Goal: Communication & Community: Participate in discussion

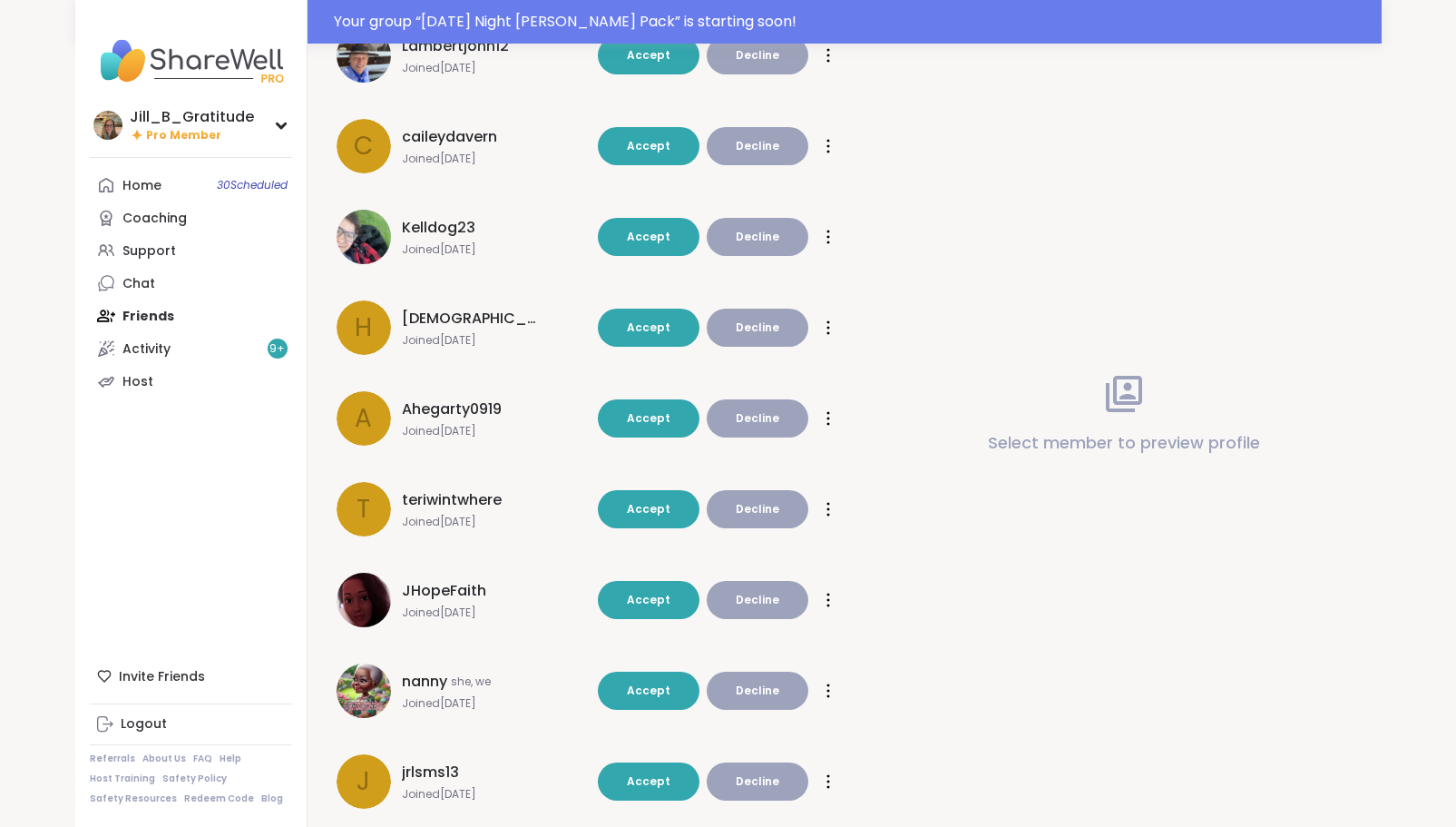
scroll to position [875, 0]
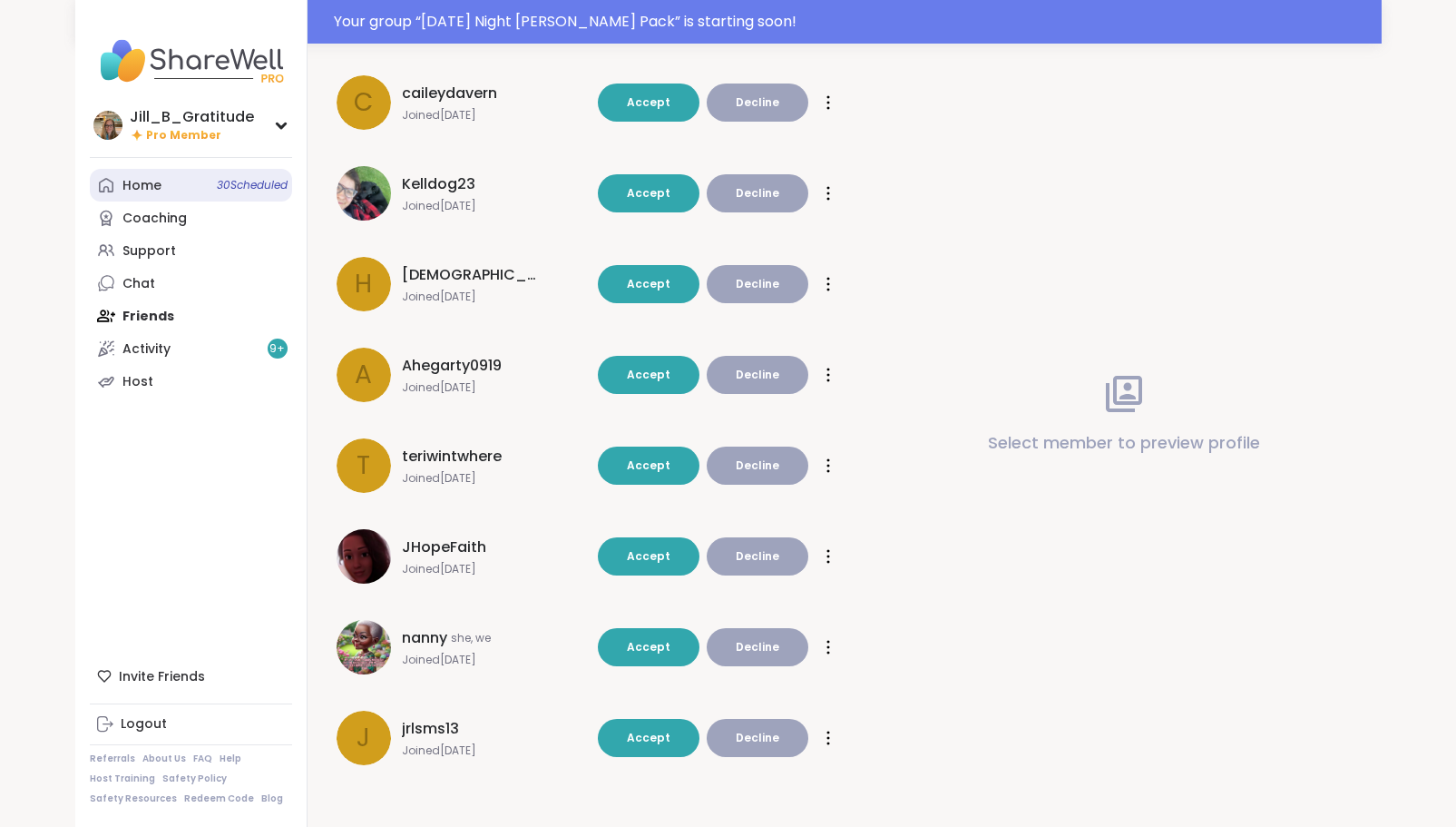
click at [193, 189] on link "Home 30 Scheduled" at bounding box center [191, 185] width 202 height 33
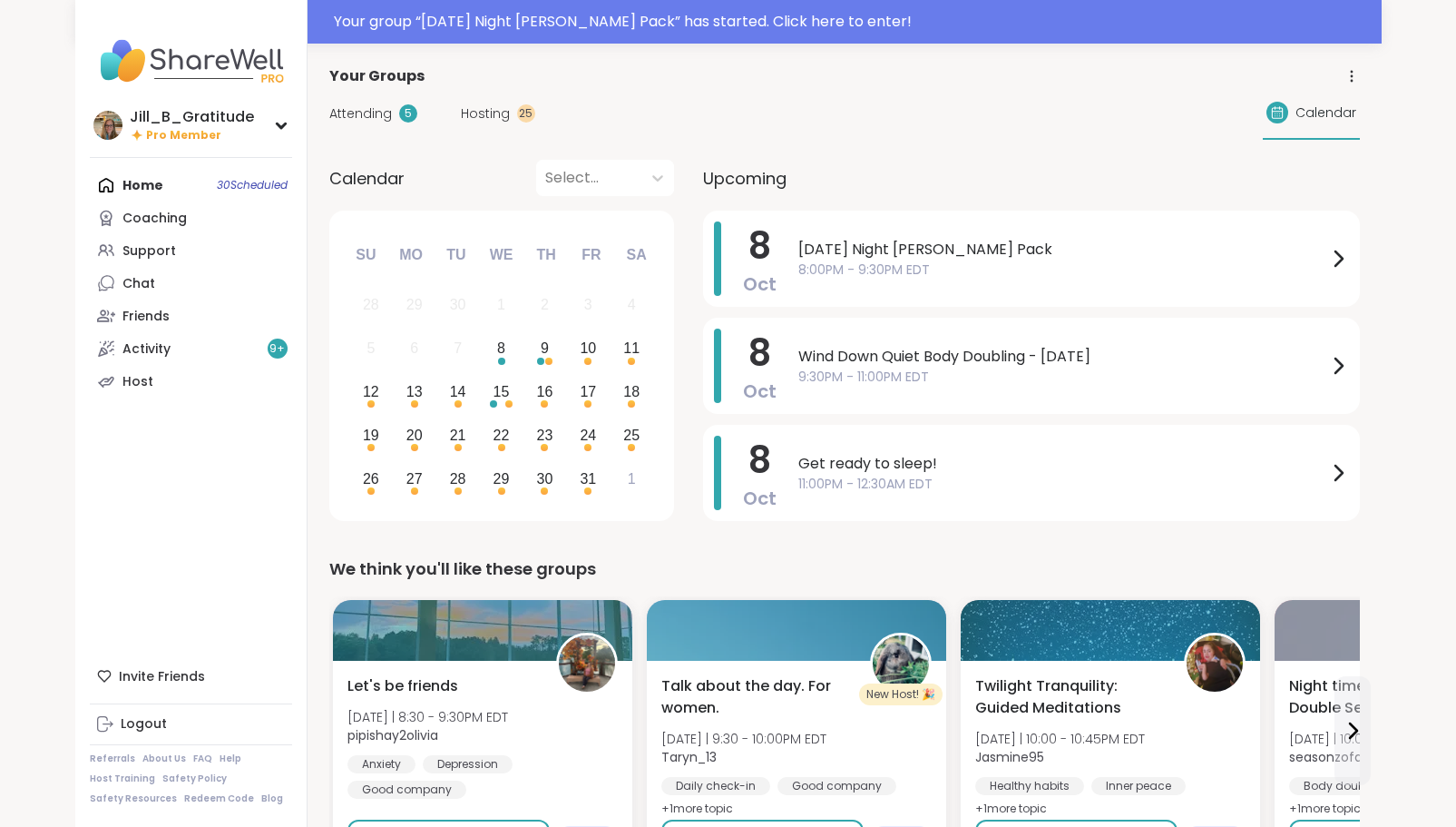
click at [382, 113] on span "Attending" at bounding box center [360, 114] width 63 height 19
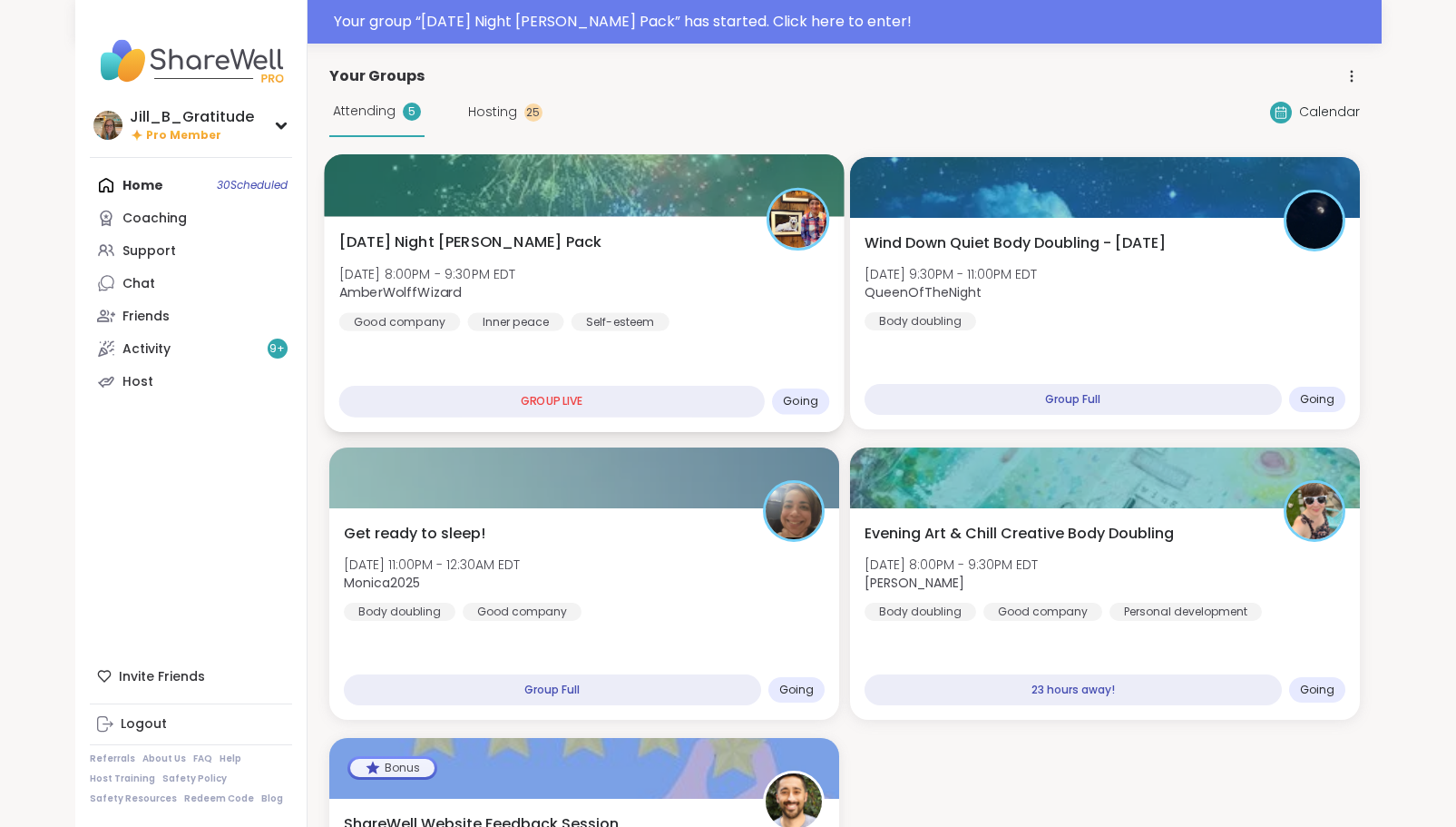
click at [671, 337] on div "Wednesday Night Wolff Pack Wed, Oct 08 | 8:00PM - 9:30PM EDT AmberWolffWizard G…" at bounding box center [583, 324] width 519 height 216
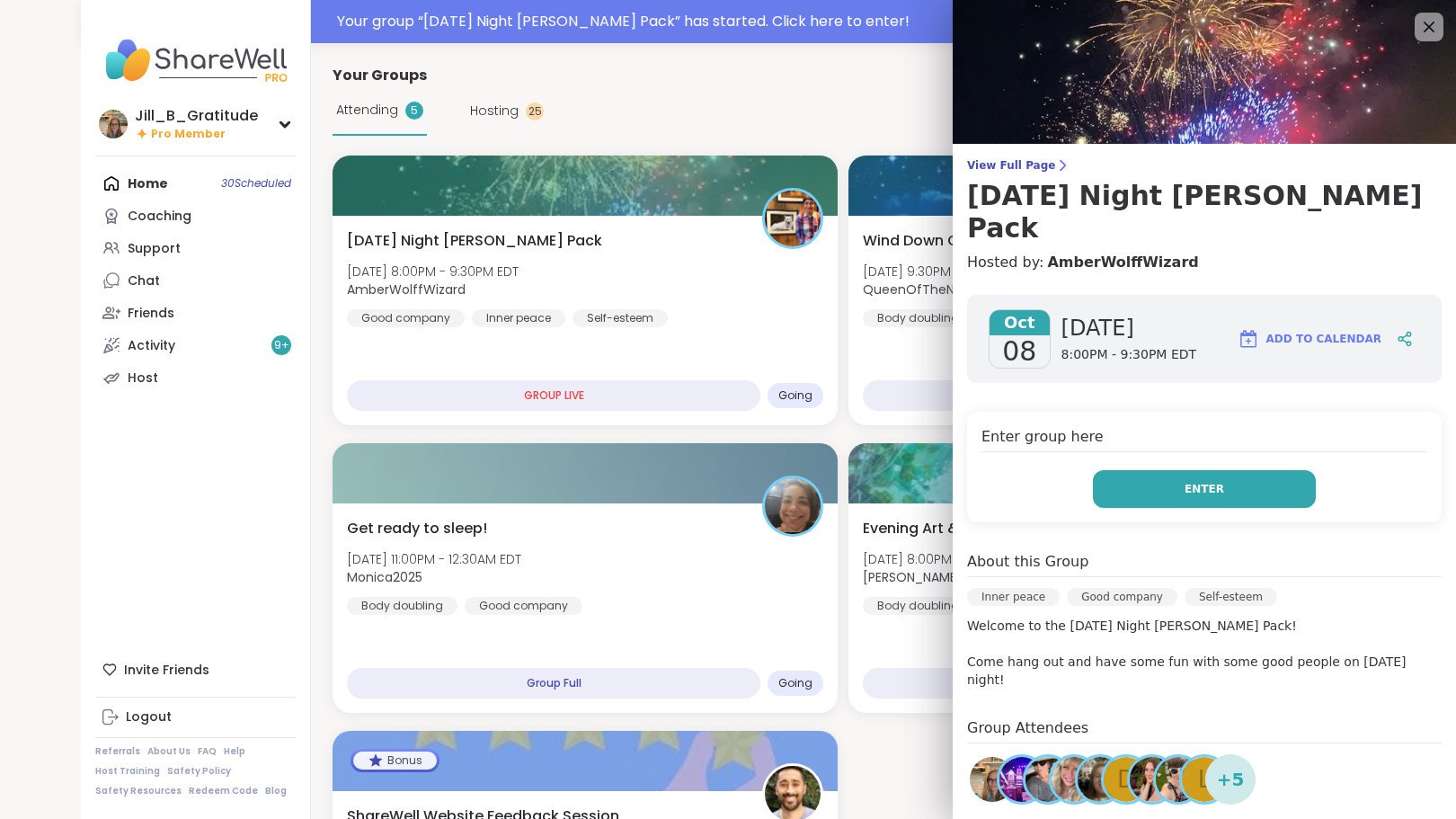
click at [1193, 481] on span "Enter" at bounding box center [1204, 489] width 39 height 16
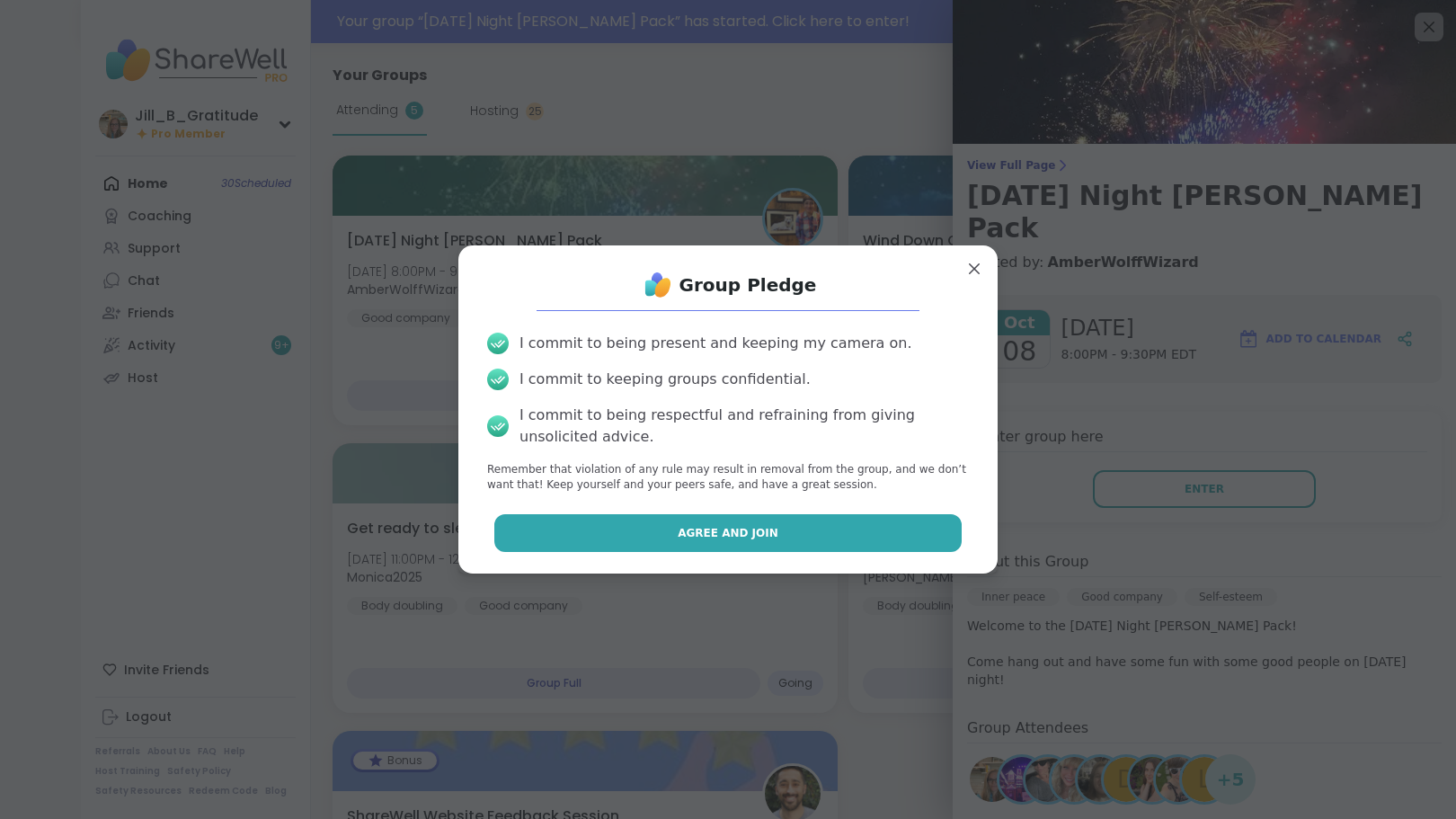
click at [792, 544] on button "Agree and Join" at bounding box center [728, 532] width 468 height 38
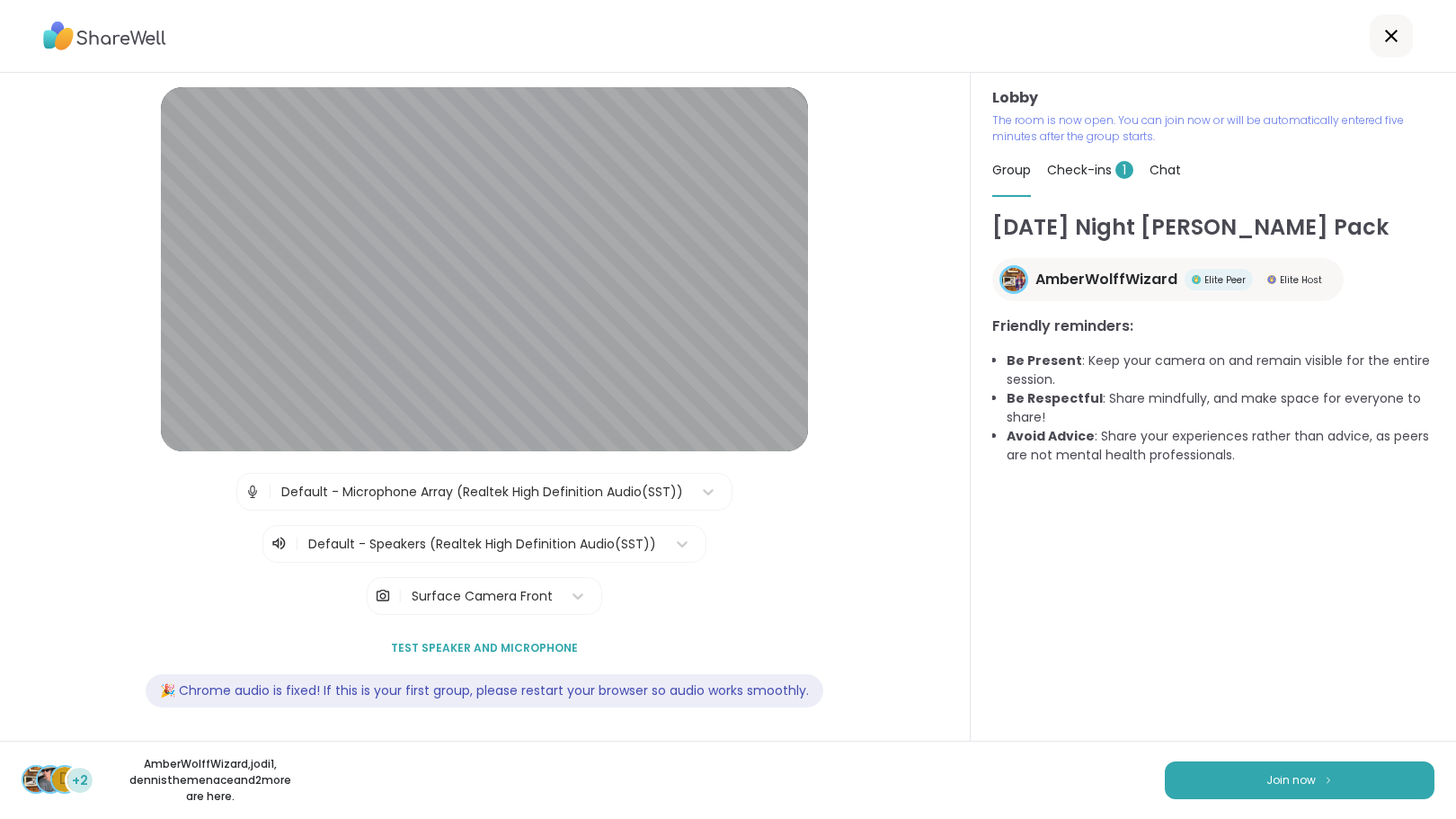
click at [1082, 167] on span "Check-ins 1" at bounding box center [1090, 169] width 87 height 18
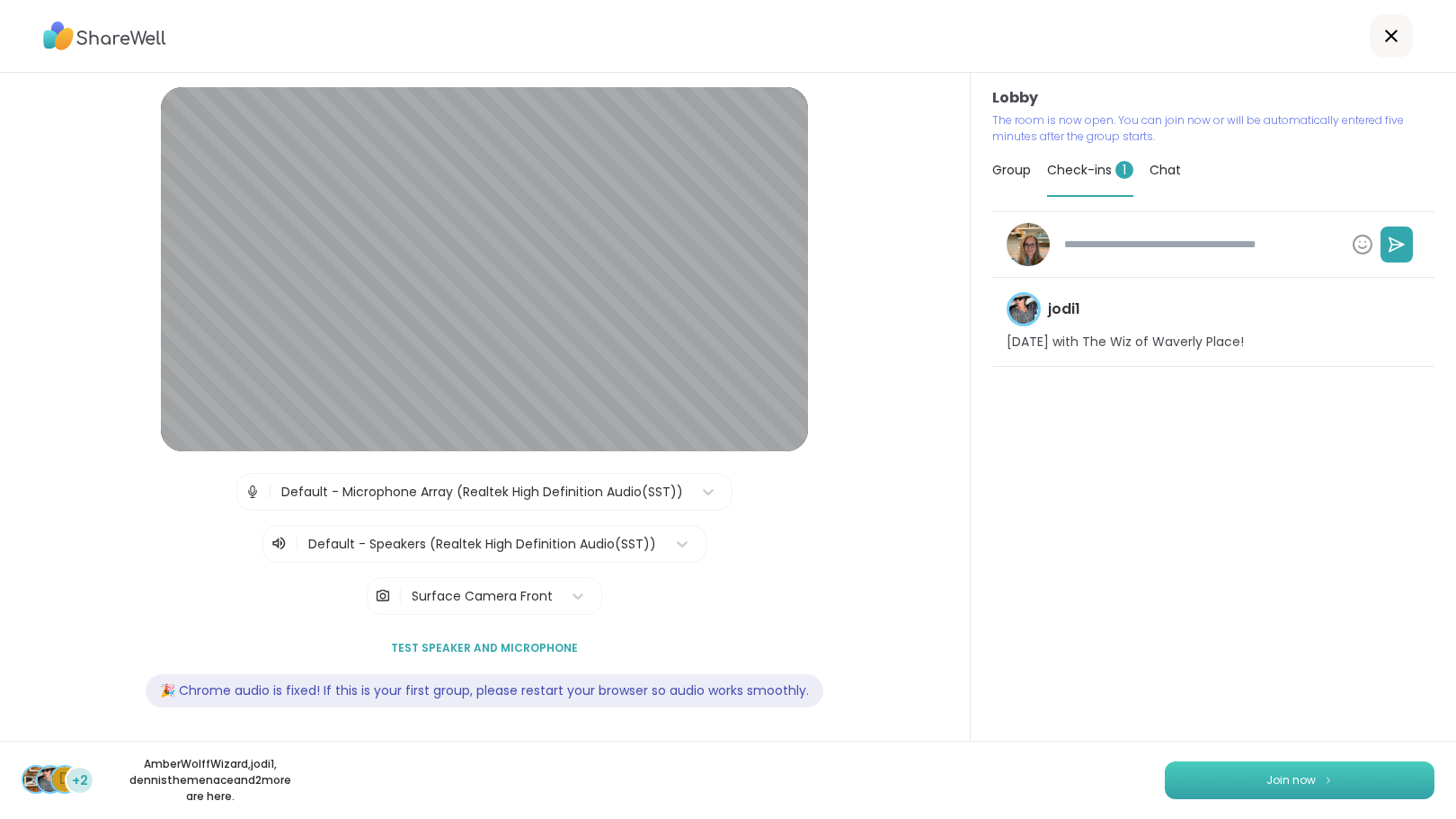
click at [1266, 777] on span "Join now" at bounding box center [1290, 779] width 49 height 16
type textarea "*"
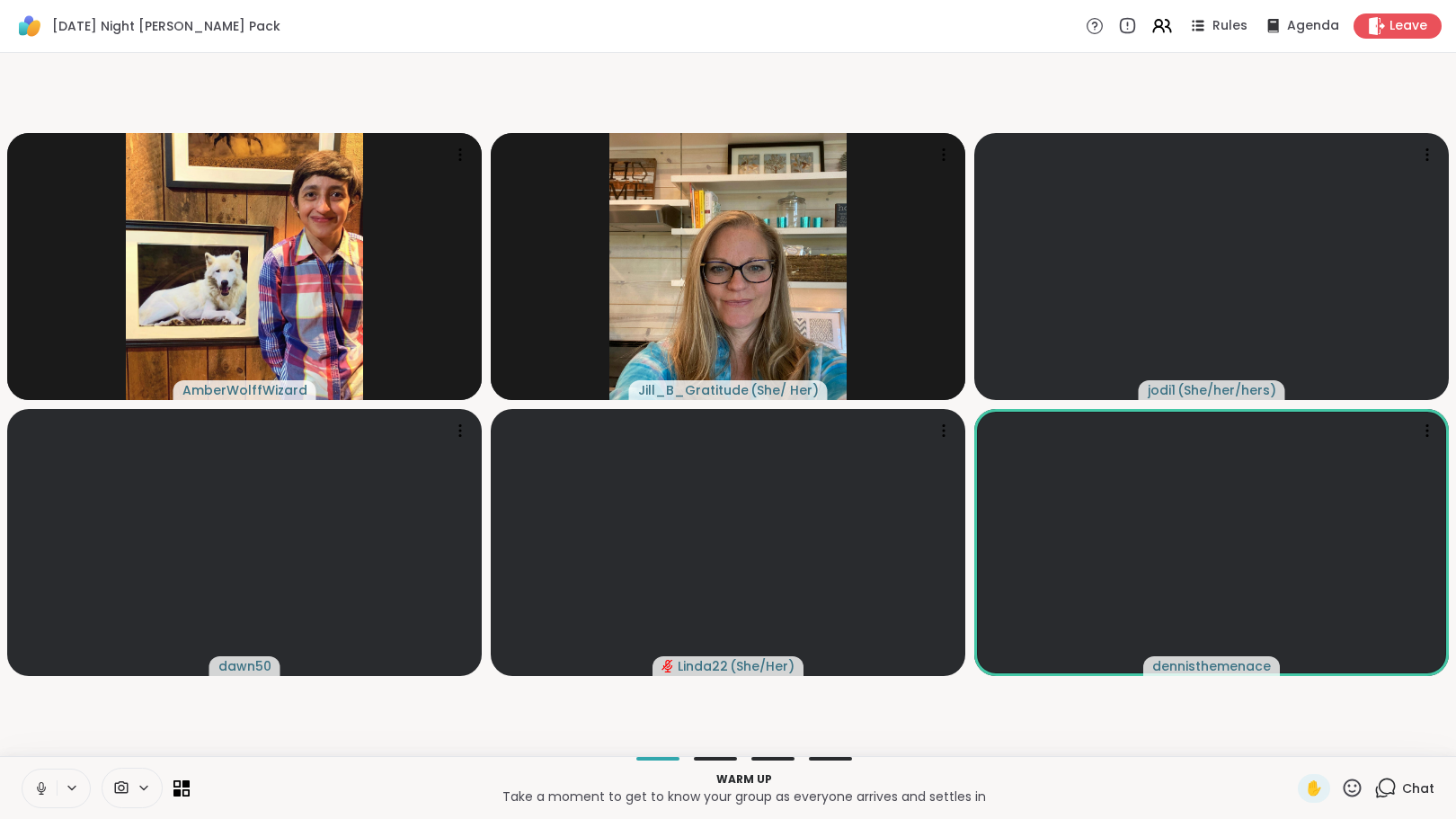
click at [1378, 782] on icon at bounding box center [1385, 787] width 22 height 22
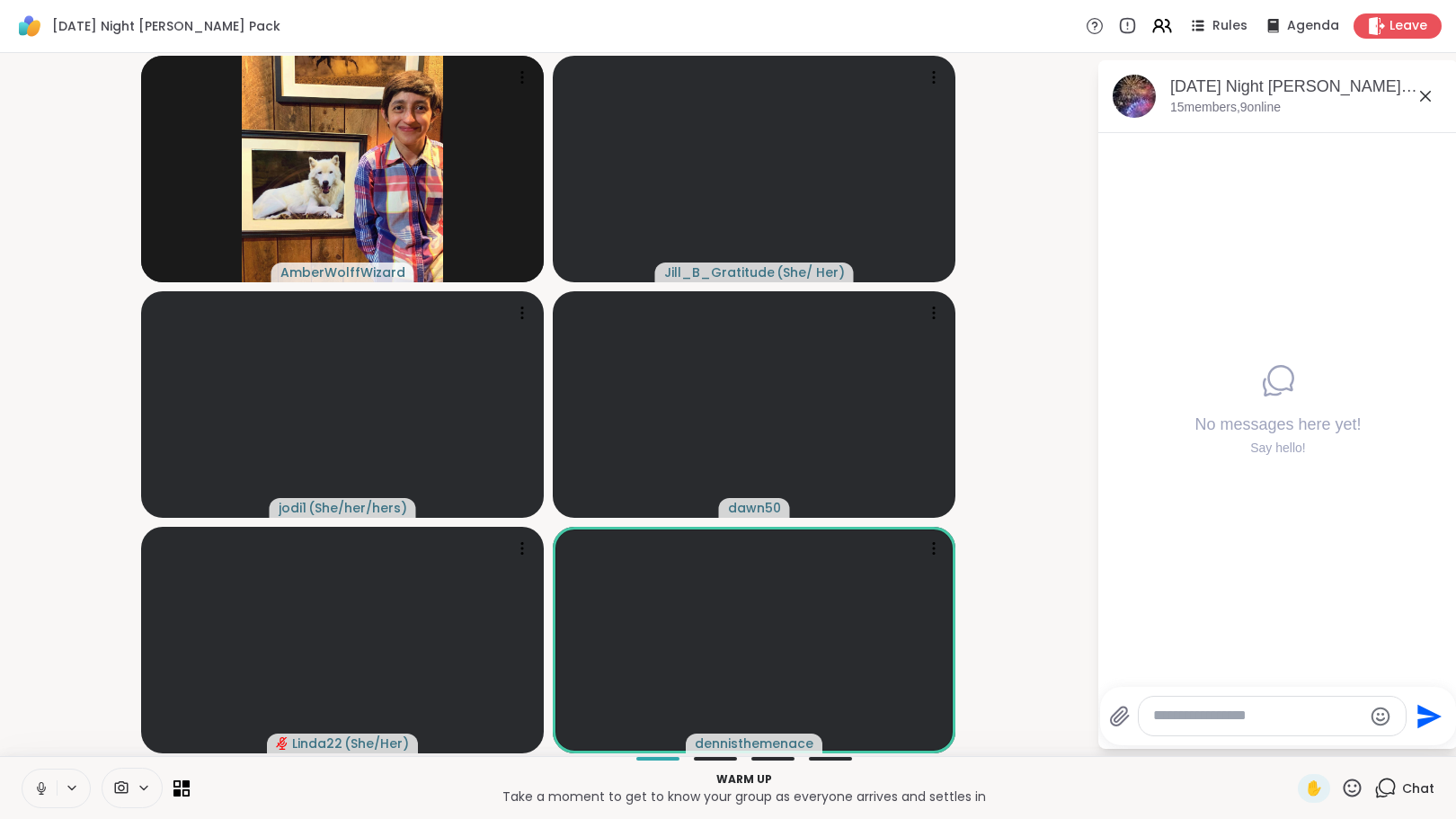
click at [38, 786] on icon at bounding box center [41, 787] width 16 height 16
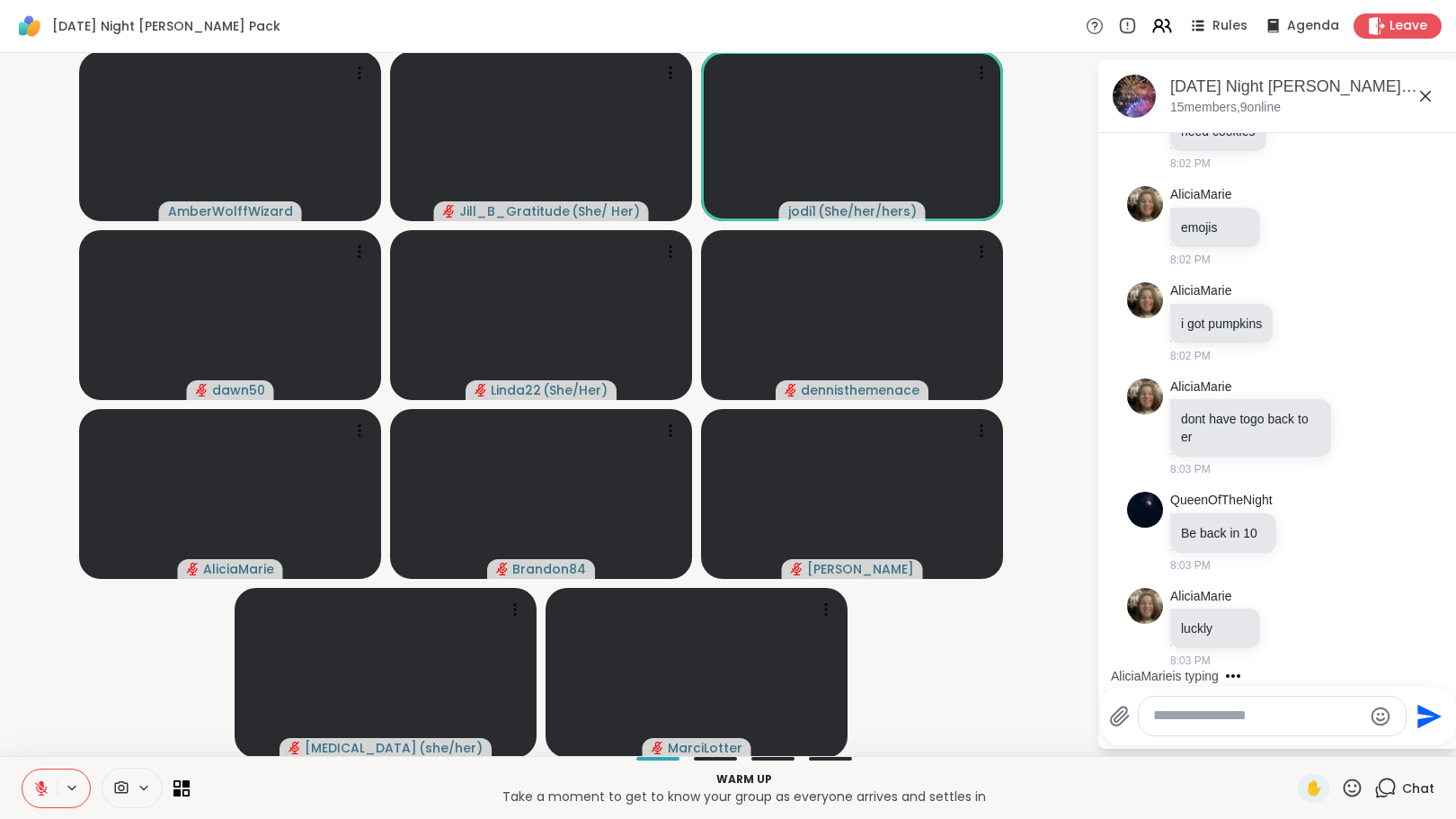
scroll to position [199, 0]
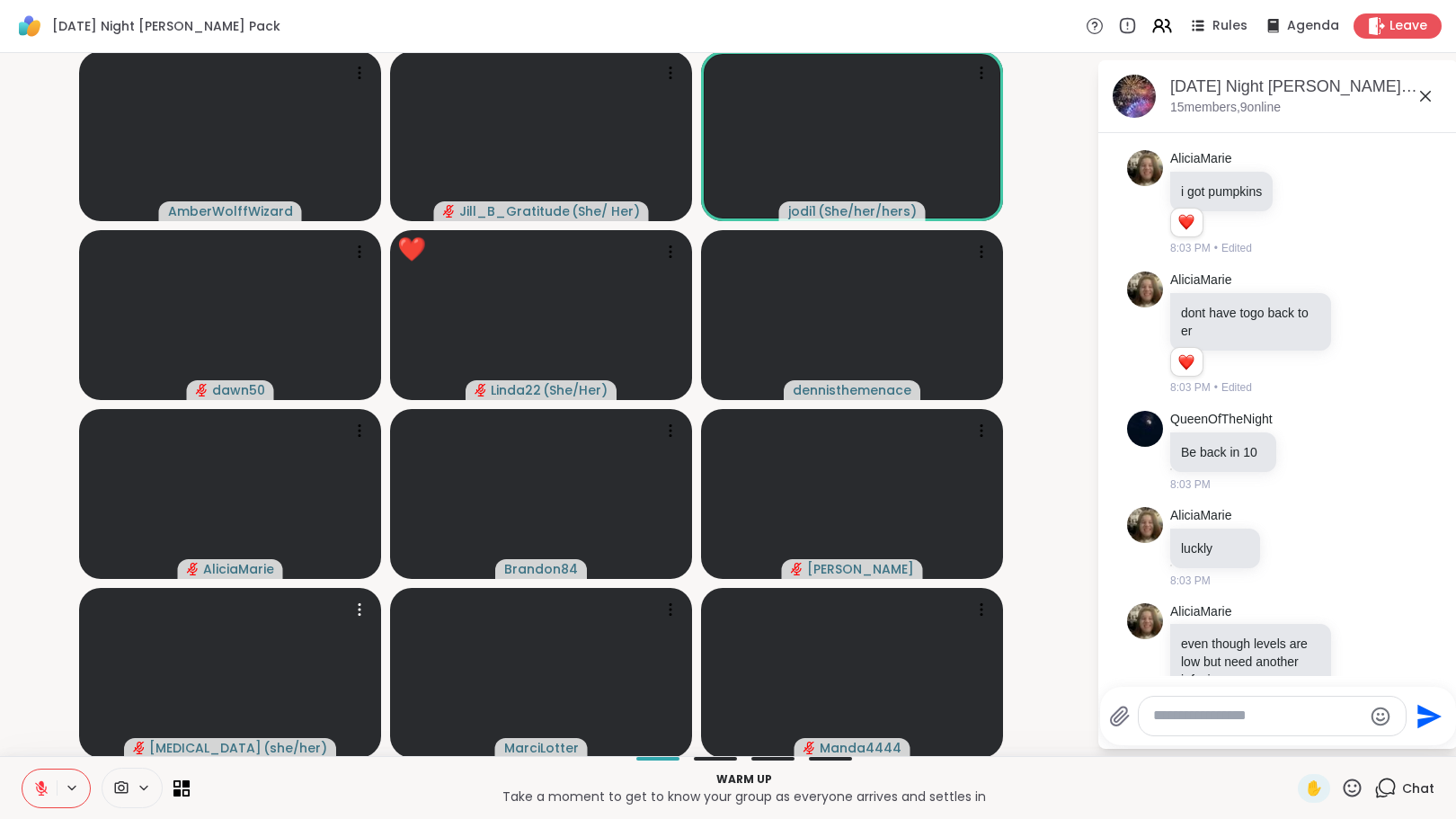
click at [35, 785] on icon at bounding box center [41, 787] width 16 height 16
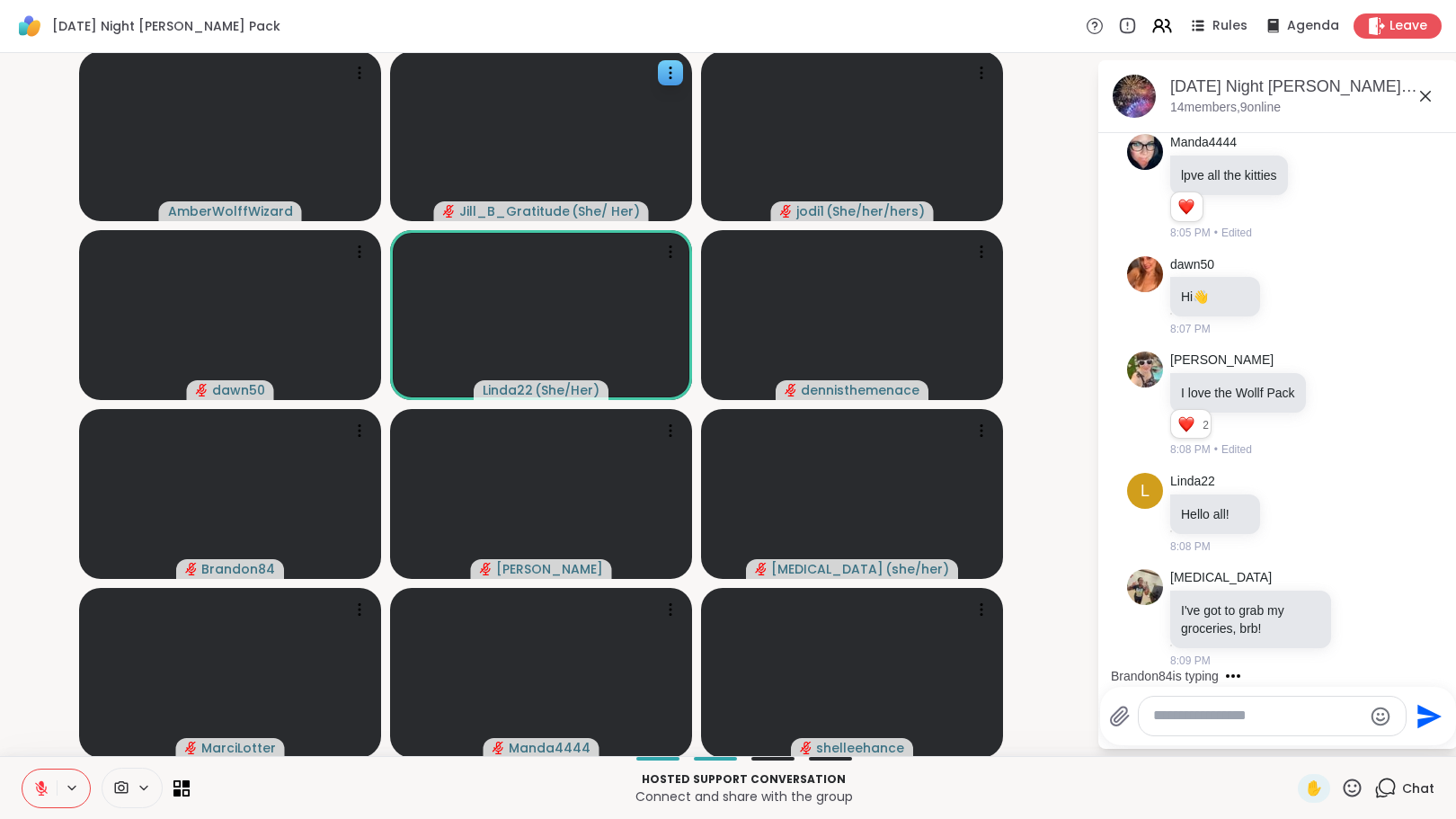
scroll to position [1007, 0]
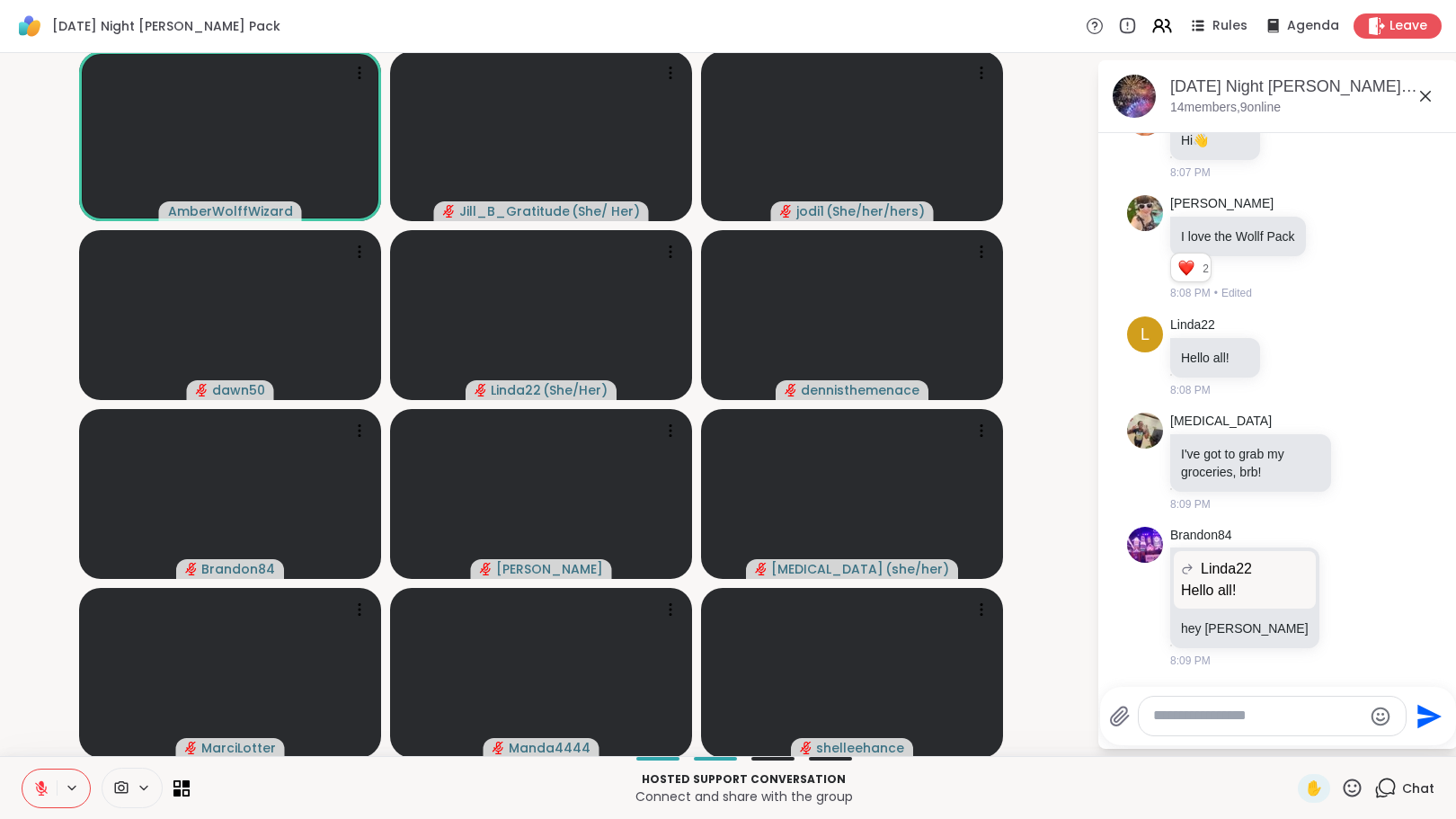
click at [43, 782] on icon at bounding box center [42, 784] width 6 height 7
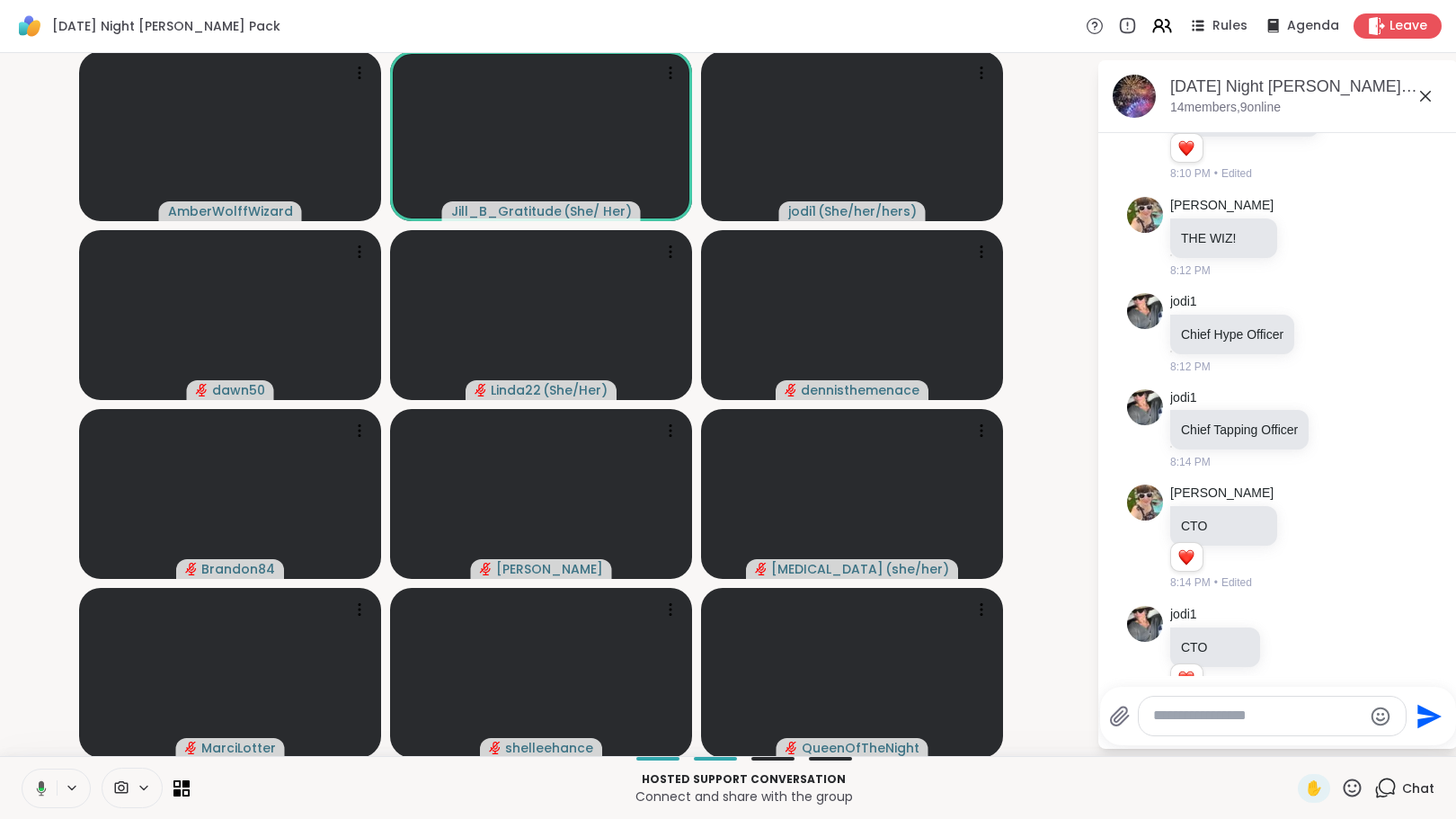
scroll to position [1842, 0]
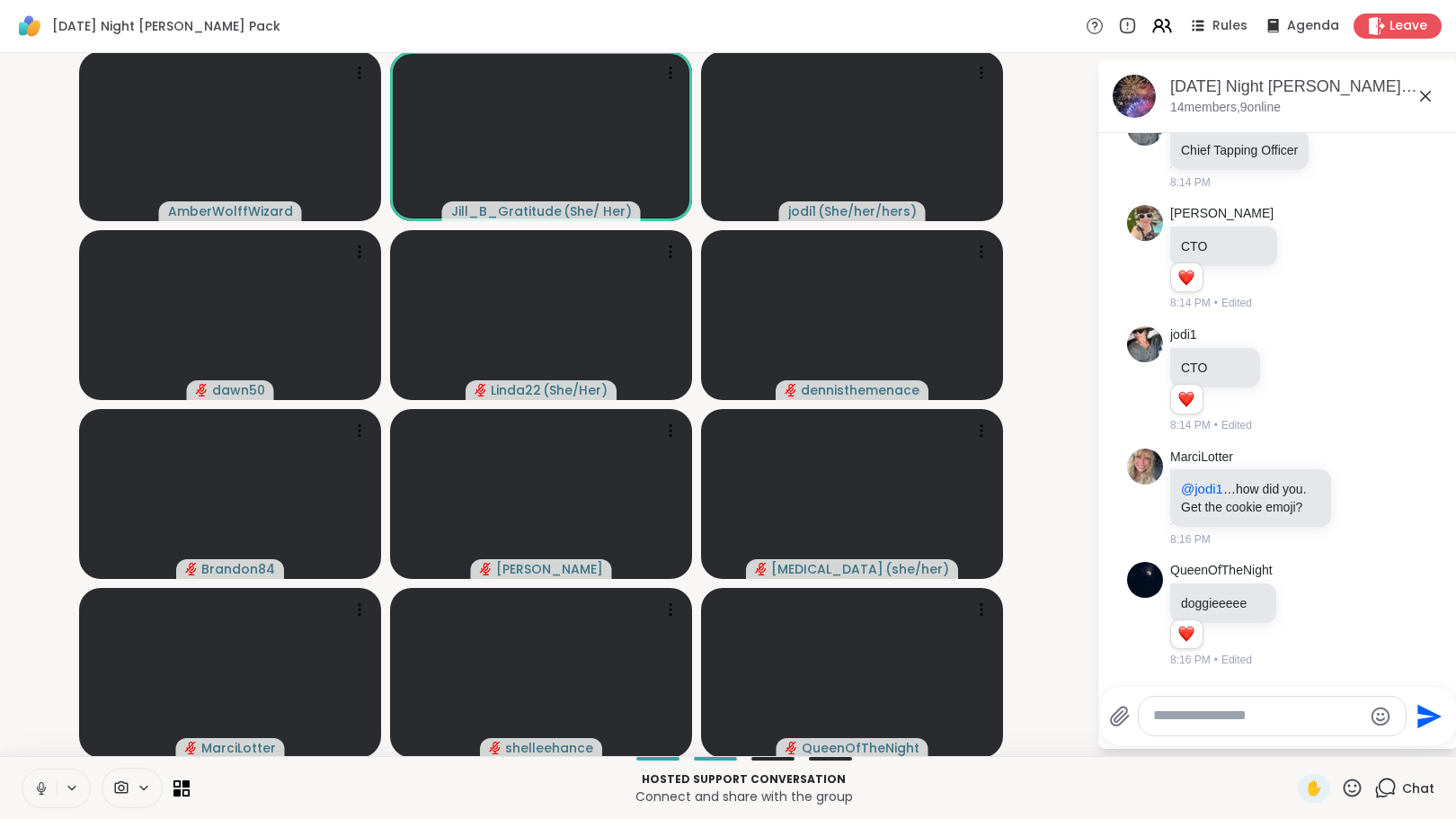
click at [1246, 714] on textarea "Type your message" at bounding box center [1258, 716] width 209 height 19
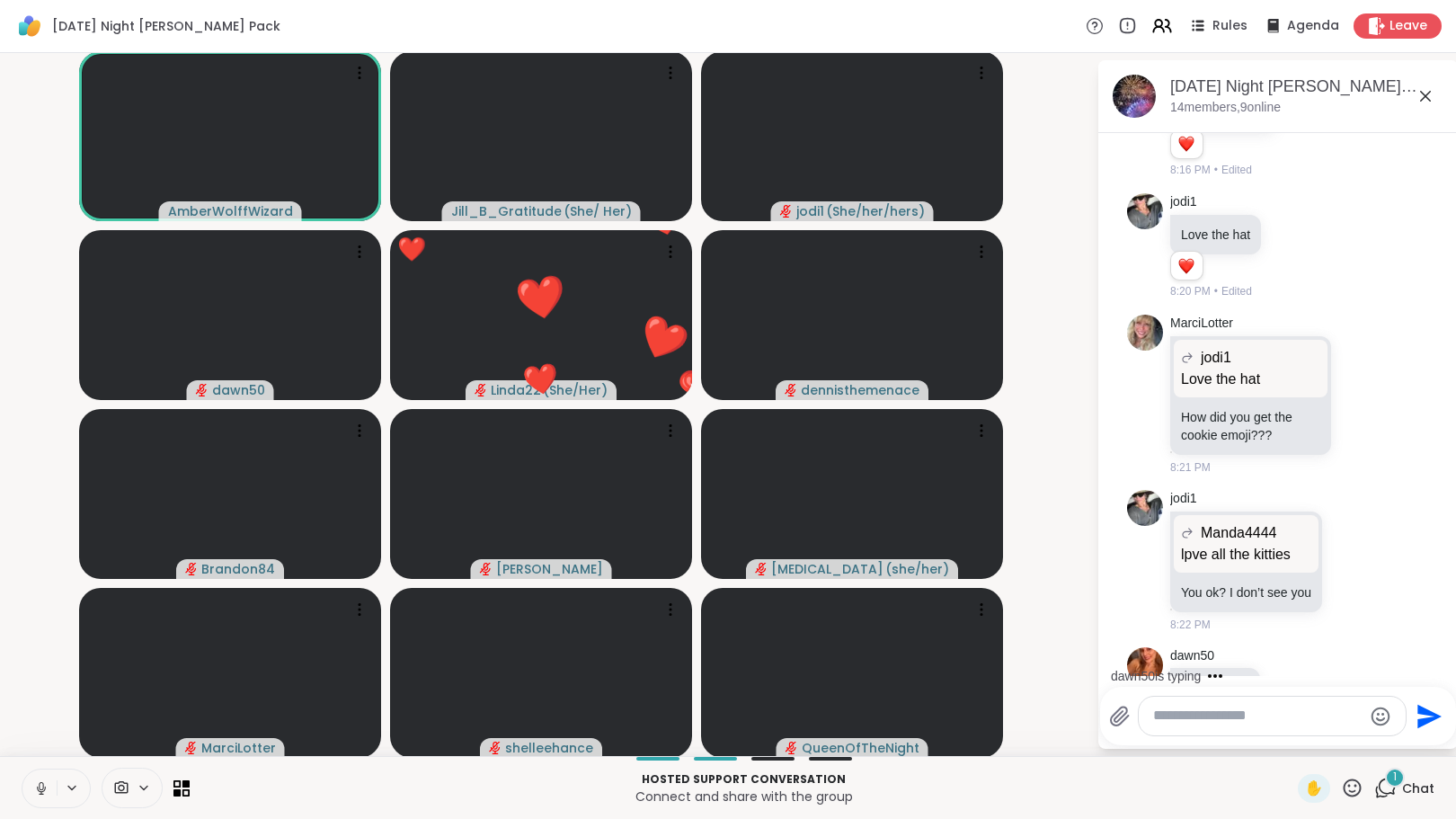
scroll to position [2409, 0]
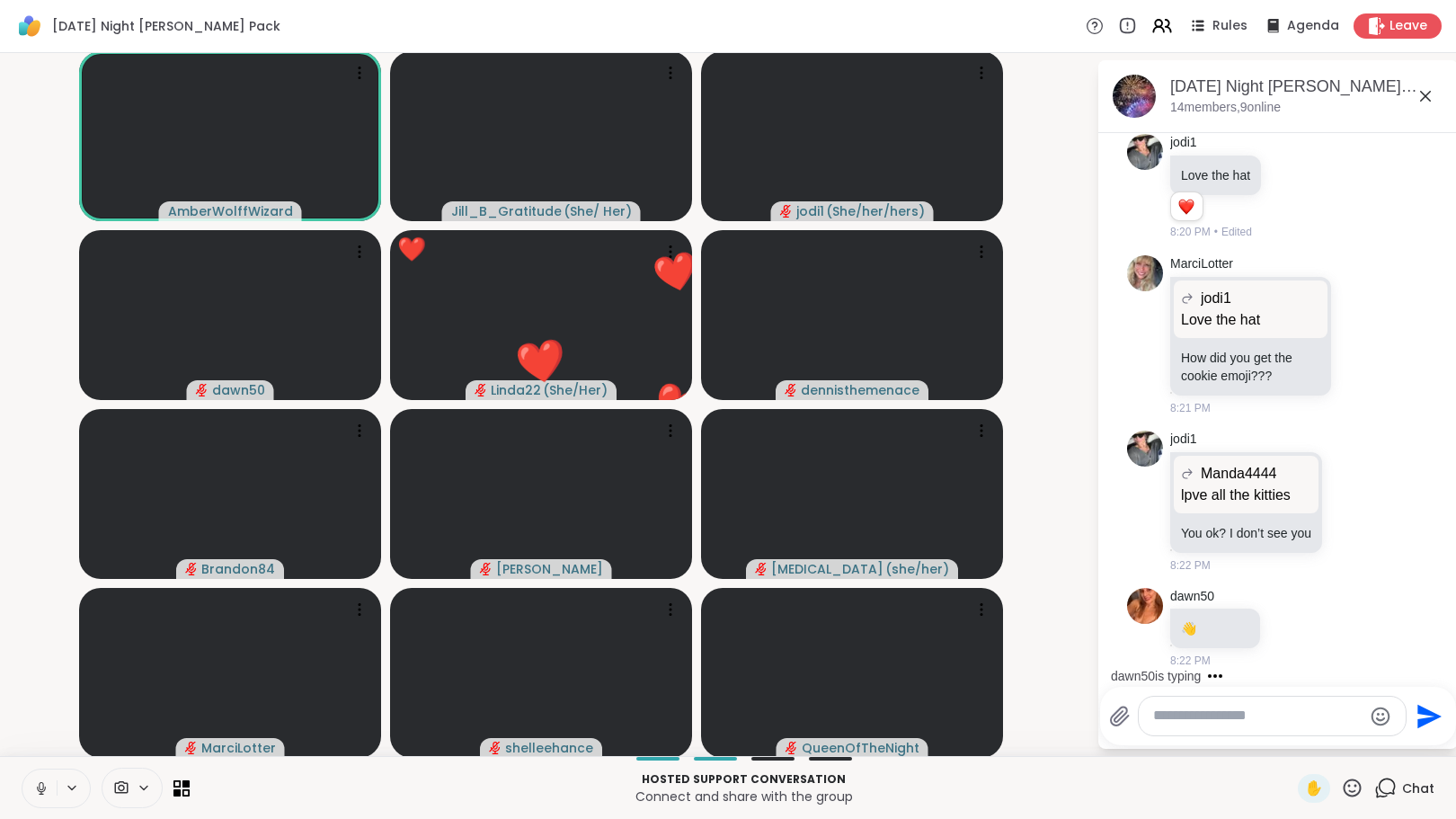
click at [45, 778] on button at bounding box center [39, 787] width 34 height 38
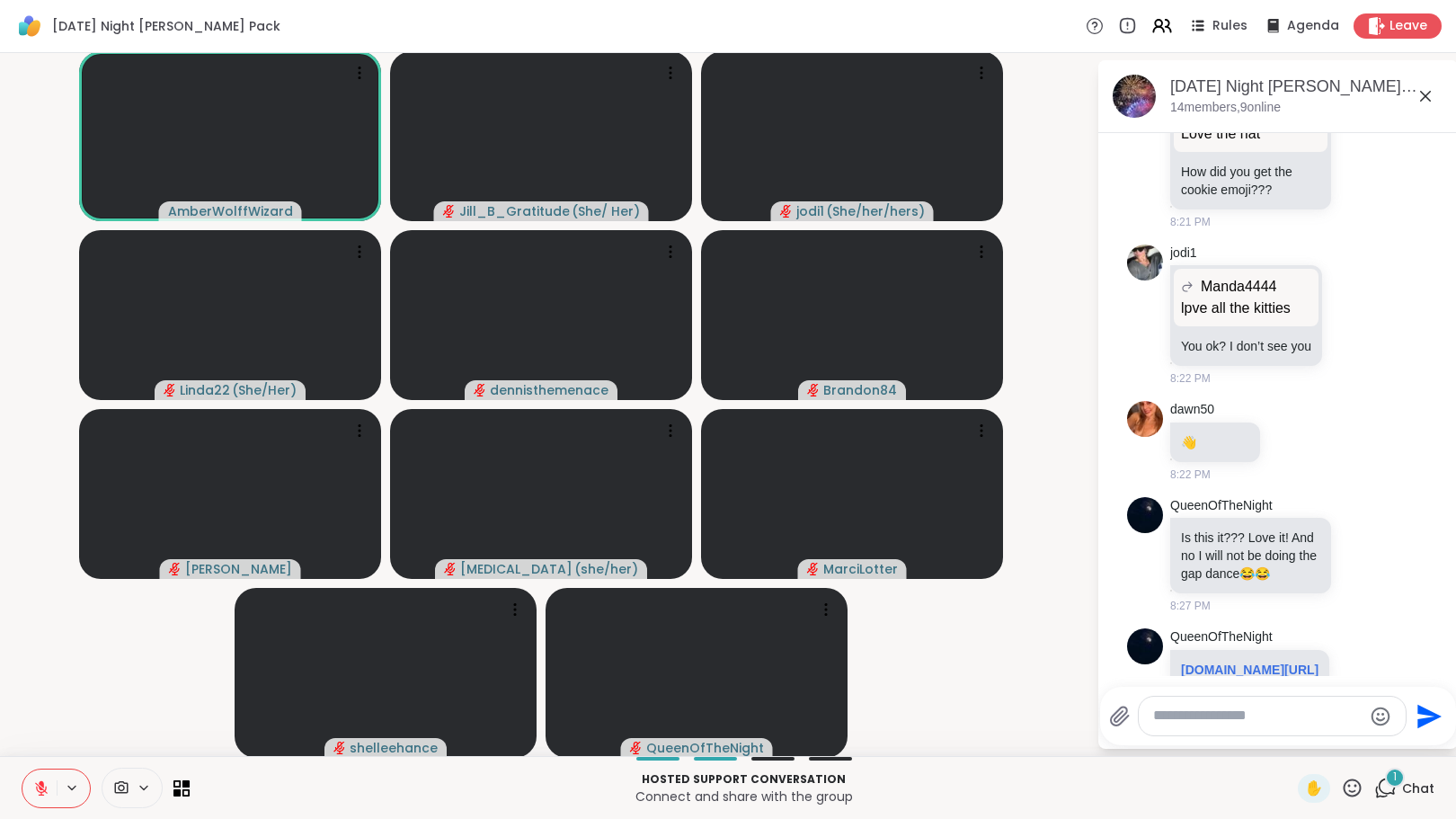
scroll to position [2734, 0]
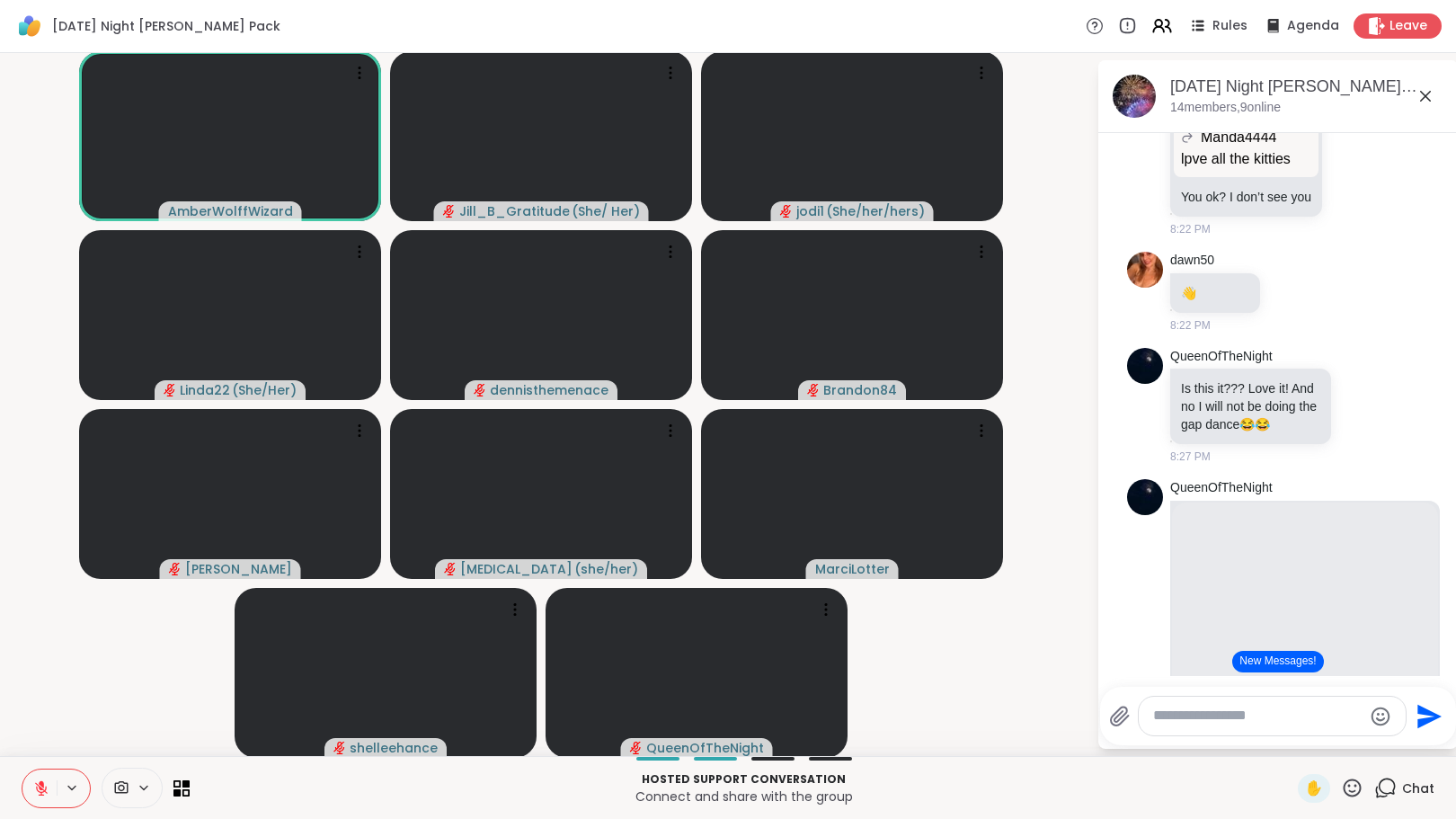
click at [1193, 722] on textarea "Type your message" at bounding box center [1258, 716] width 209 height 19
type textarea "**********"
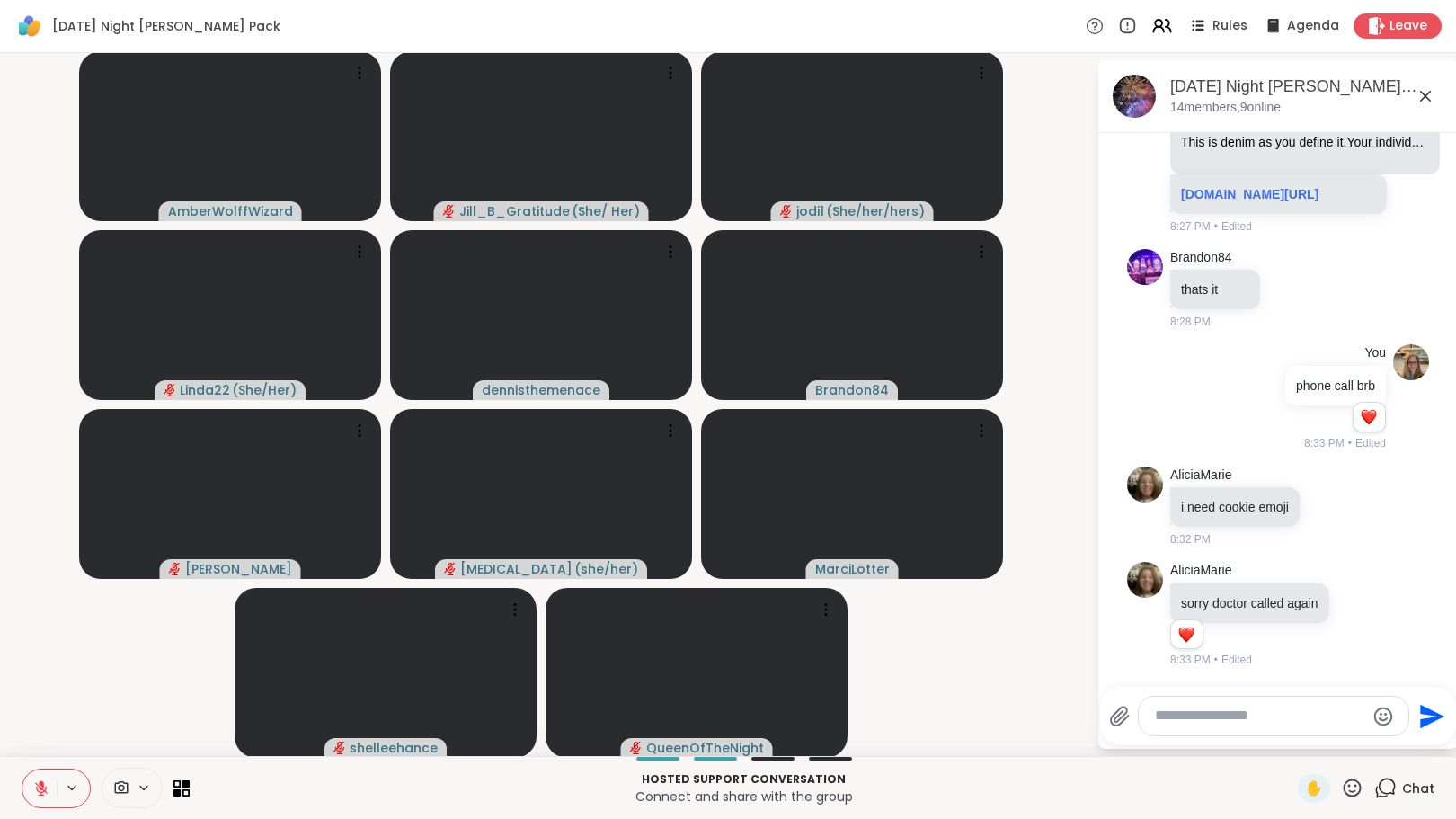
scroll to position [3504, 0]
click at [1166, 718] on textarea "Type your message" at bounding box center [1260, 716] width 209 height 19
type textarea "****"
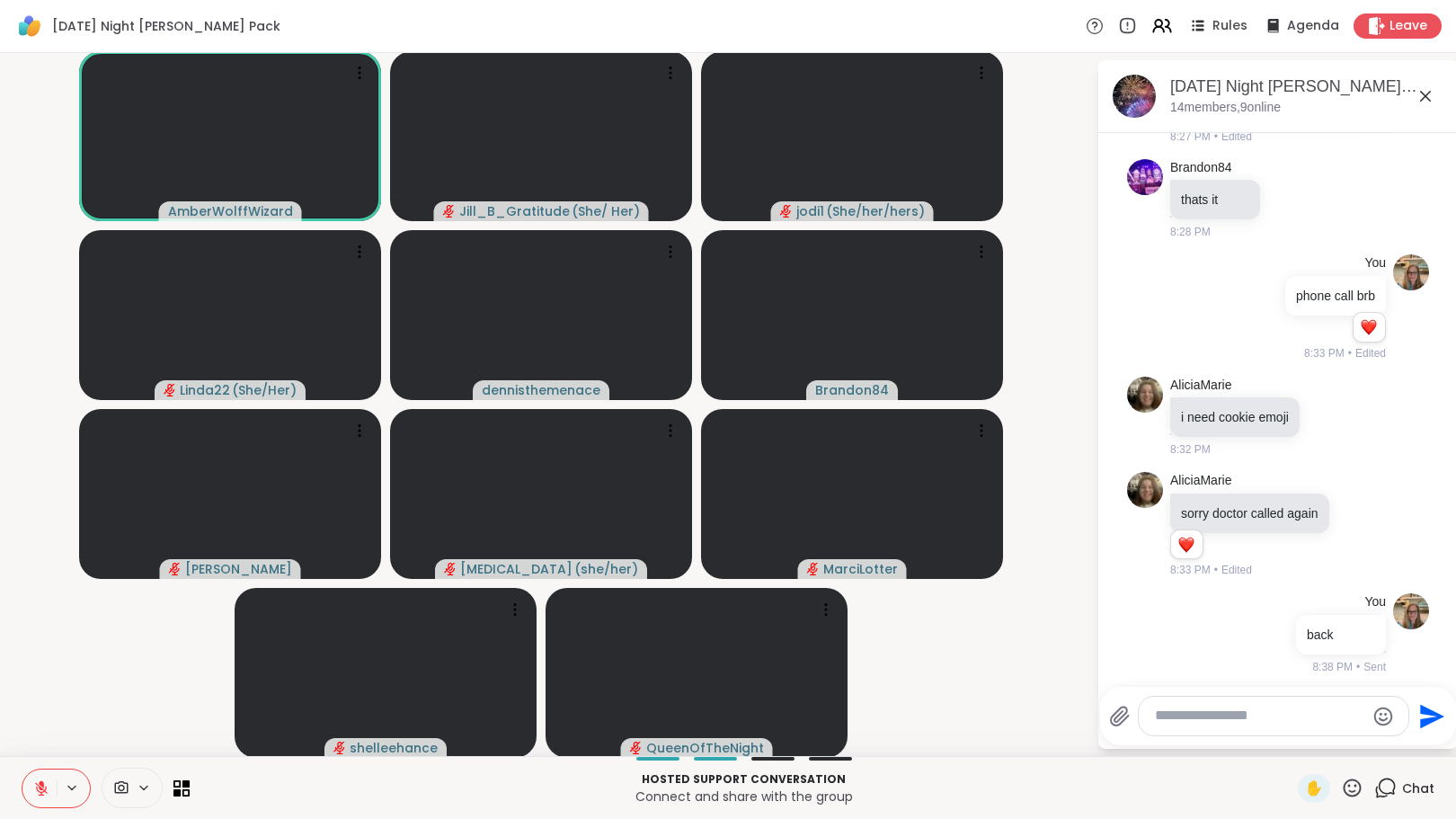
scroll to position [3601, 0]
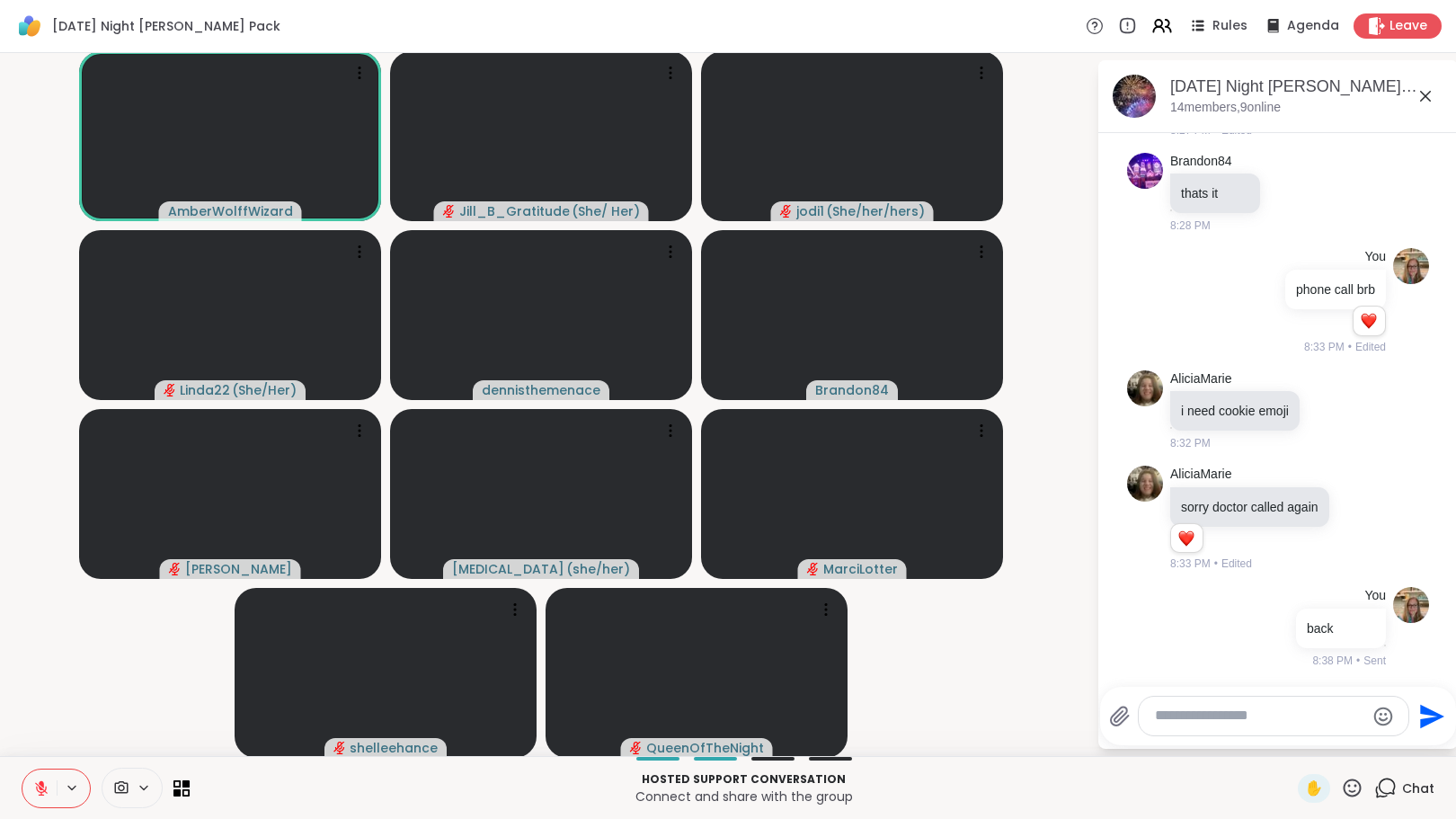
click at [1209, 722] on textarea "Type your message" at bounding box center [1260, 716] width 209 height 19
click at [36, 784] on icon at bounding box center [41, 787] width 16 height 16
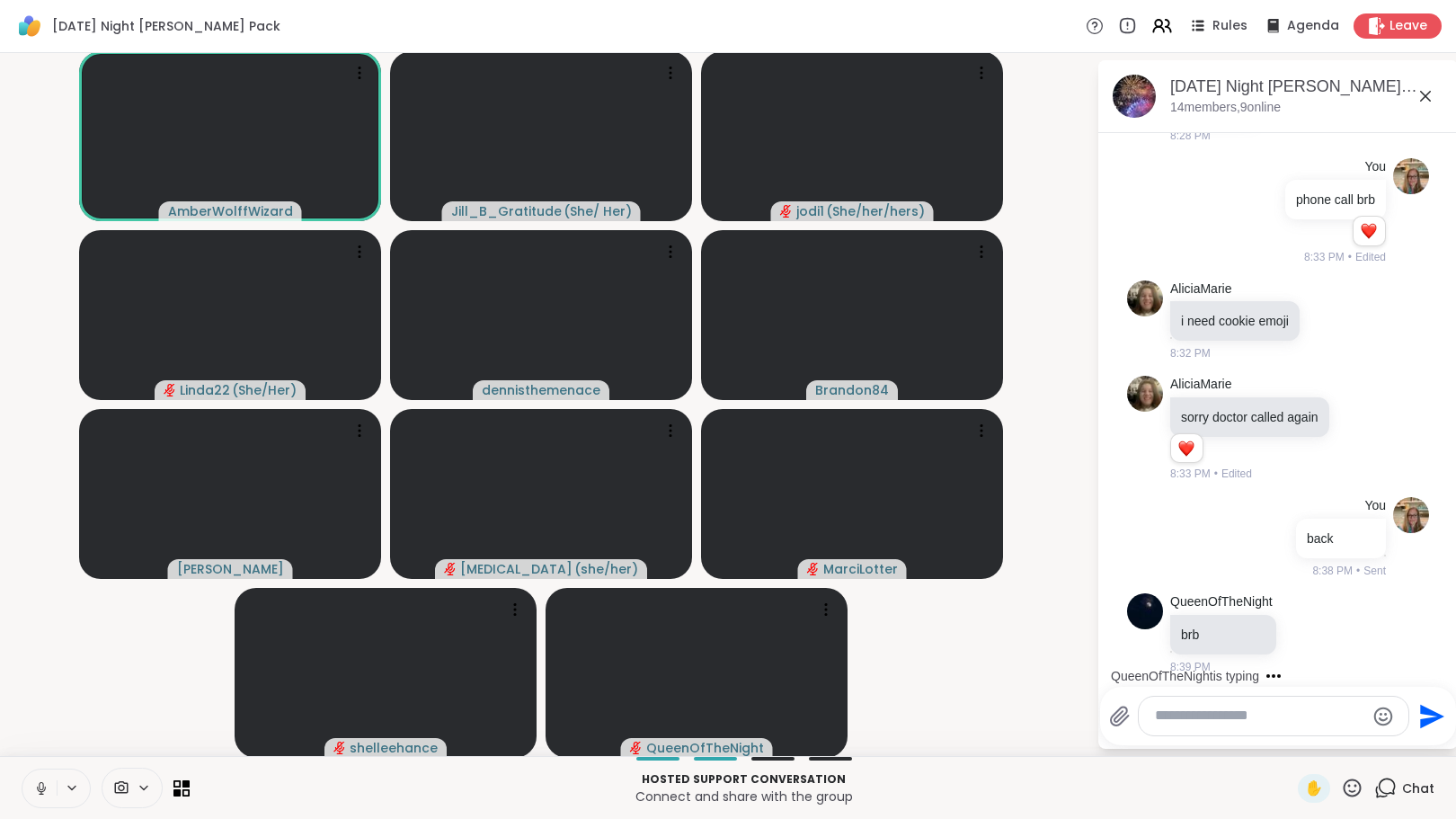
scroll to position [3697, 0]
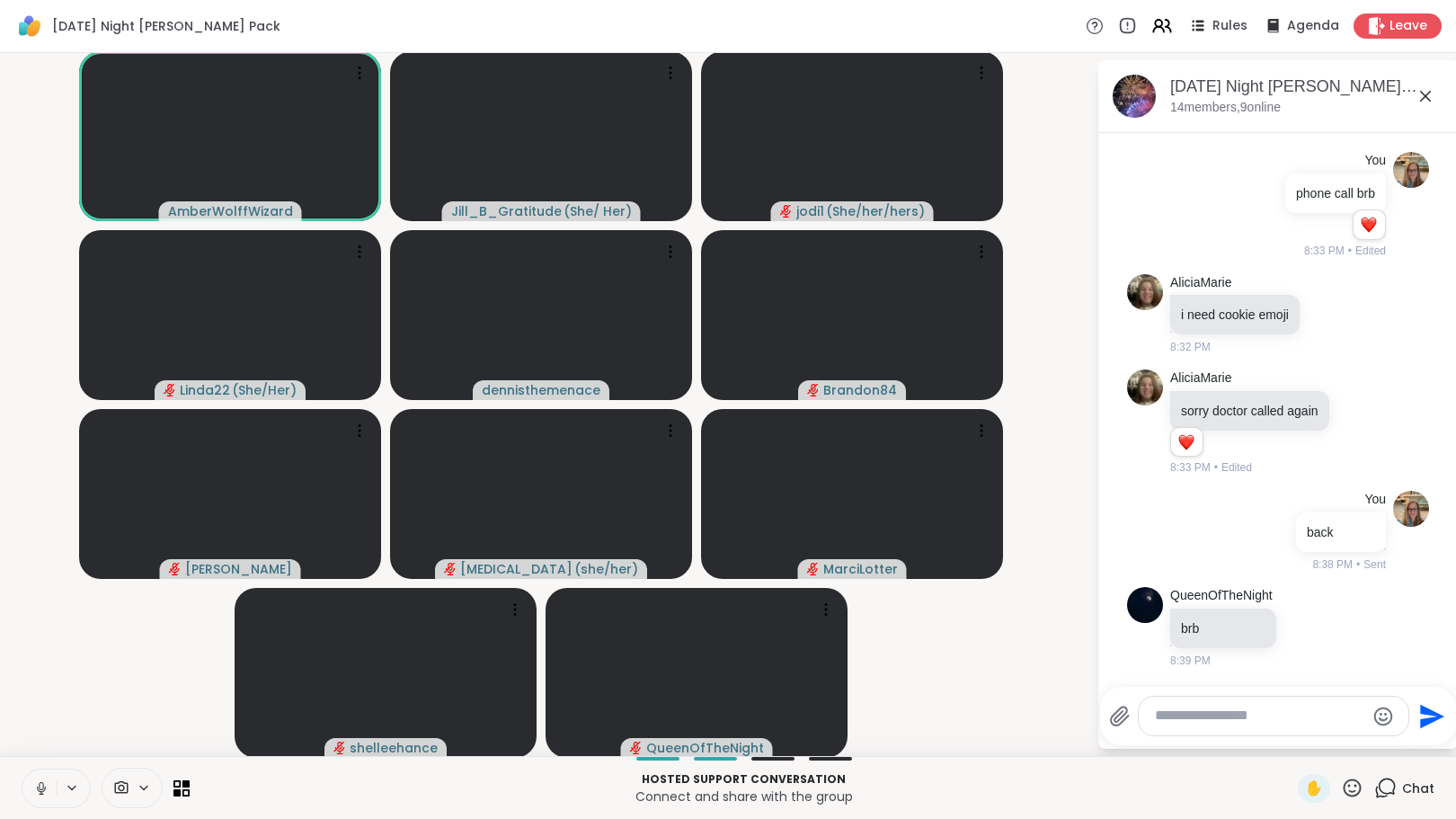
click at [1442, 485] on html "Wednesday Night Wolff Pack Rules Agenda Leave AmberWolffWizard Jill_B_Gratitude…" at bounding box center [728, 410] width 1456 height 819
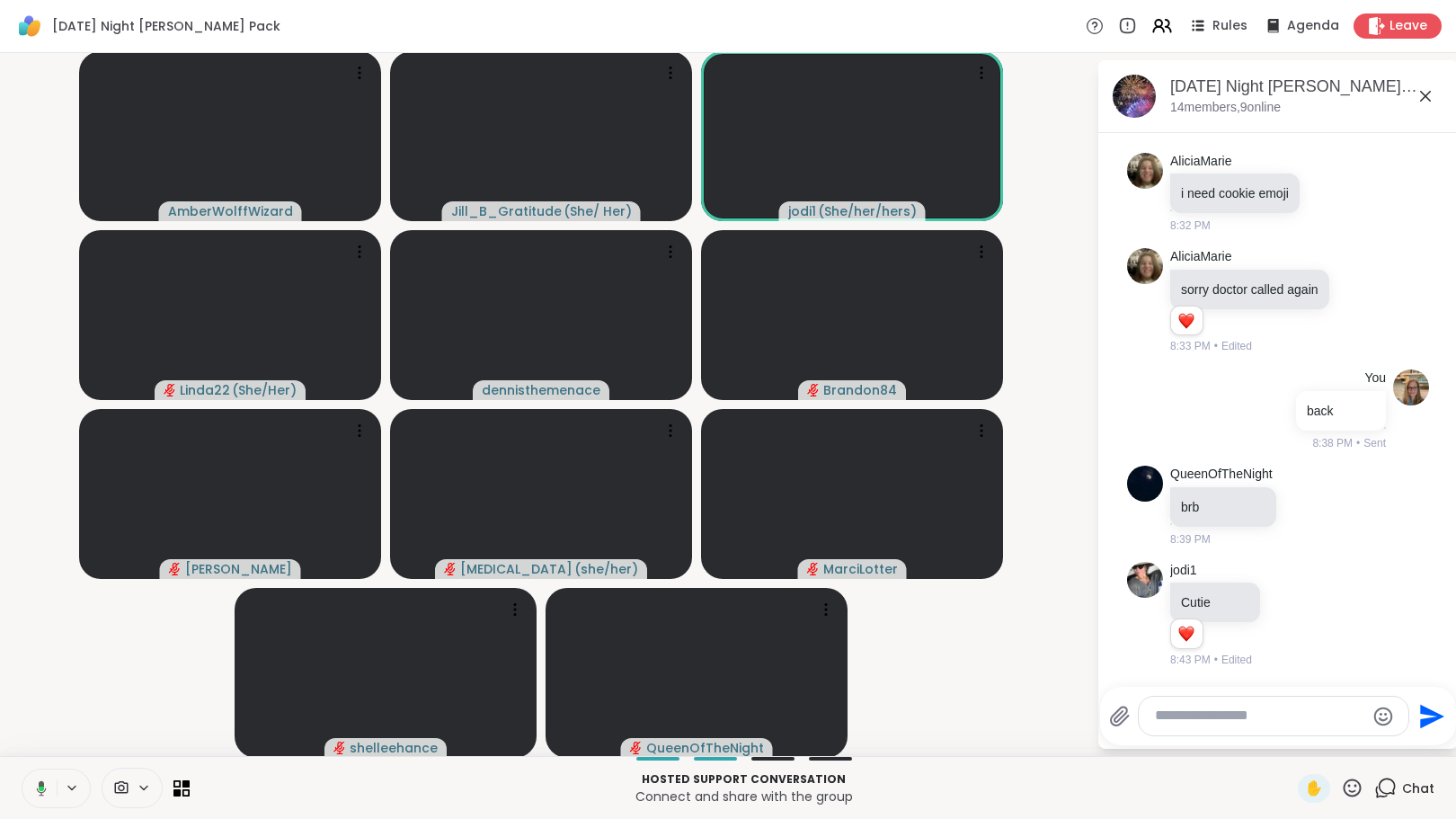
scroll to position [3818, 0]
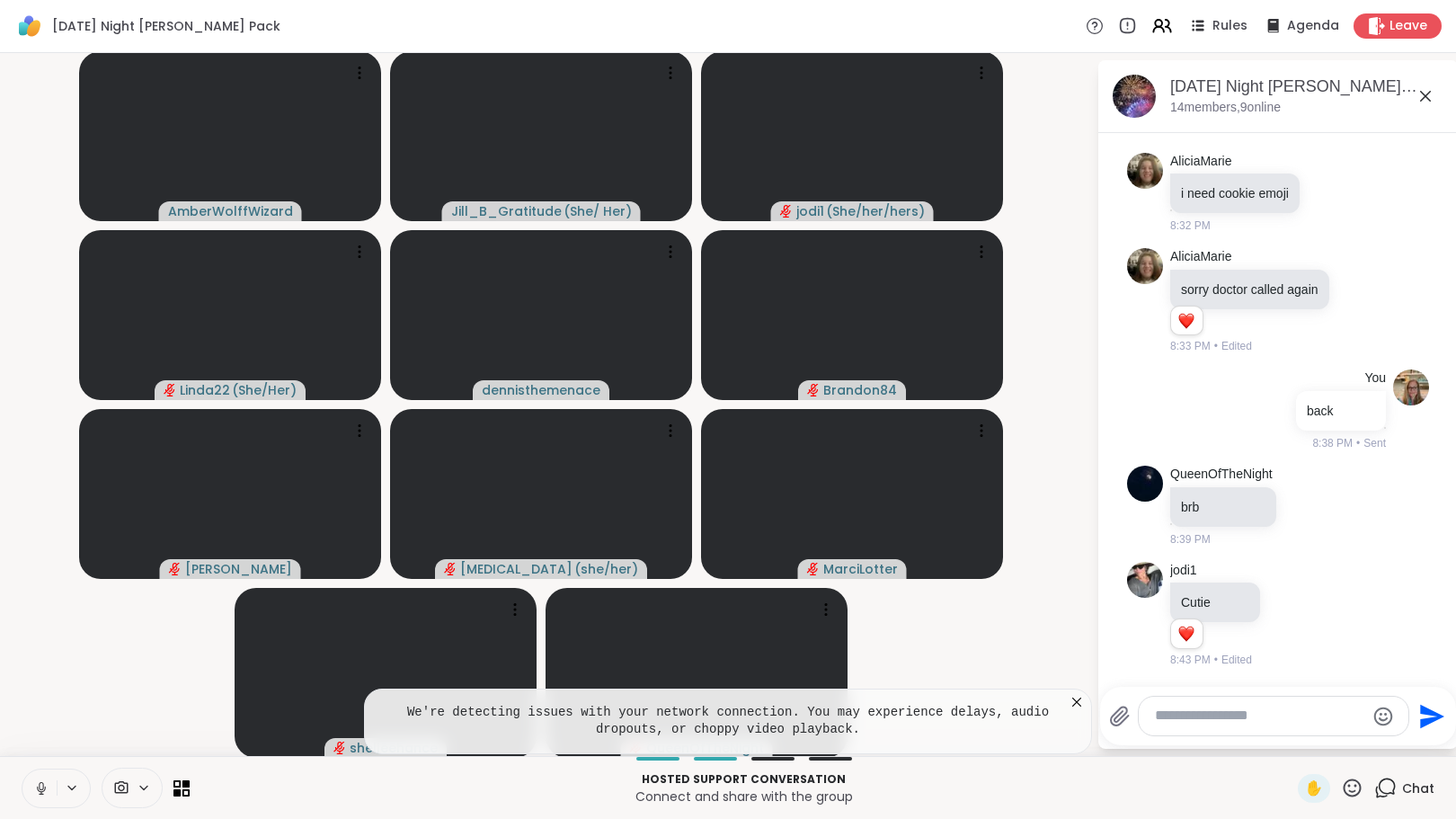
click at [1068, 701] on icon at bounding box center [1076, 701] width 18 height 18
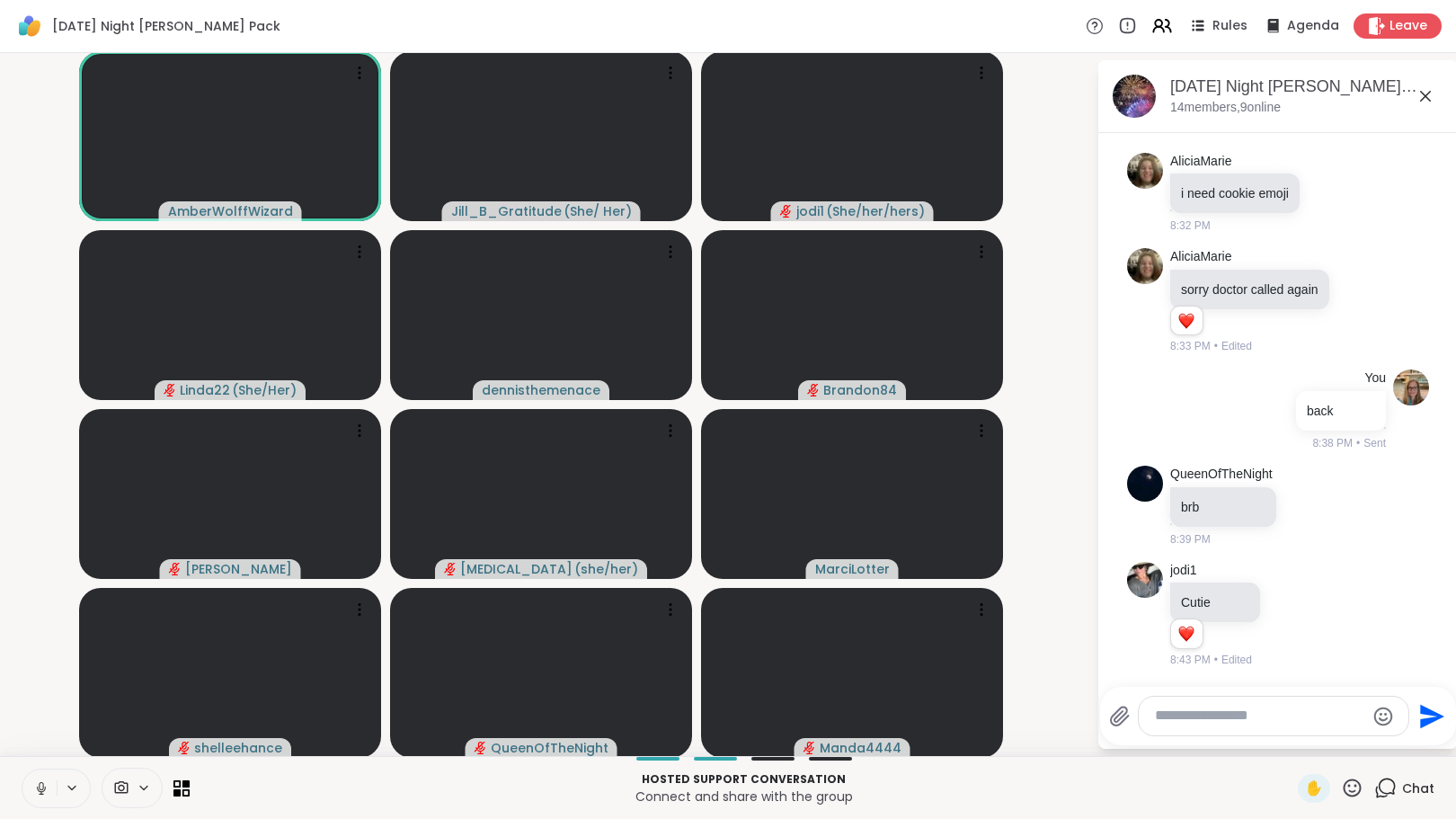
click at [25, 783] on button at bounding box center [39, 787] width 34 height 38
click at [1160, 721] on textarea "Type your message" at bounding box center [1260, 716] width 209 height 19
type textarea "***"
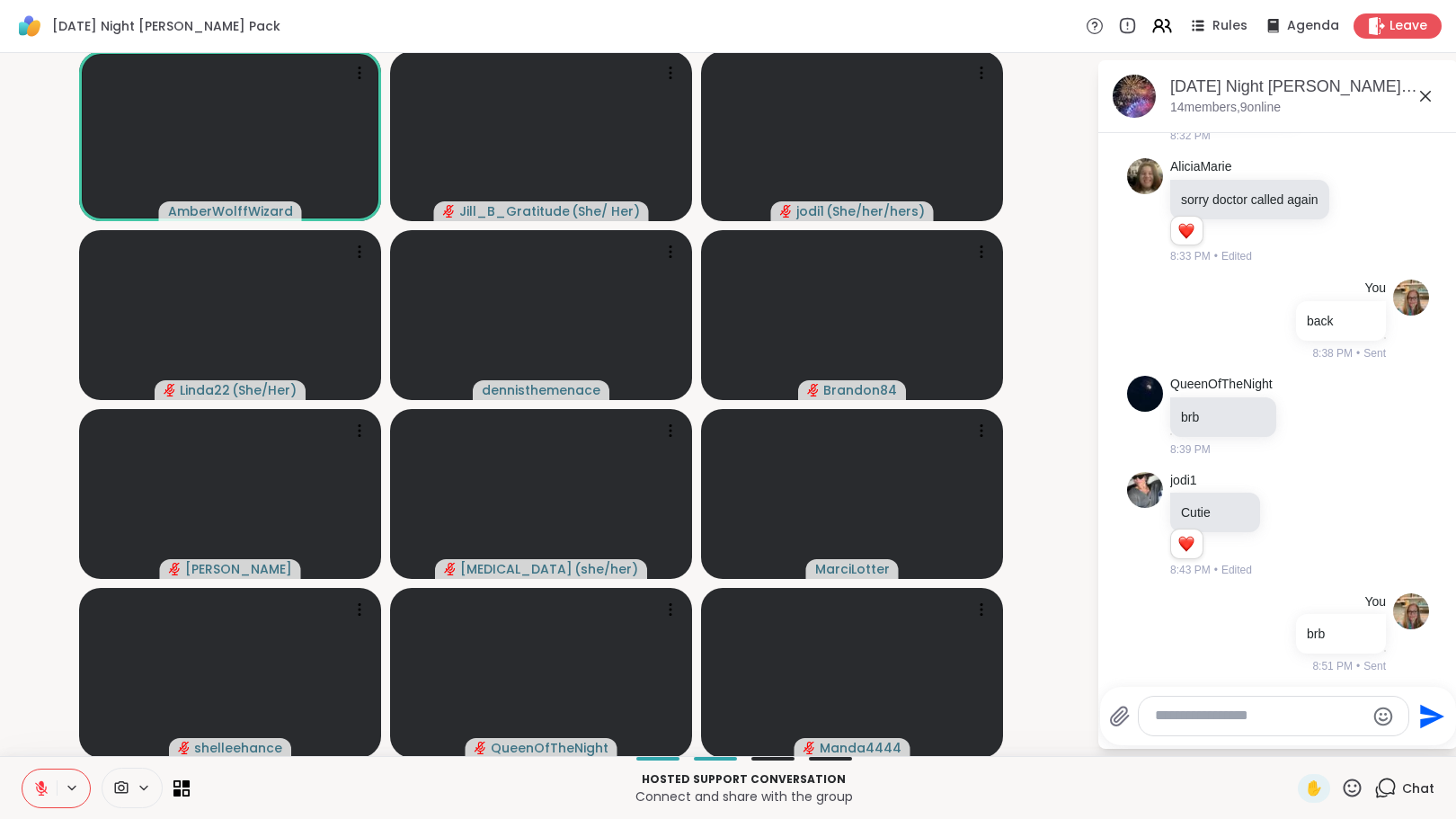
scroll to position [3914, 0]
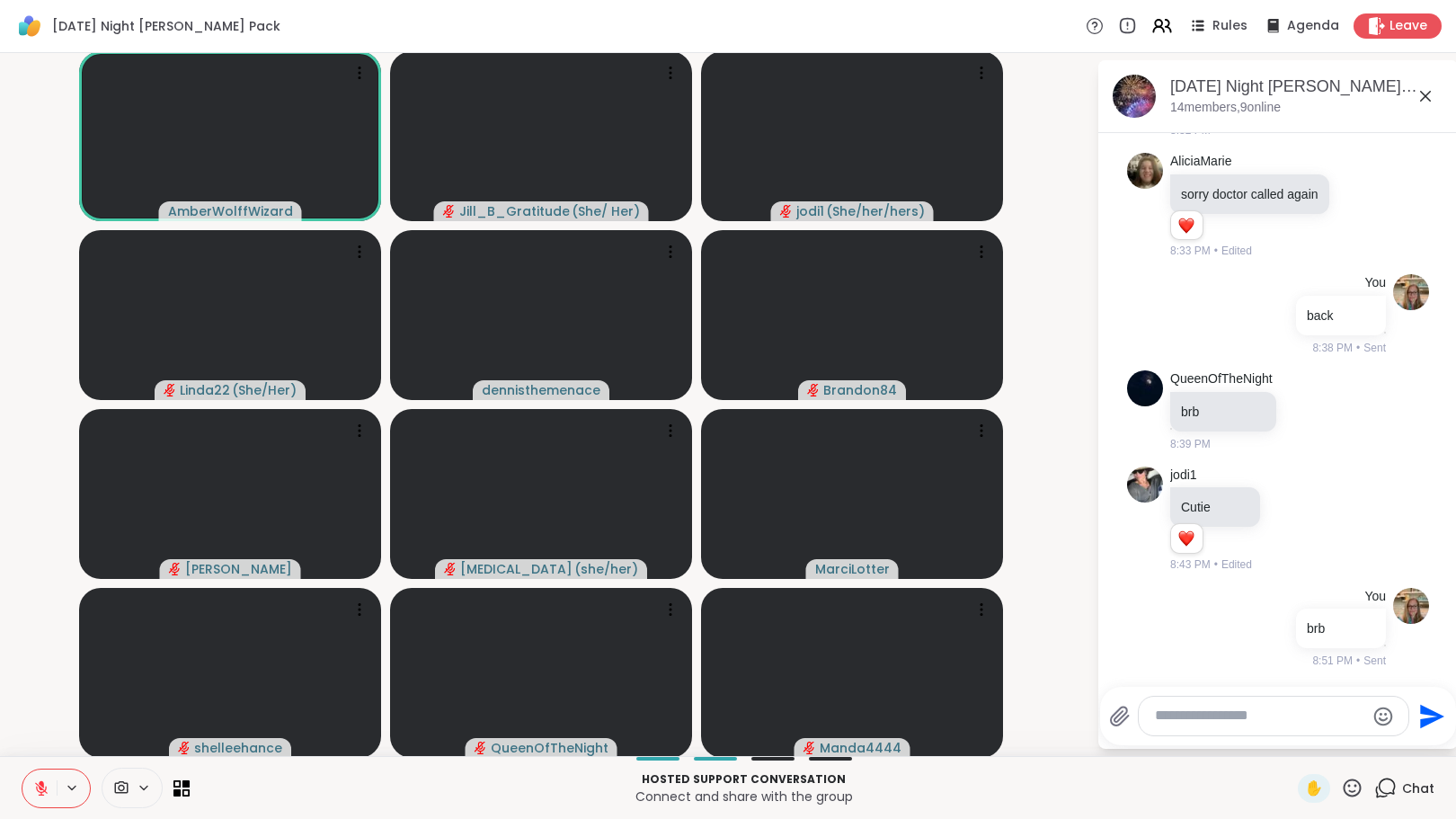
click at [1160, 721] on textarea "Type your message" at bounding box center [1260, 716] width 209 height 19
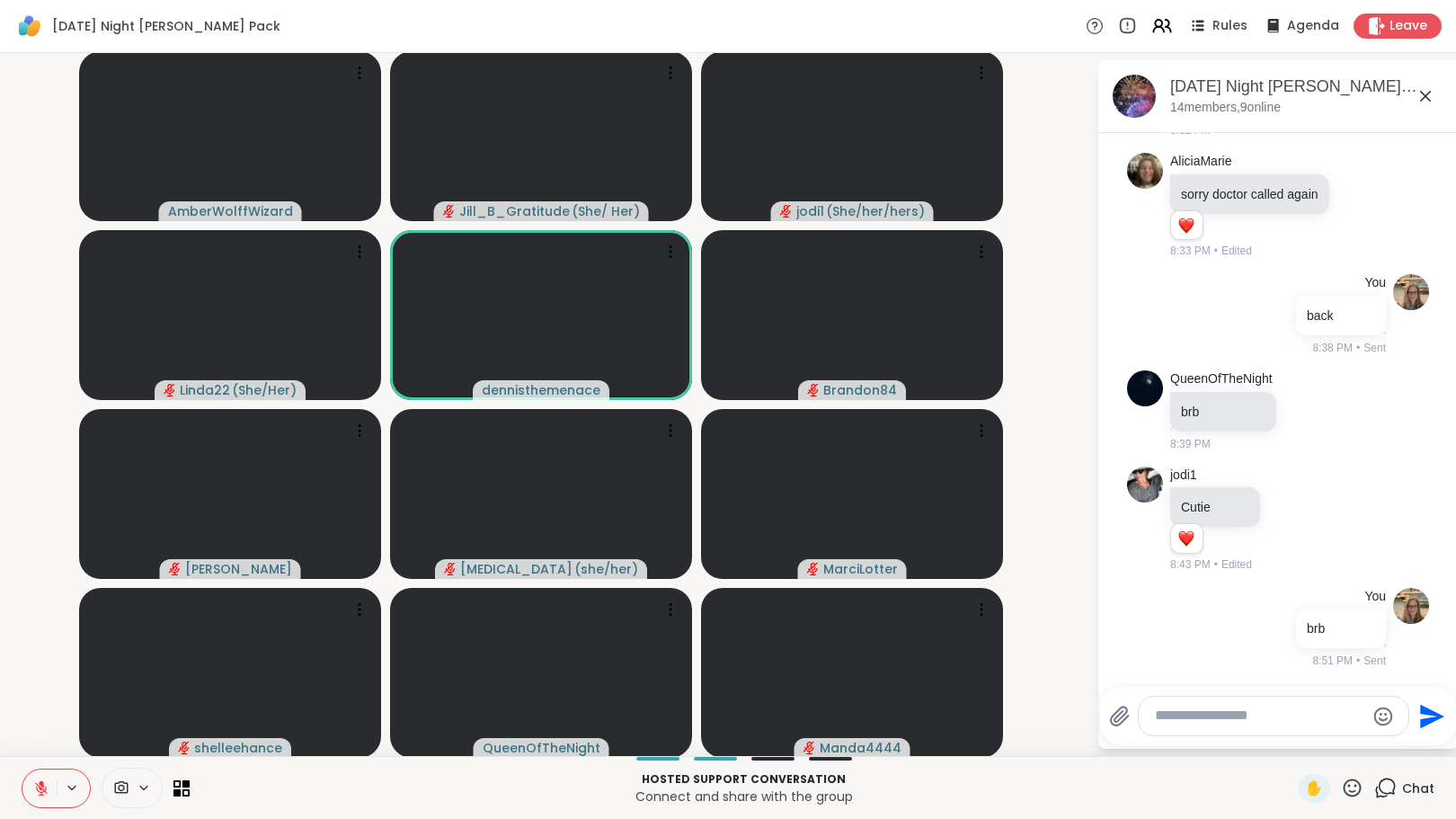
click at [36, 782] on icon at bounding box center [41, 787] width 16 height 16
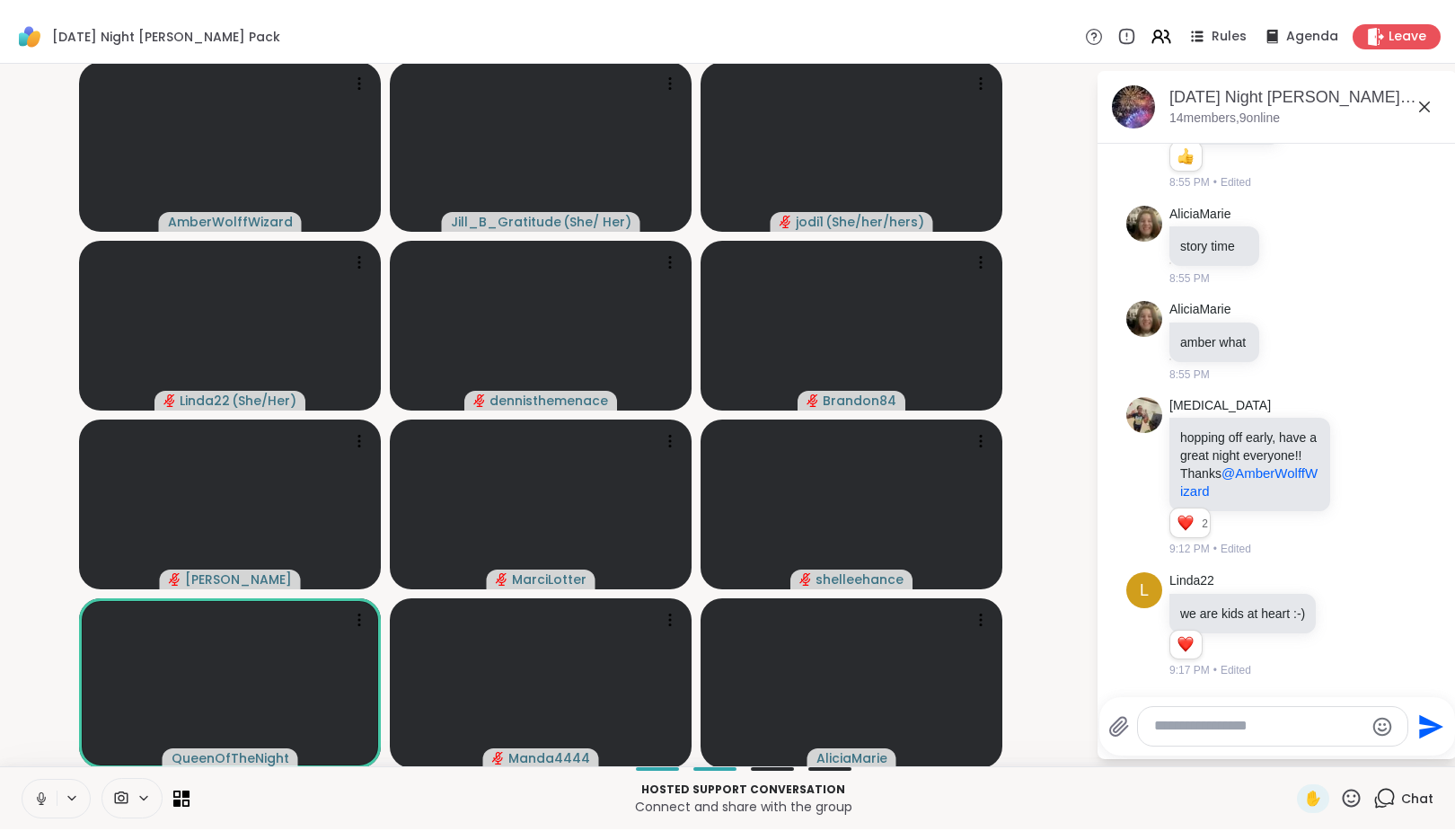
scroll to position [4678, 0]
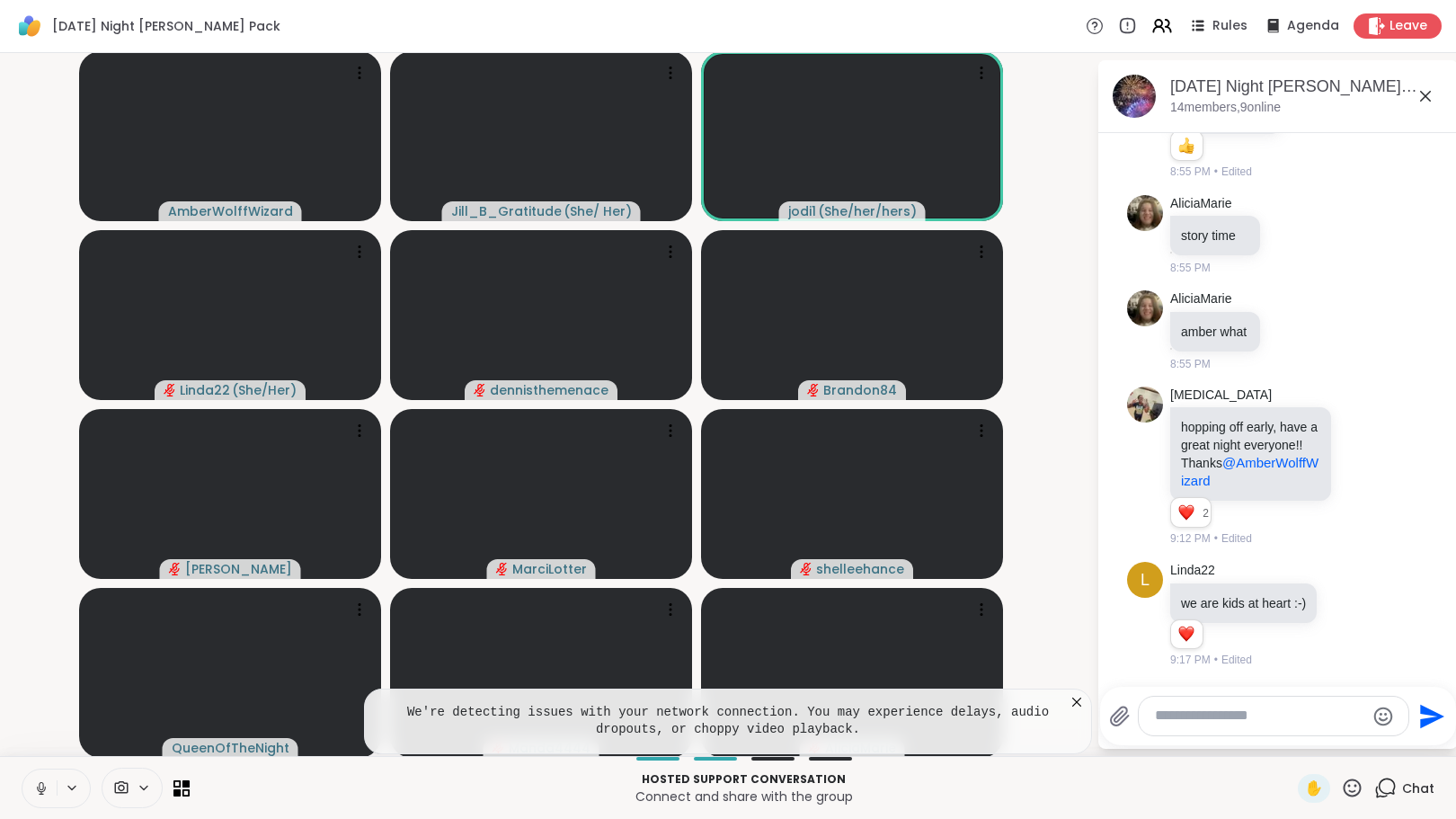
click at [1068, 698] on icon at bounding box center [1076, 701] width 18 height 18
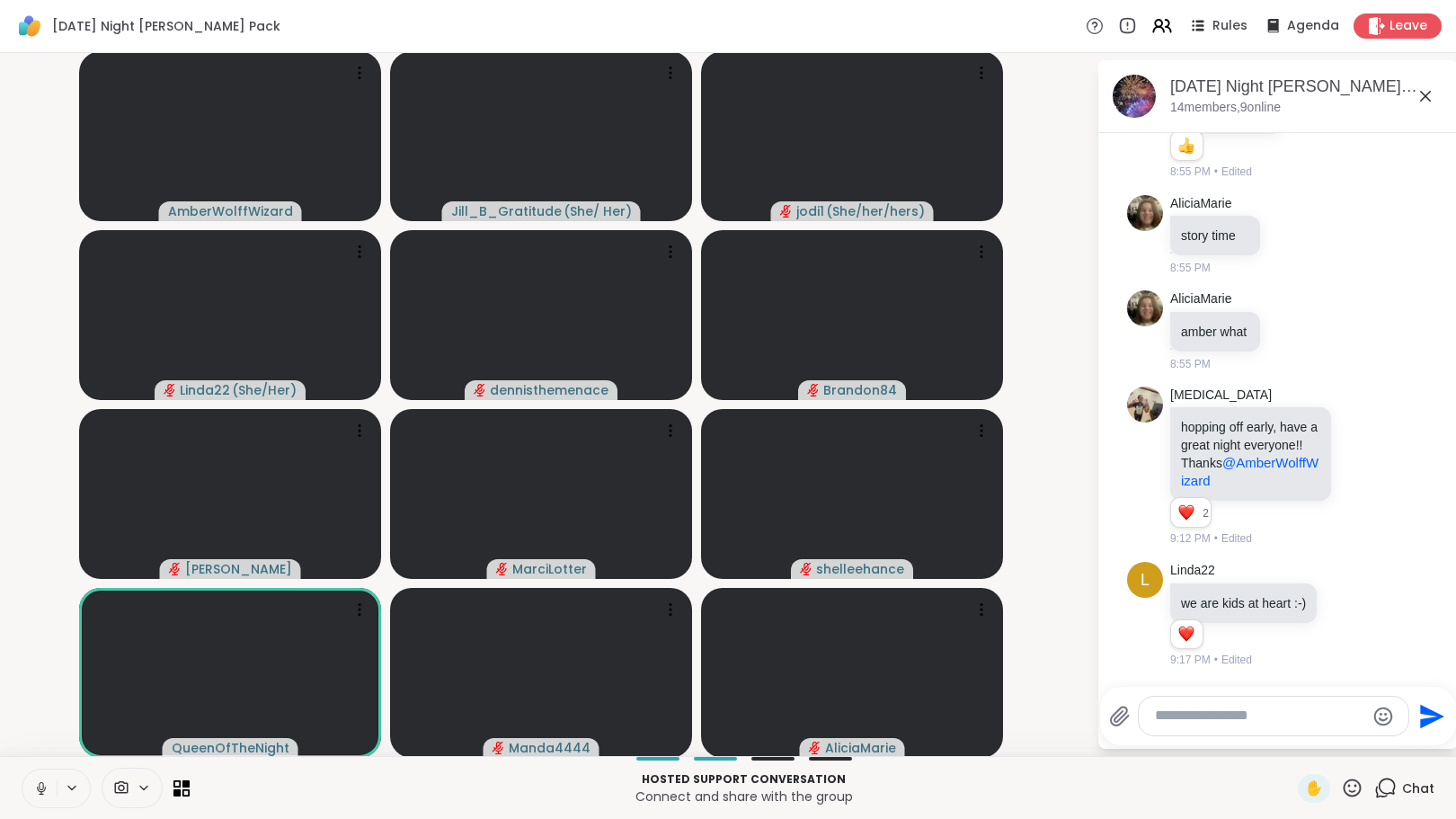
click at [1341, 785] on icon at bounding box center [1352, 787] width 22 height 22
click at [1369, 747] on span "🌟" at bounding box center [1378, 740] width 18 height 21
click at [1341, 790] on icon at bounding box center [1352, 787] width 22 height 22
click at [1369, 744] on span "🌟" at bounding box center [1378, 740] width 18 height 21
click at [1365, 744] on div "Send" at bounding box center [1278, 716] width 356 height 59
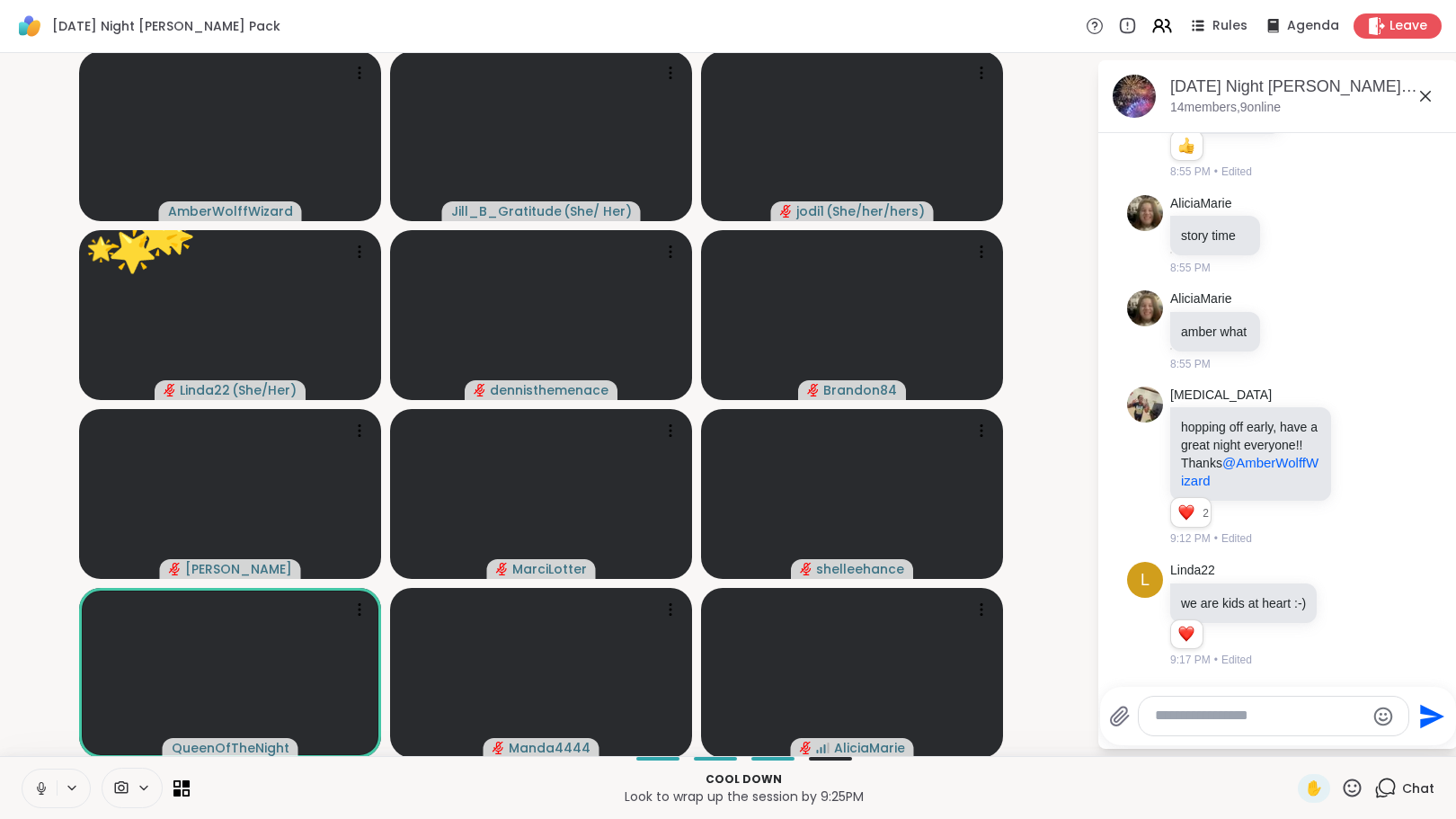
click at [1347, 790] on icon at bounding box center [1352, 786] width 18 height 18
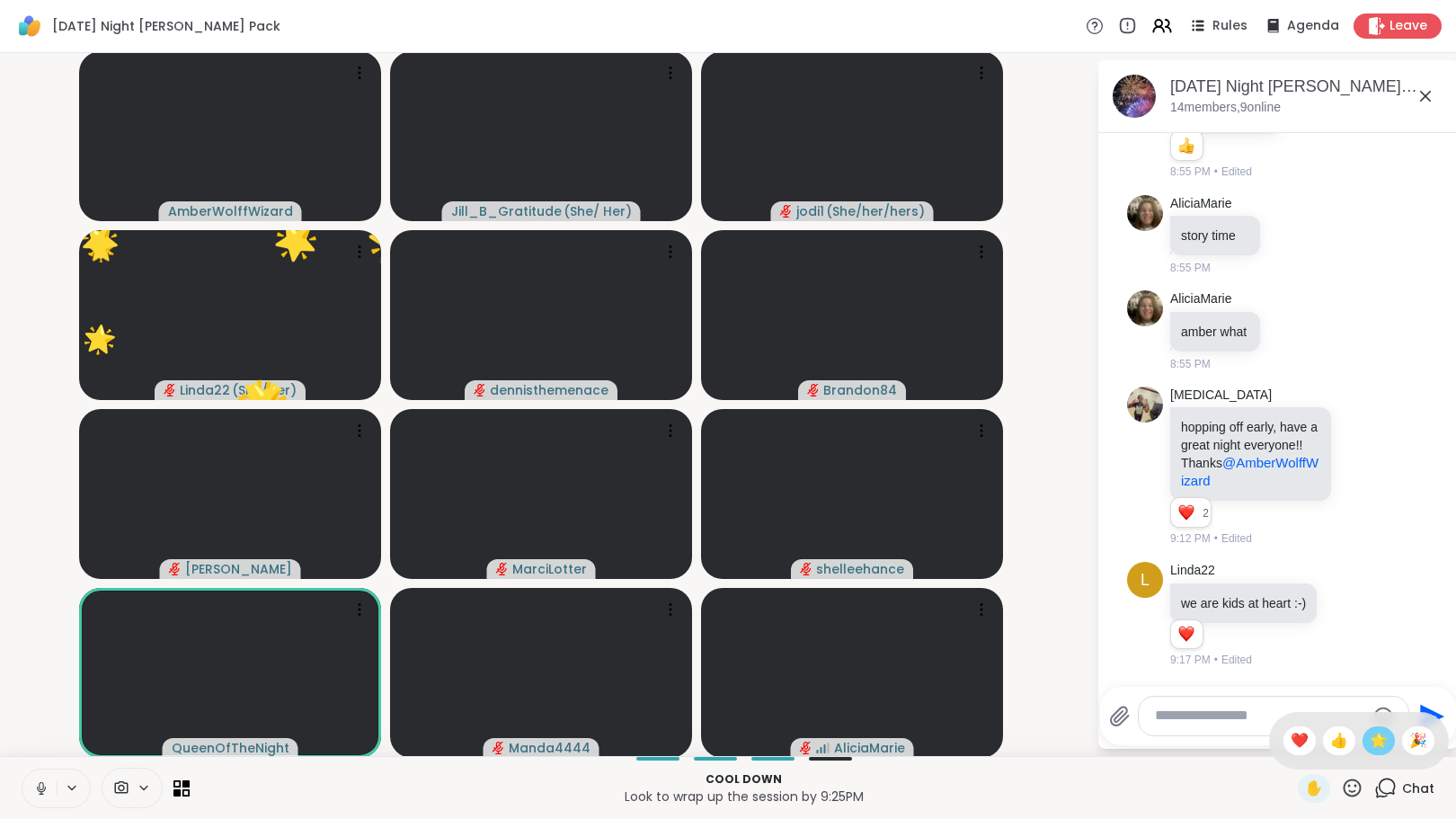
click at [1369, 739] on span "🌟" at bounding box center [1378, 740] width 18 height 21
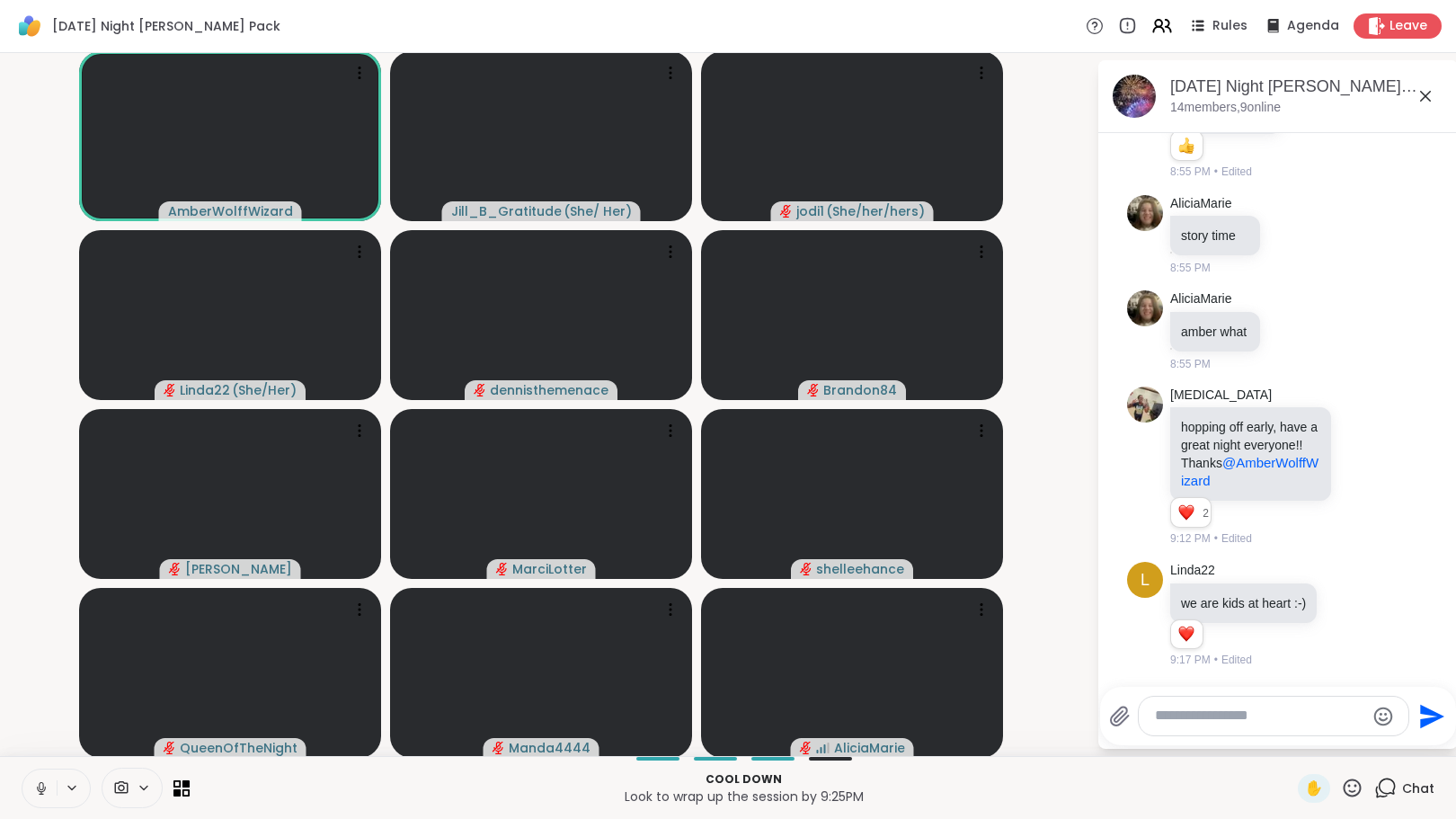
click at [1355, 739] on div "Send" at bounding box center [1278, 716] width 356 height 59
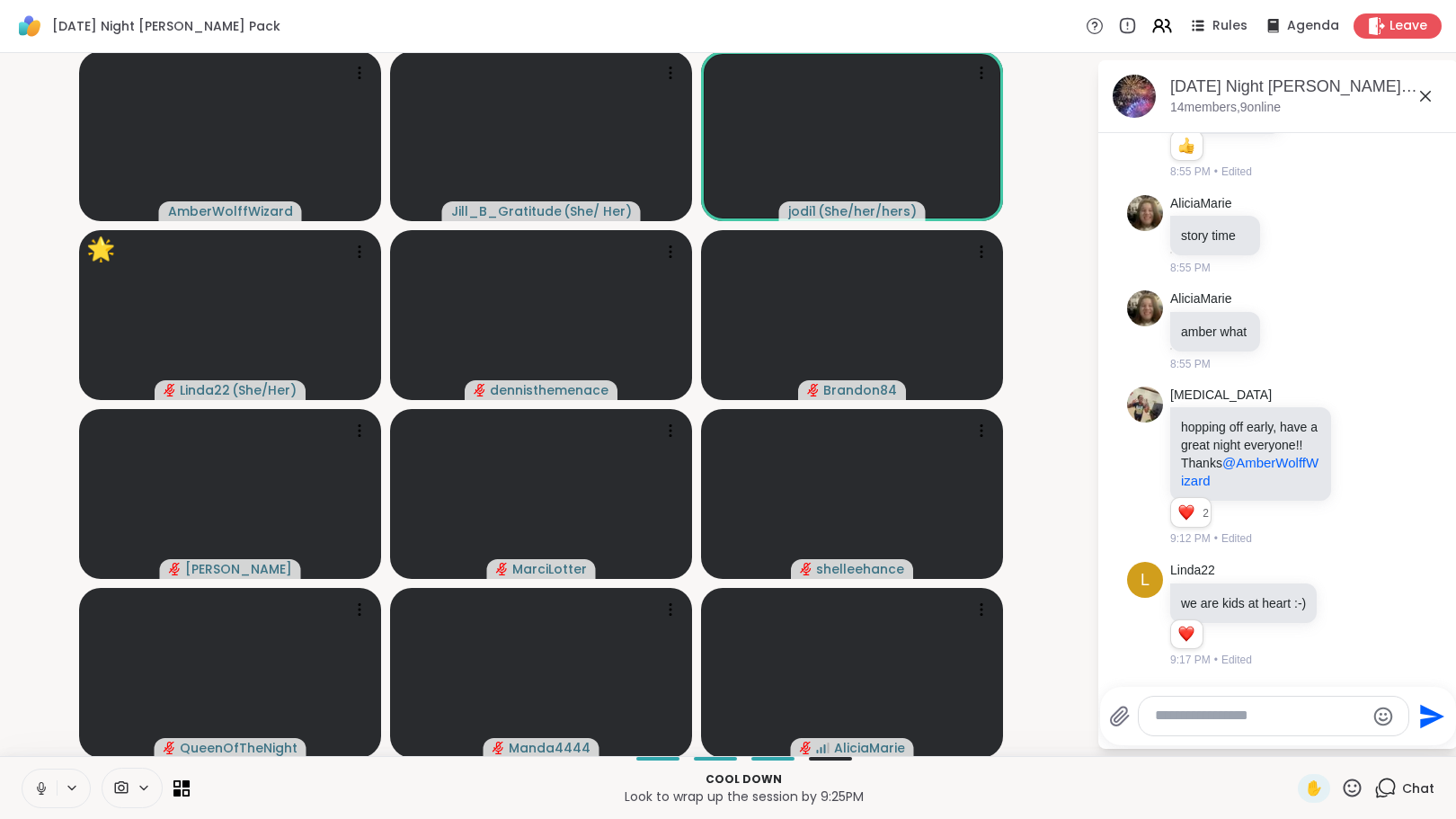
click at [39, 781] on icon at bounding box center [41, 787] width 16 height 16
click at [1224, 709] on textarea "Type your message" at bounding box center [1260, 716] width 209 height 19
click at [1209, 719] on textarea "Type your message" at bounding box center [1260, 716] width 209 height 19
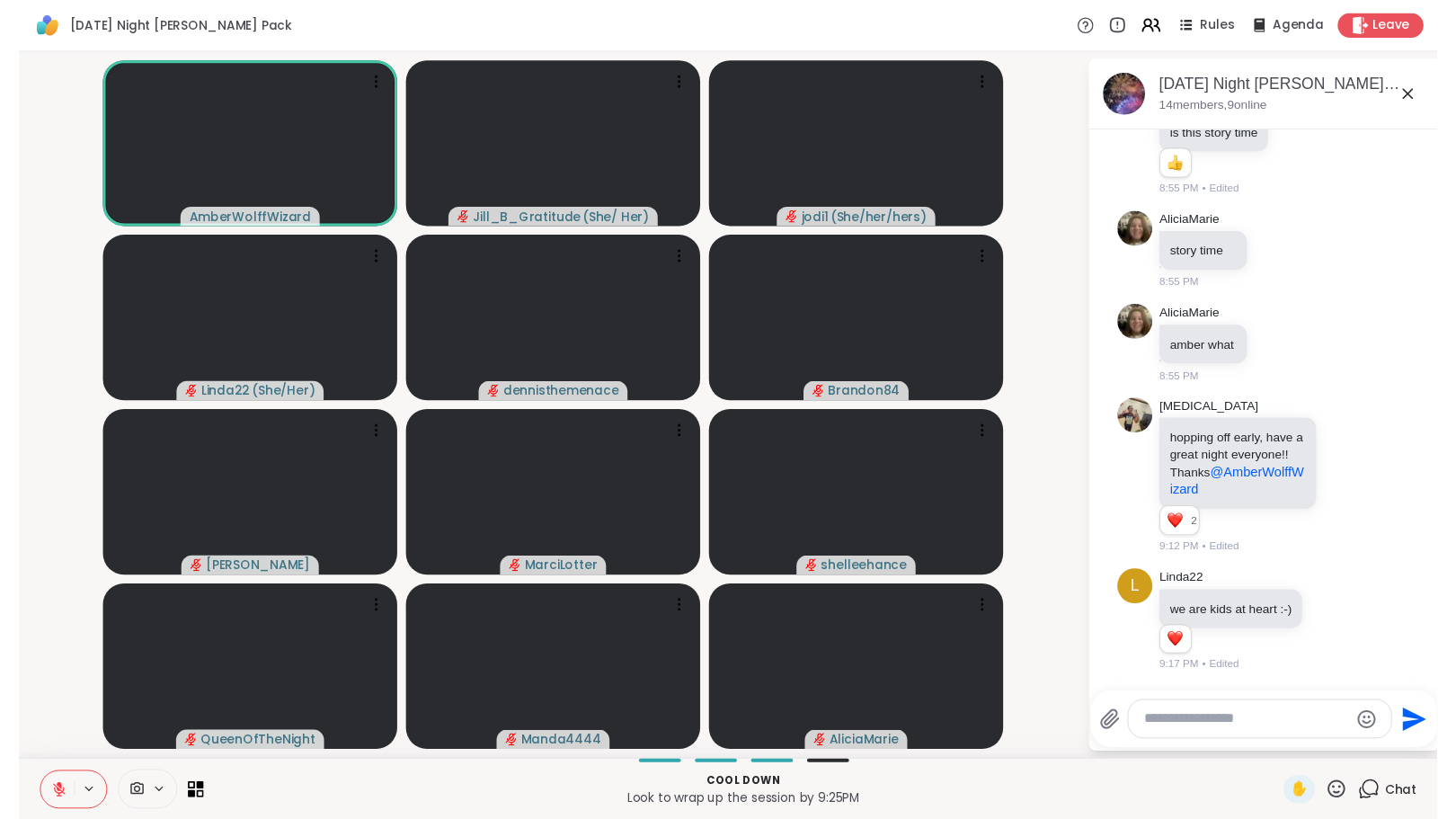
scroll to position [4659, 0]
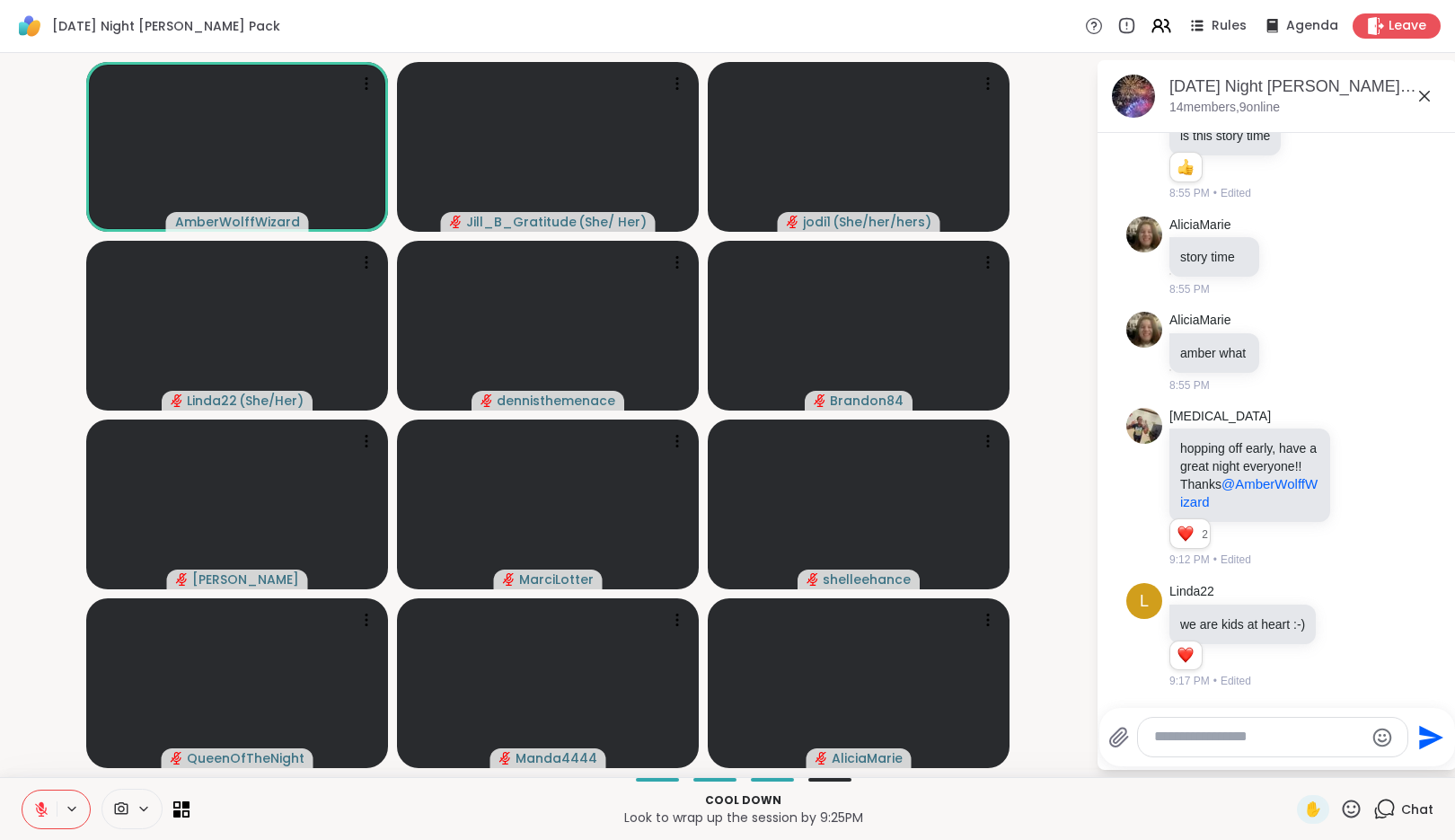
click at [5, 771] on div "AmberWolffWizard Jill_B_Gratitude ( She/ Her ) jodi1 ( She/her/hers ) Linda22 (…" at bounding box center [728, 415] width 1455 height 724
click at [0, 781] on div "Cool down Look to wrap up the session by 9:25PM ✋ Chat" at bounding box center [728, 808] width 1455 height 63
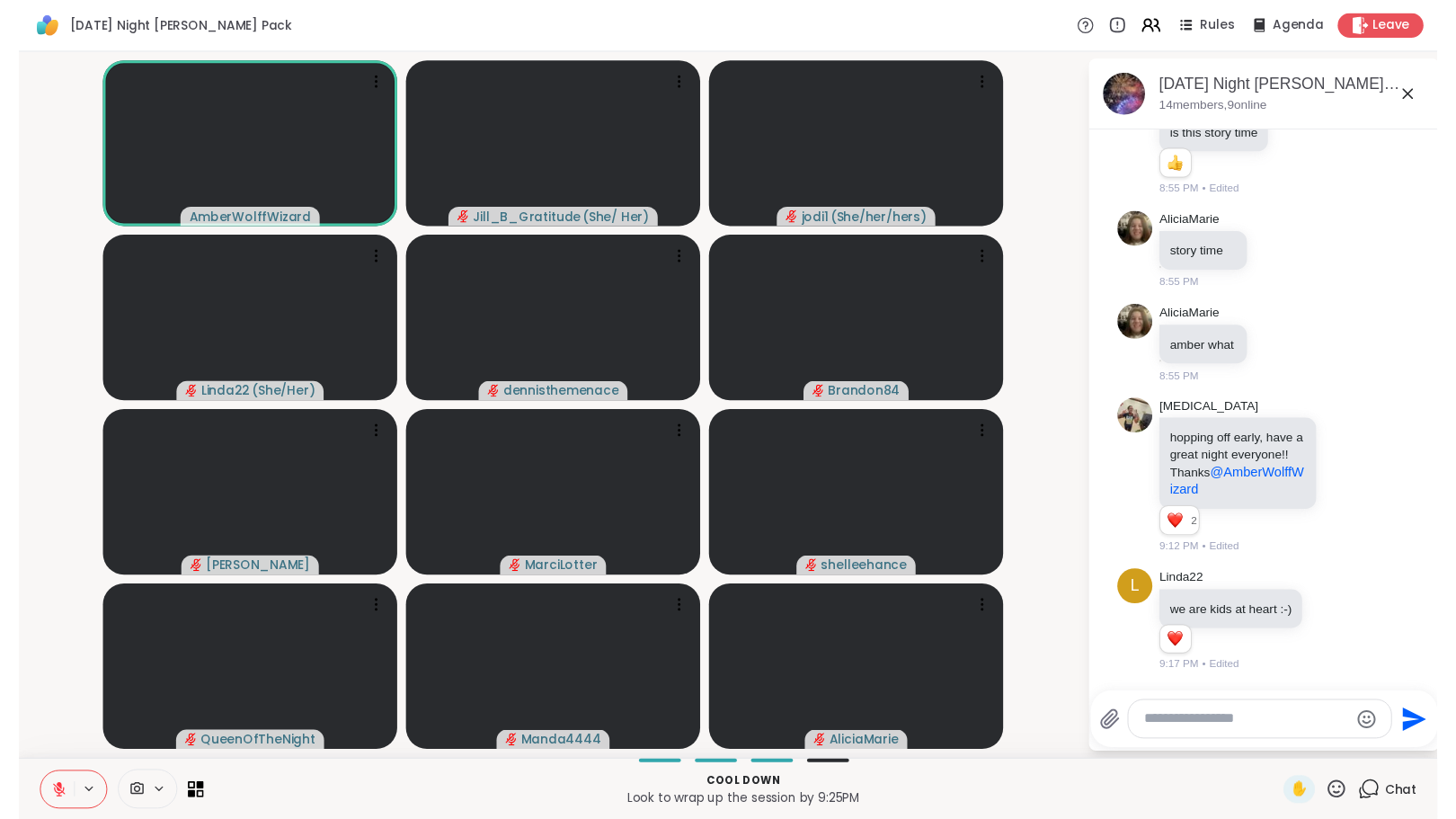
scroll to position [4680, 0]
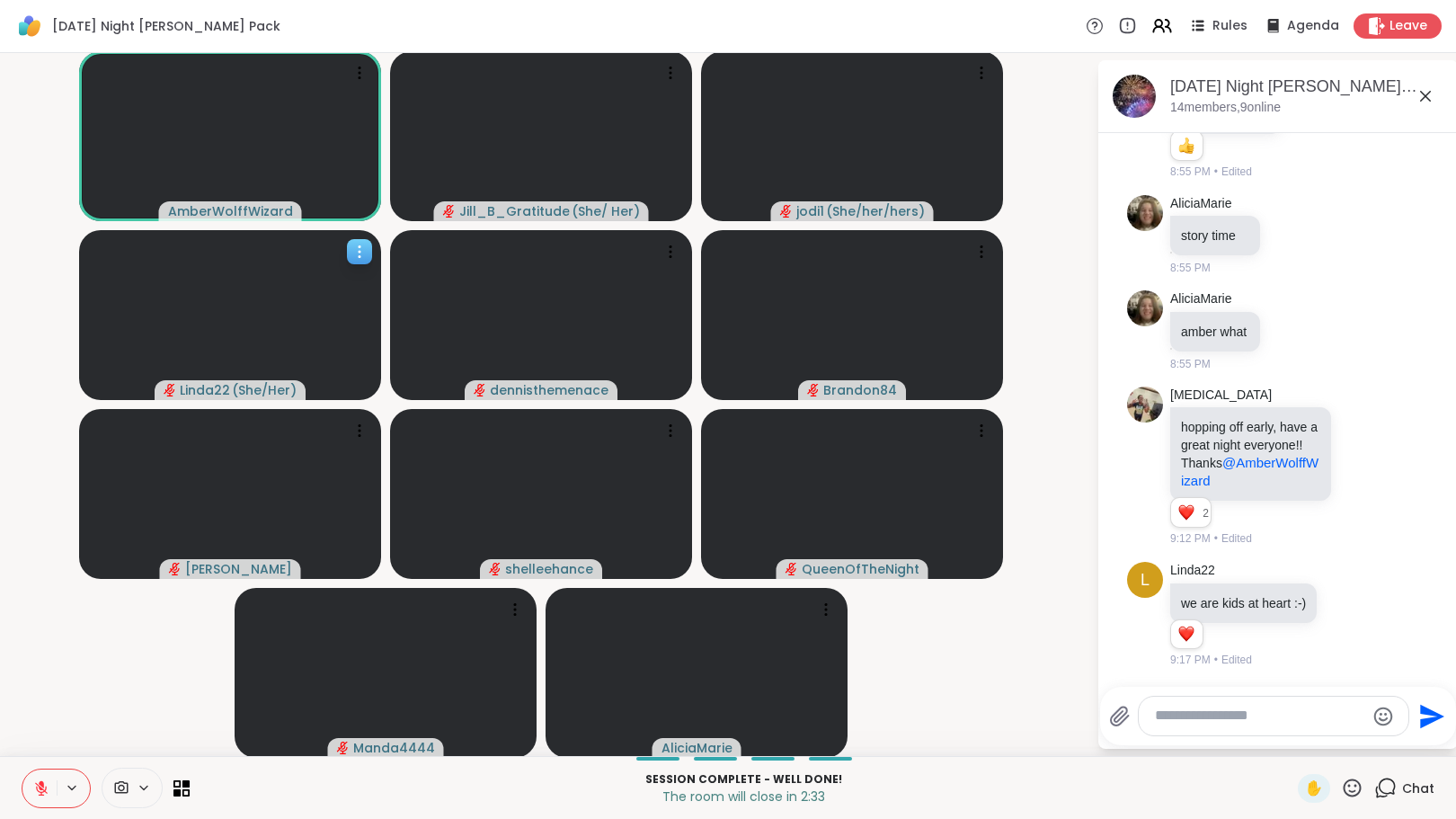
click at [153, 233] on video at bounding box center [230, 315] width 302 height 169
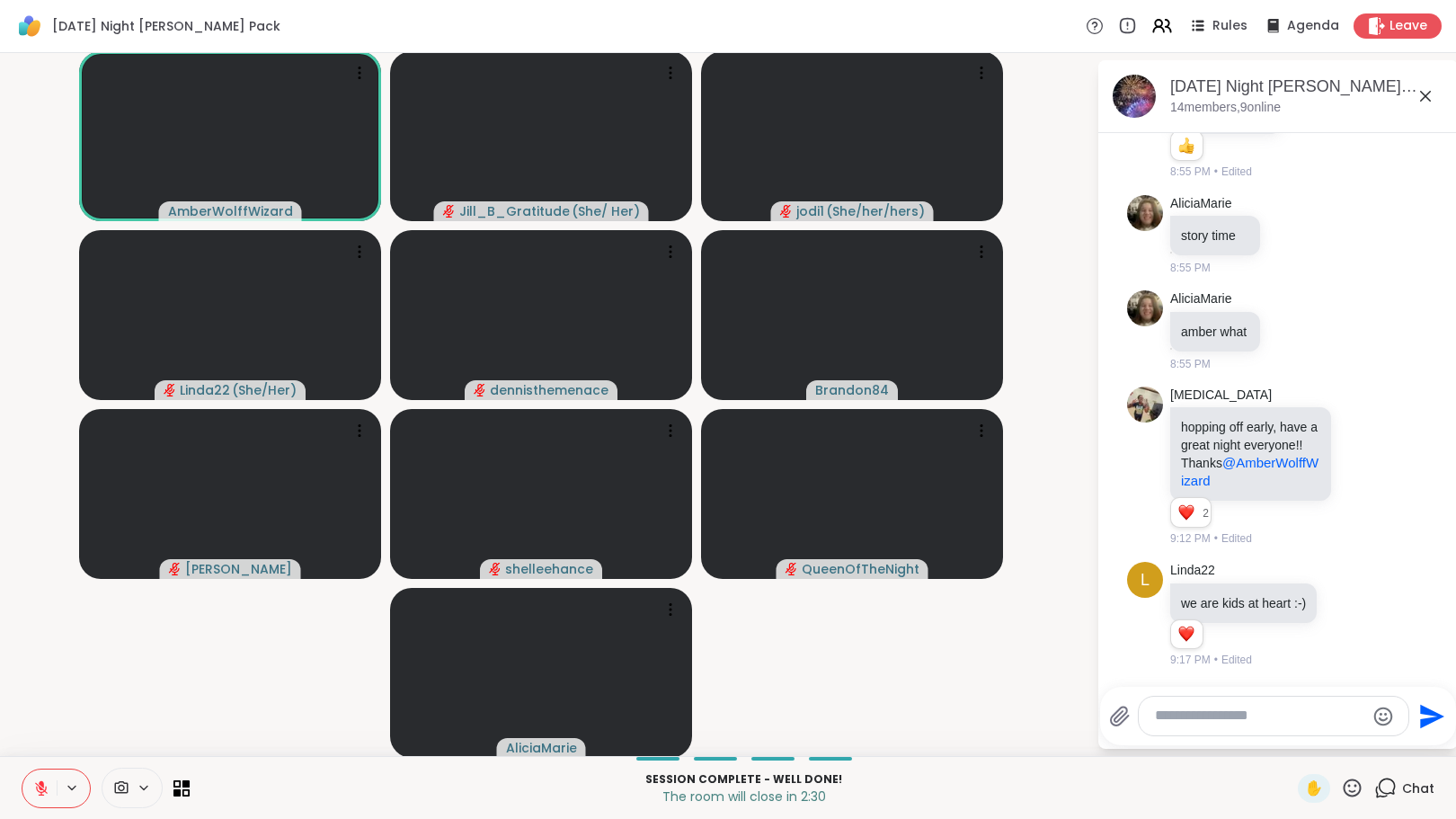
click at [42, 784] on icon at bounding box center [42, 784] width 6 height 7
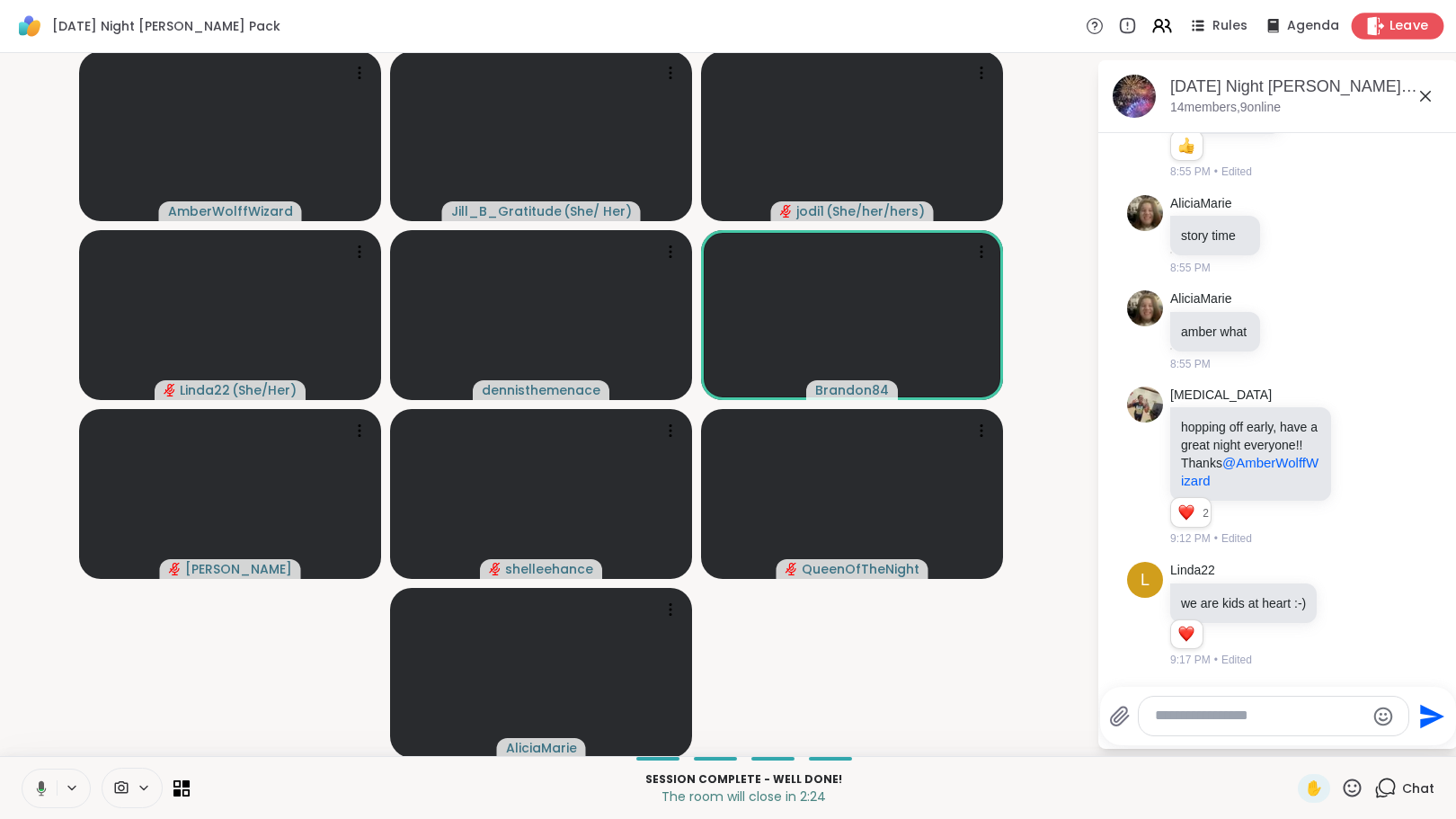
click at [1390, 19] on span "Leave" at bounding box center [1409, 26] width 39 height 19
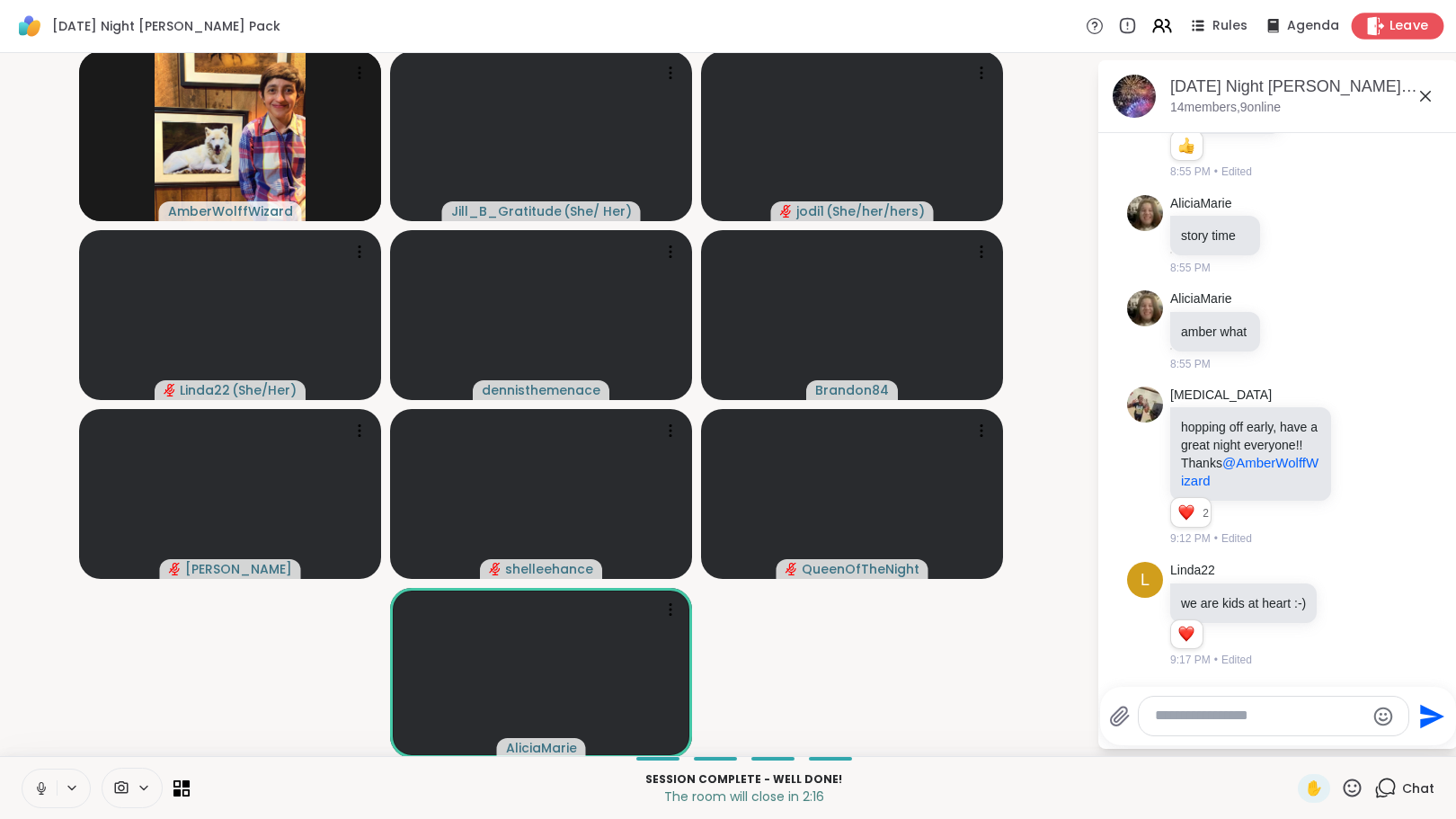
click at [1390, 22] on span "Leave" at bounding box center [1409, 26] width 39 height 19
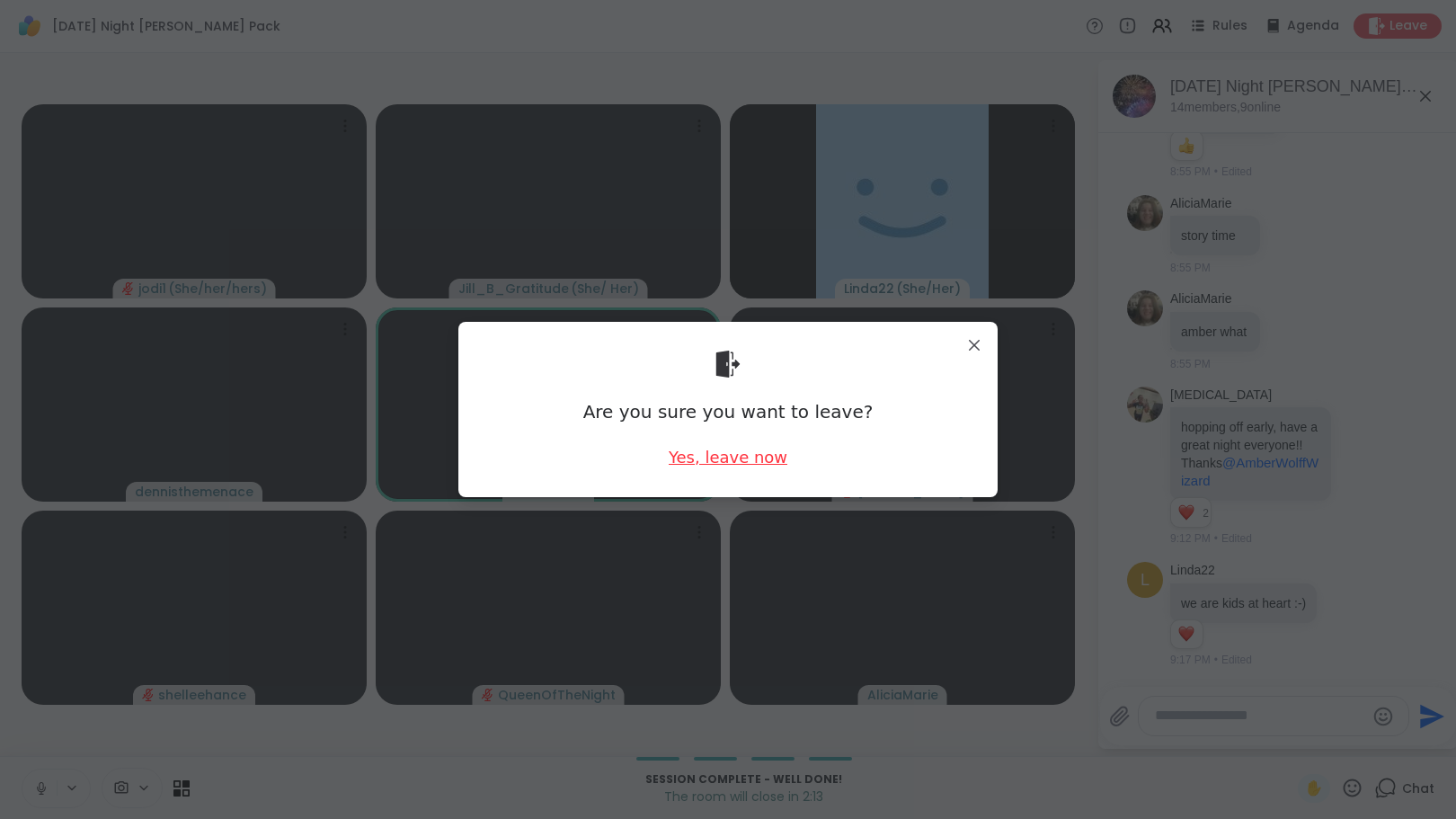
click at [748, 462] on div "Yes, leave now" at bounding box center [727, 457] width 118 height 22
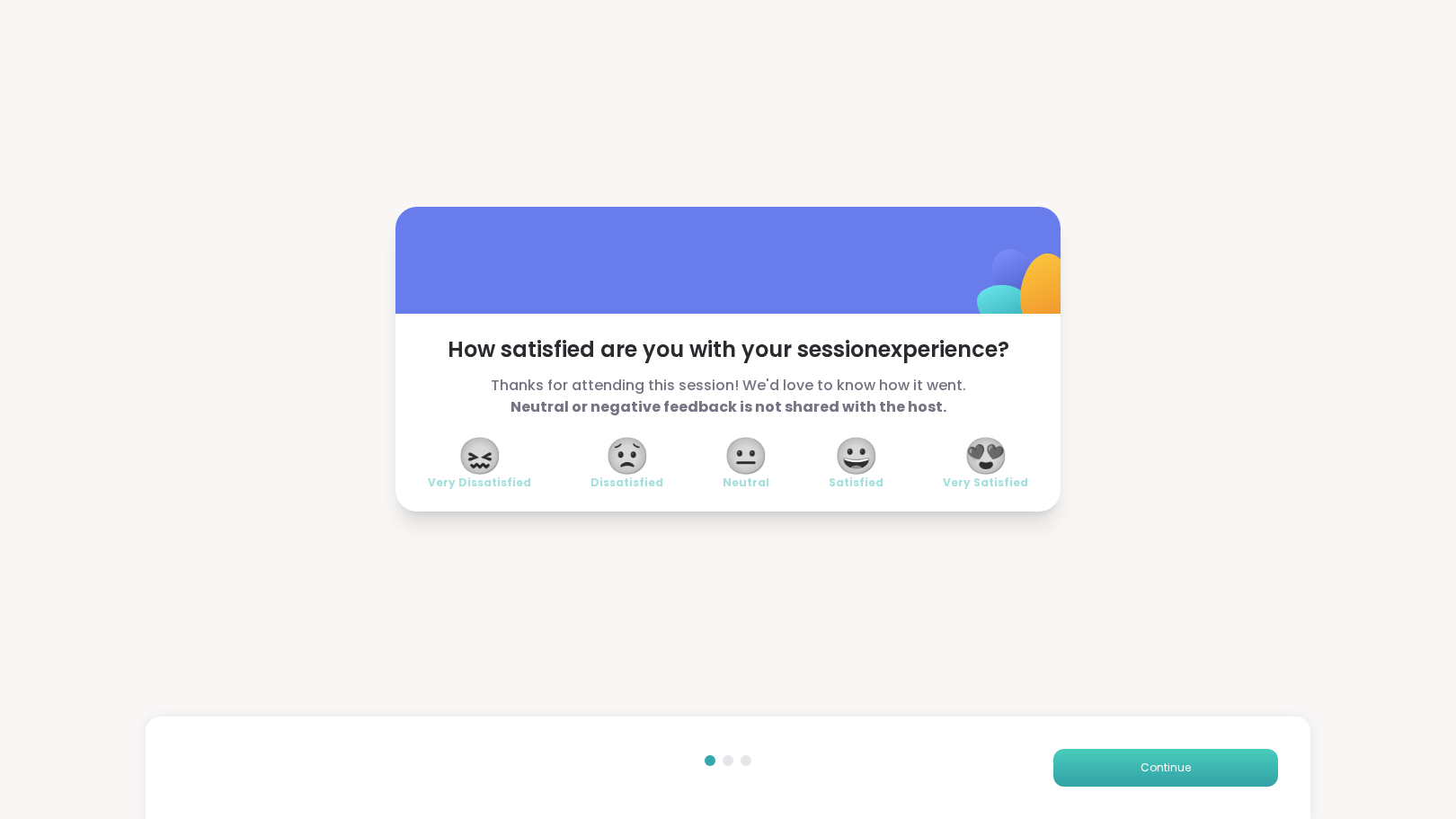
click at [1165, 770] on span "Continue" at bounding box center [1166, 767] width 50 height 16
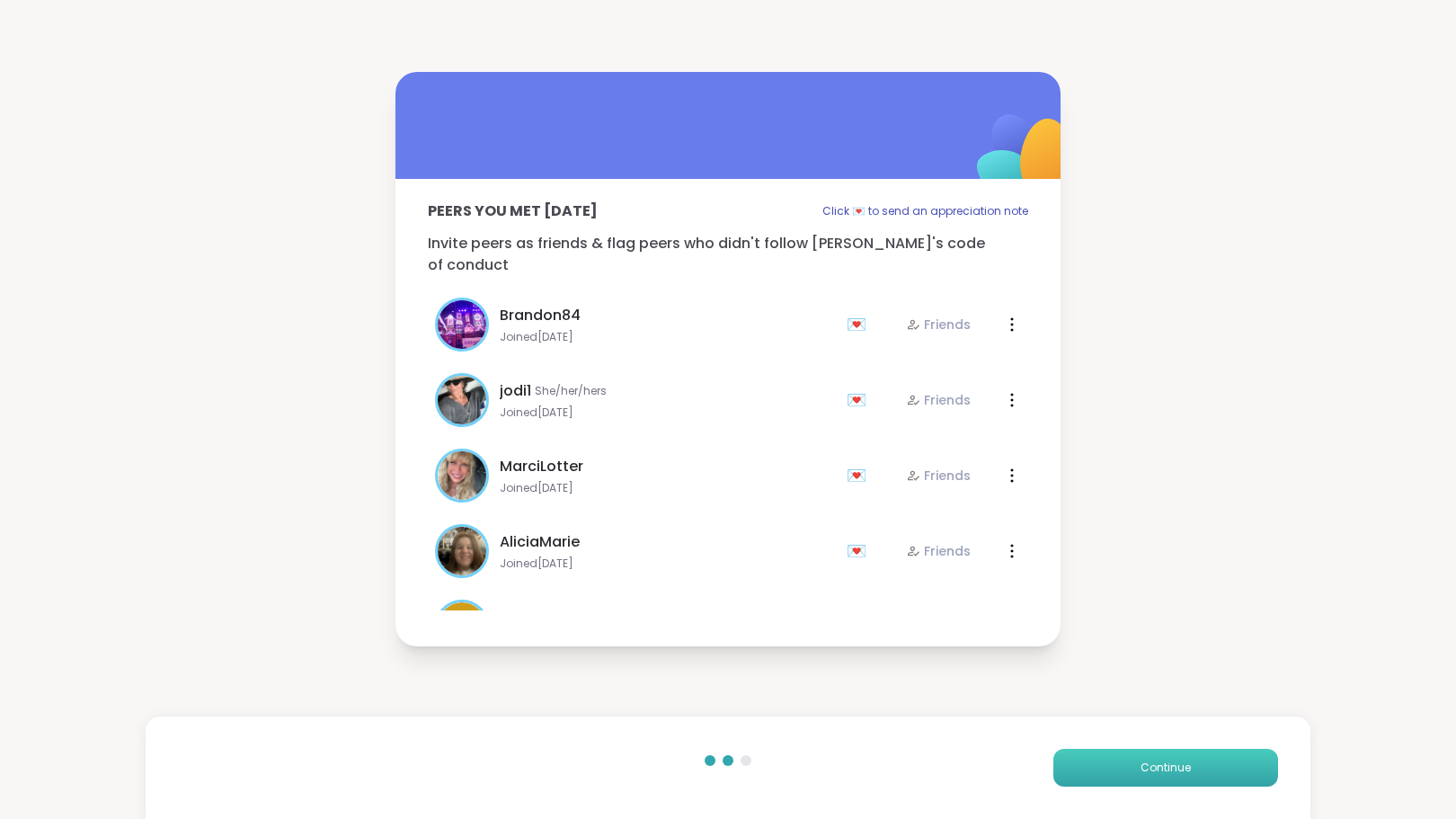
click at [1165, 770] on span "Continue" at bounding box center [1166, 767] width 50 height 16
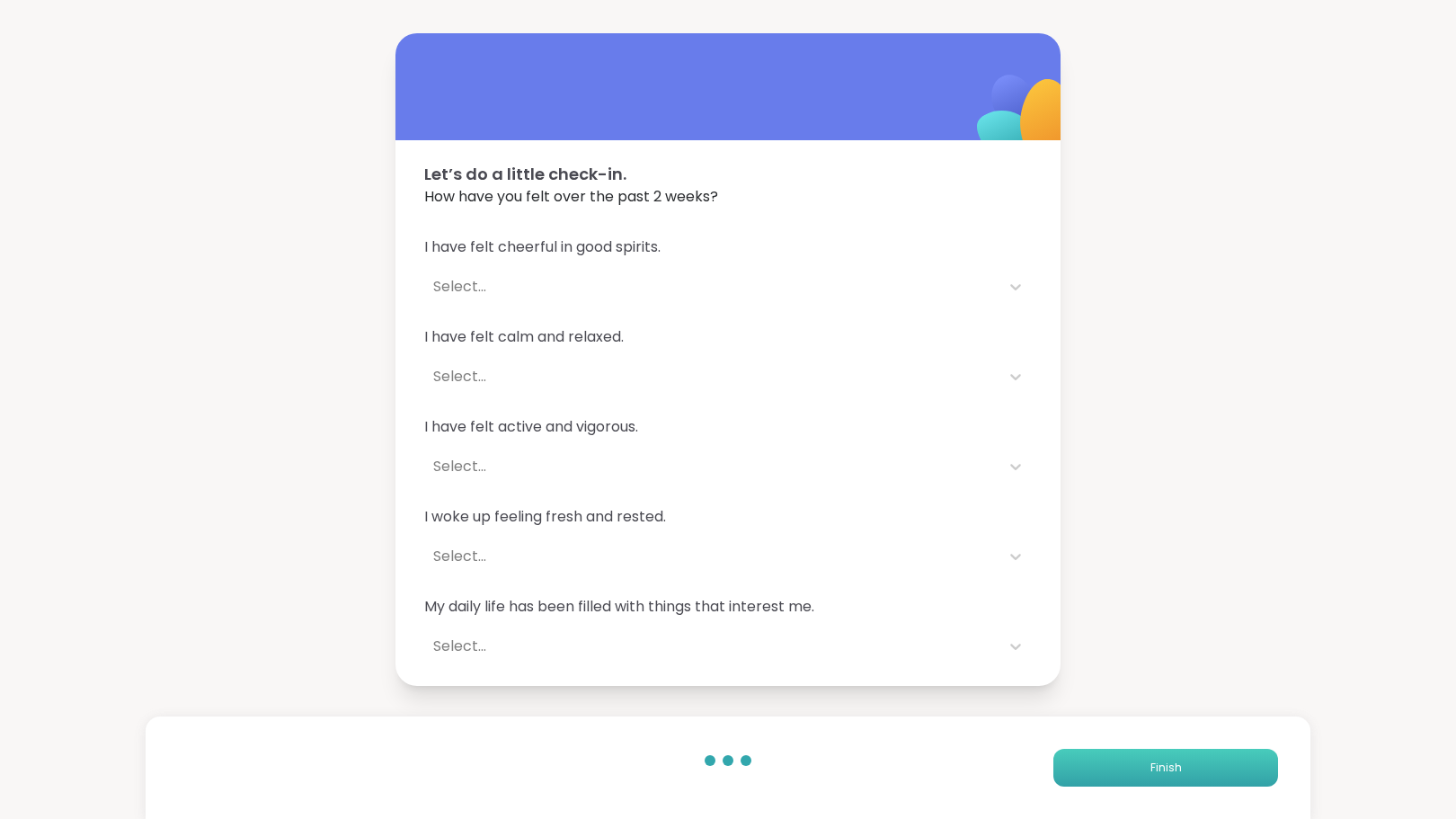
click at [1165, 770] on span "Finish" at bounding box center [1166, 767] width 32 height 16
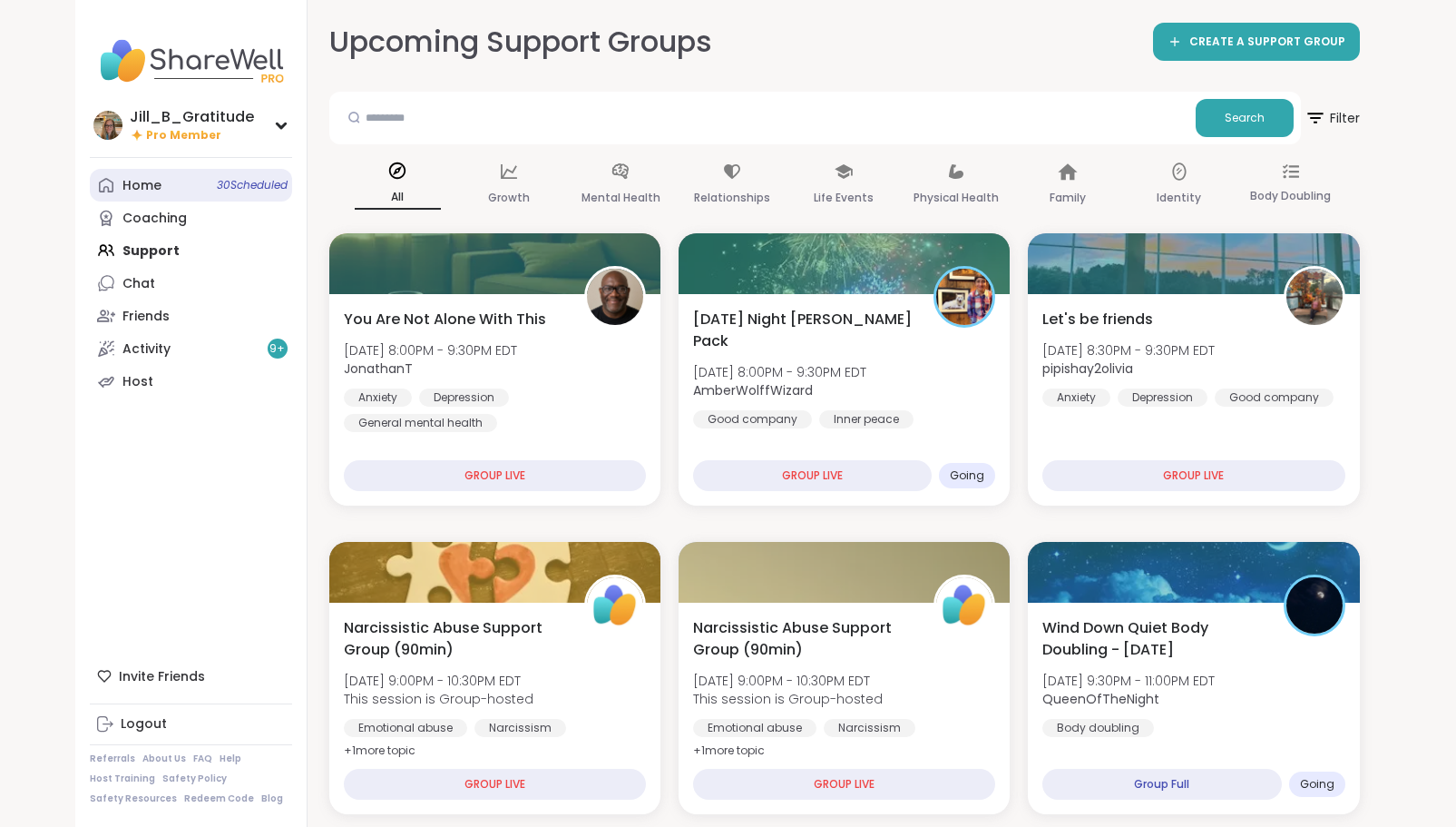
click at [209, 193] on link "Home 30 Scheduled" at bounding box center [191, 185] width 202 height 33
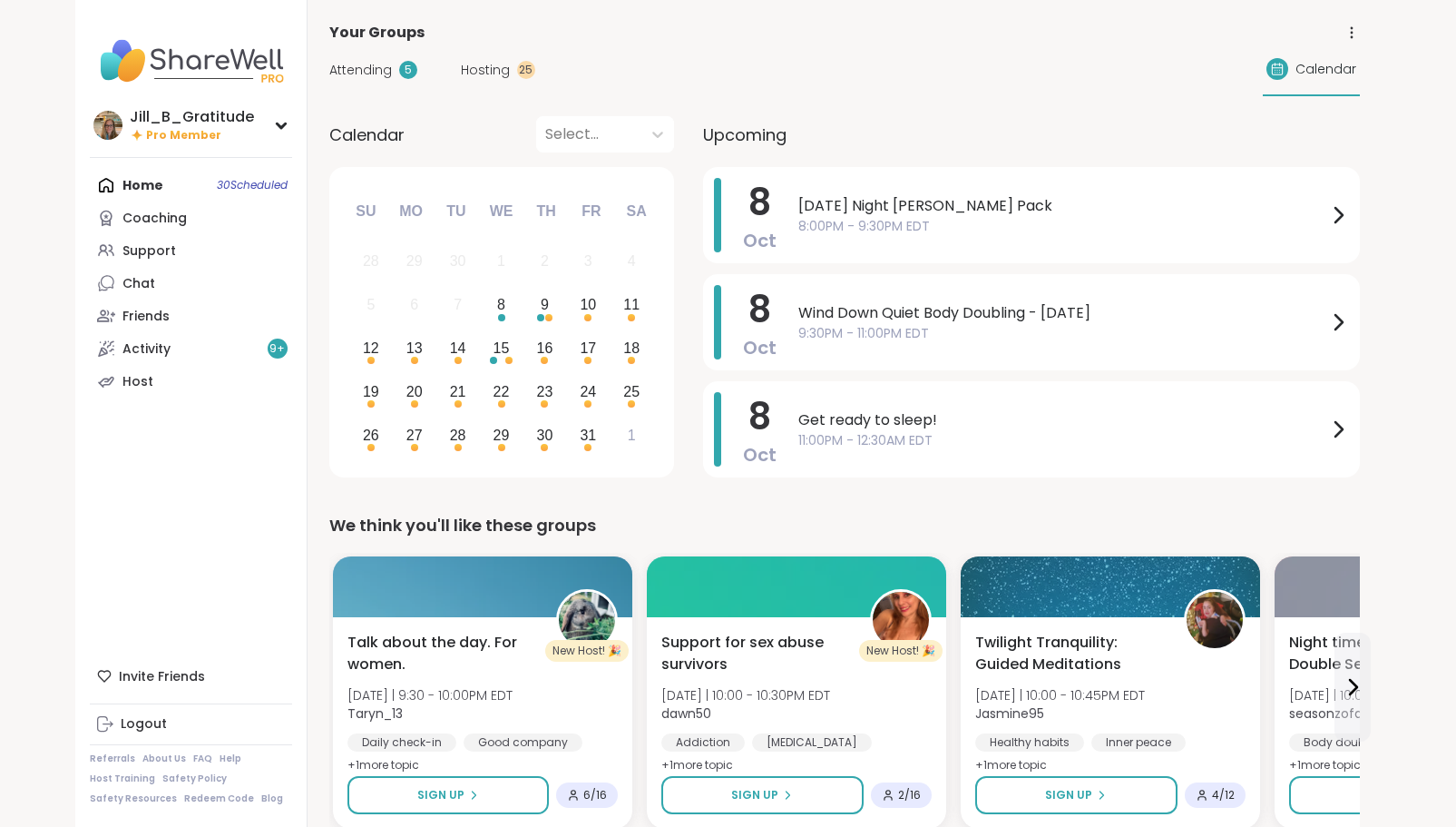
click at [361, 66] on span "Attending" at bounding box center [360, 70] width 63 height 19
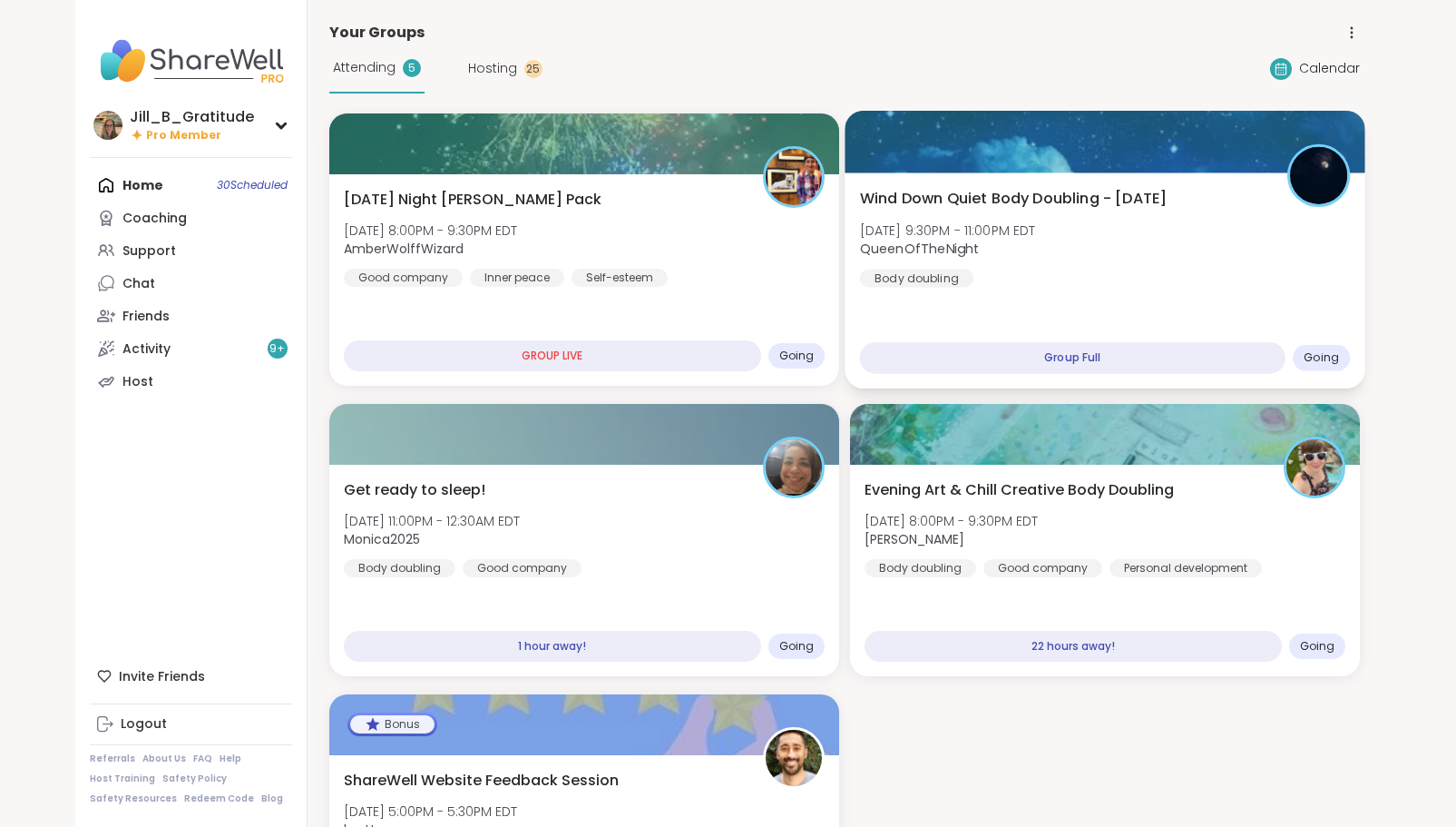
click at [1102, 278] on div "Wind Down Quiet Body Doubling - Wednesday Wed, Oct 08 | 9:30PM - 11:00PM EDT Qu…" at bounding box center [1104, 238] width 490 height 100
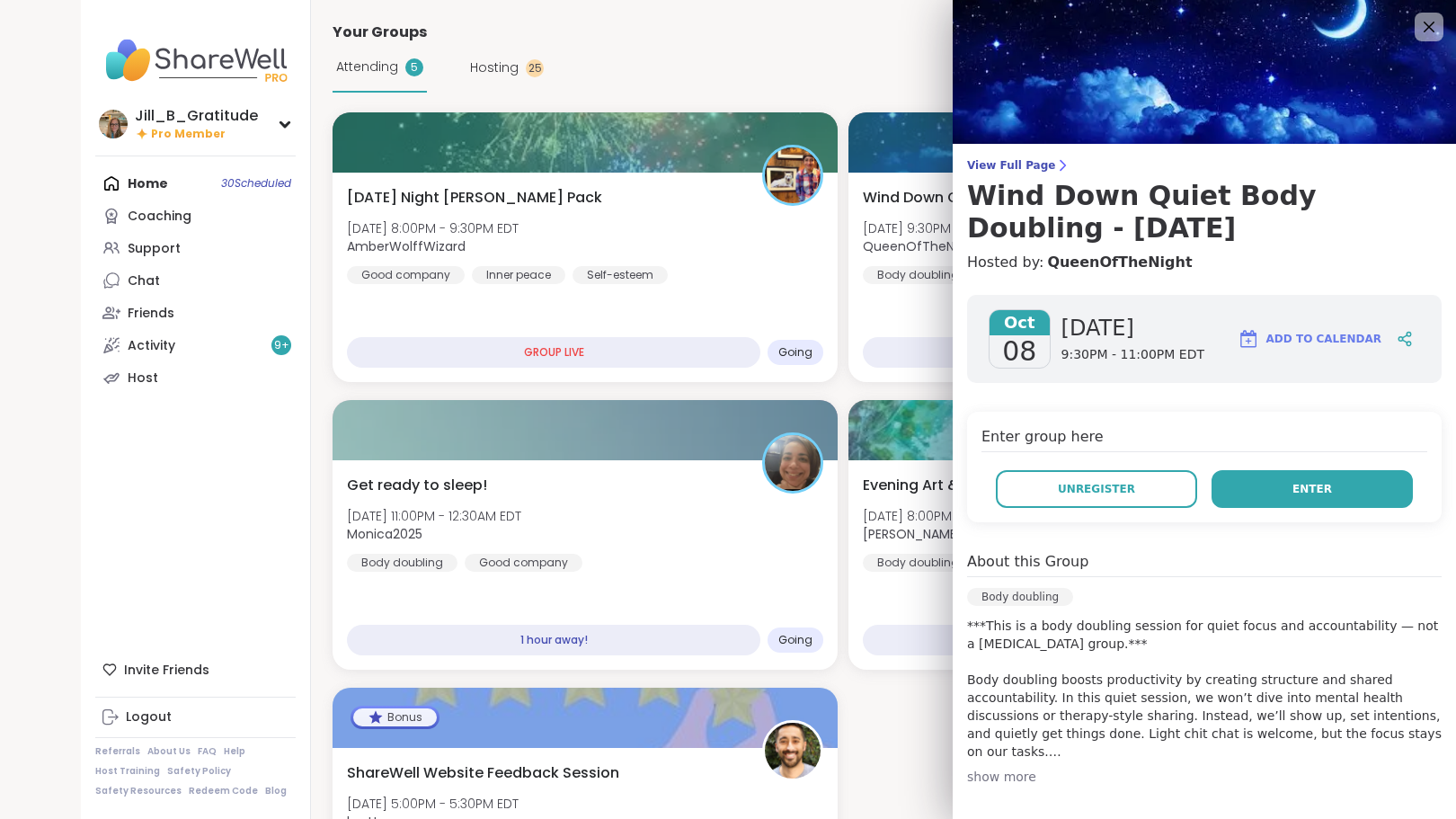
click at [1262, 503] on button "Enter" at bounding box center [1312, 489] width 201 height 38
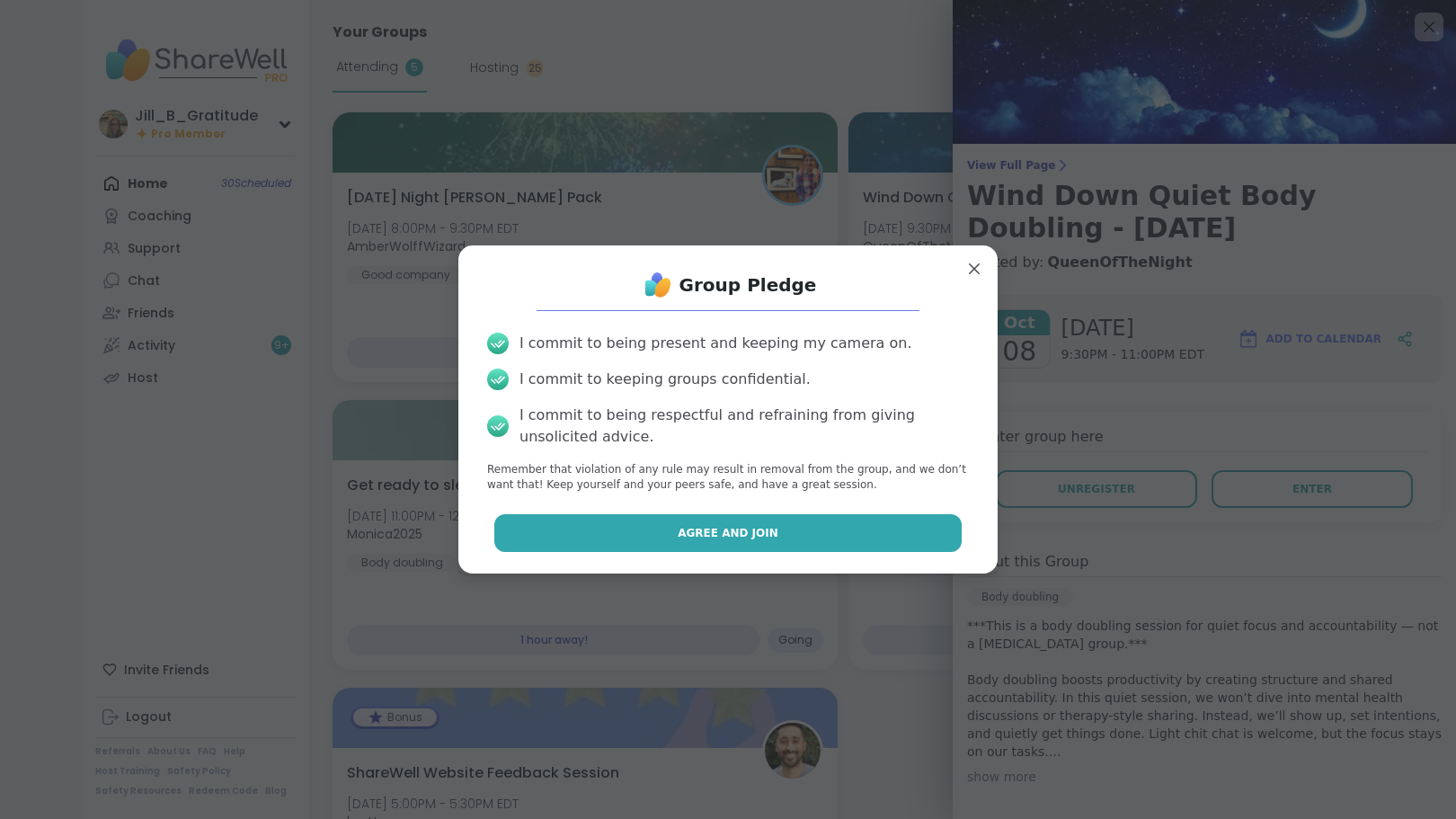
click at [797, 536] on button "Agree and Join" at bounding box center [728, 532] width 468 height 38
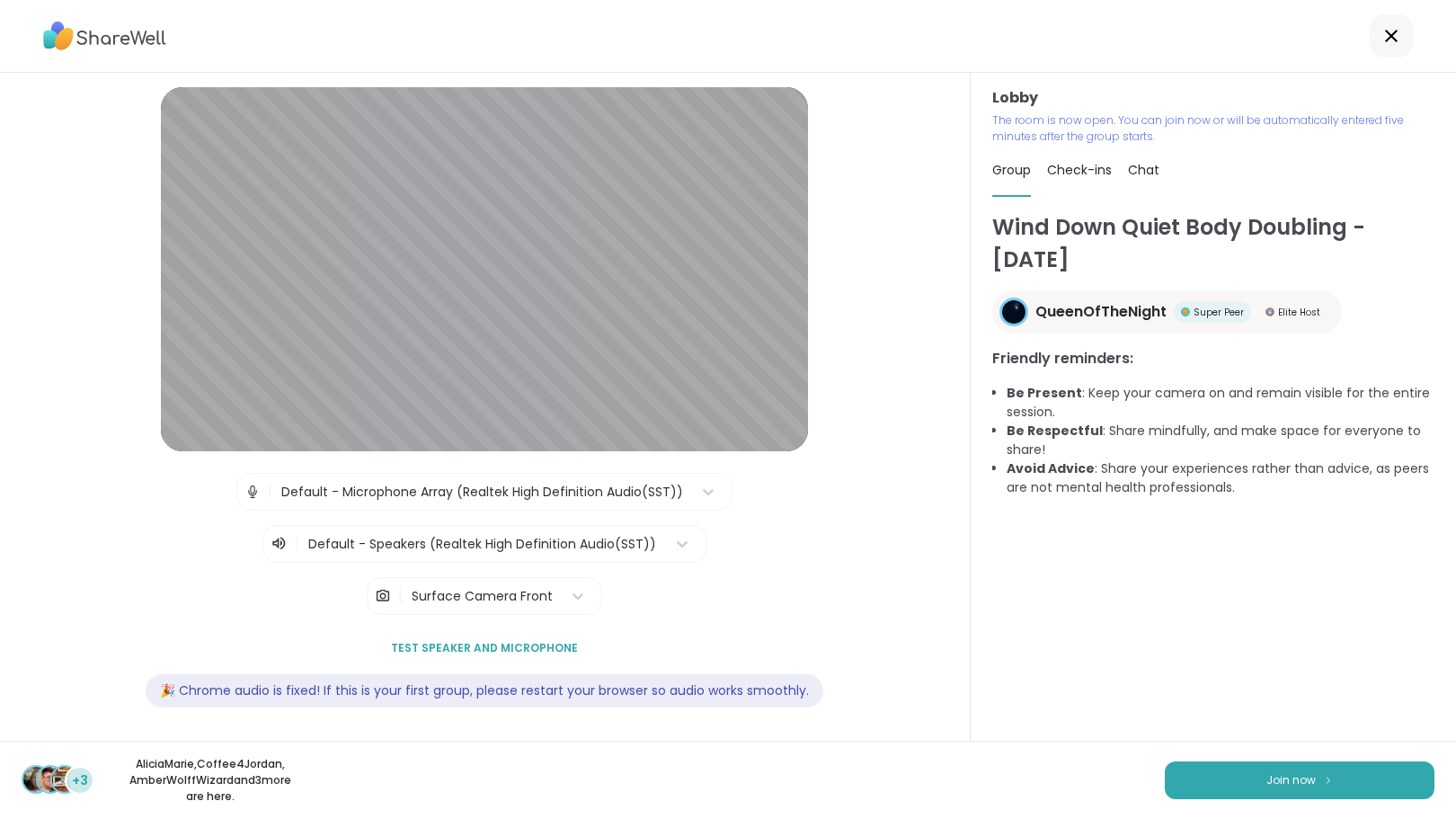
drag, startPoint x: 1423, startPoint y: 698, endPoint x: 1423, endPoint y: 727, distance: 29.0
click at [1423, 727] on div "Lobby The room is now open. You can join now or will be automatically entered f…" at bounding box center [1213, 406] width 485 height 667
click at [1287, 776] on span "Join now" at bounding box center [1290, 779] width 49 height 16
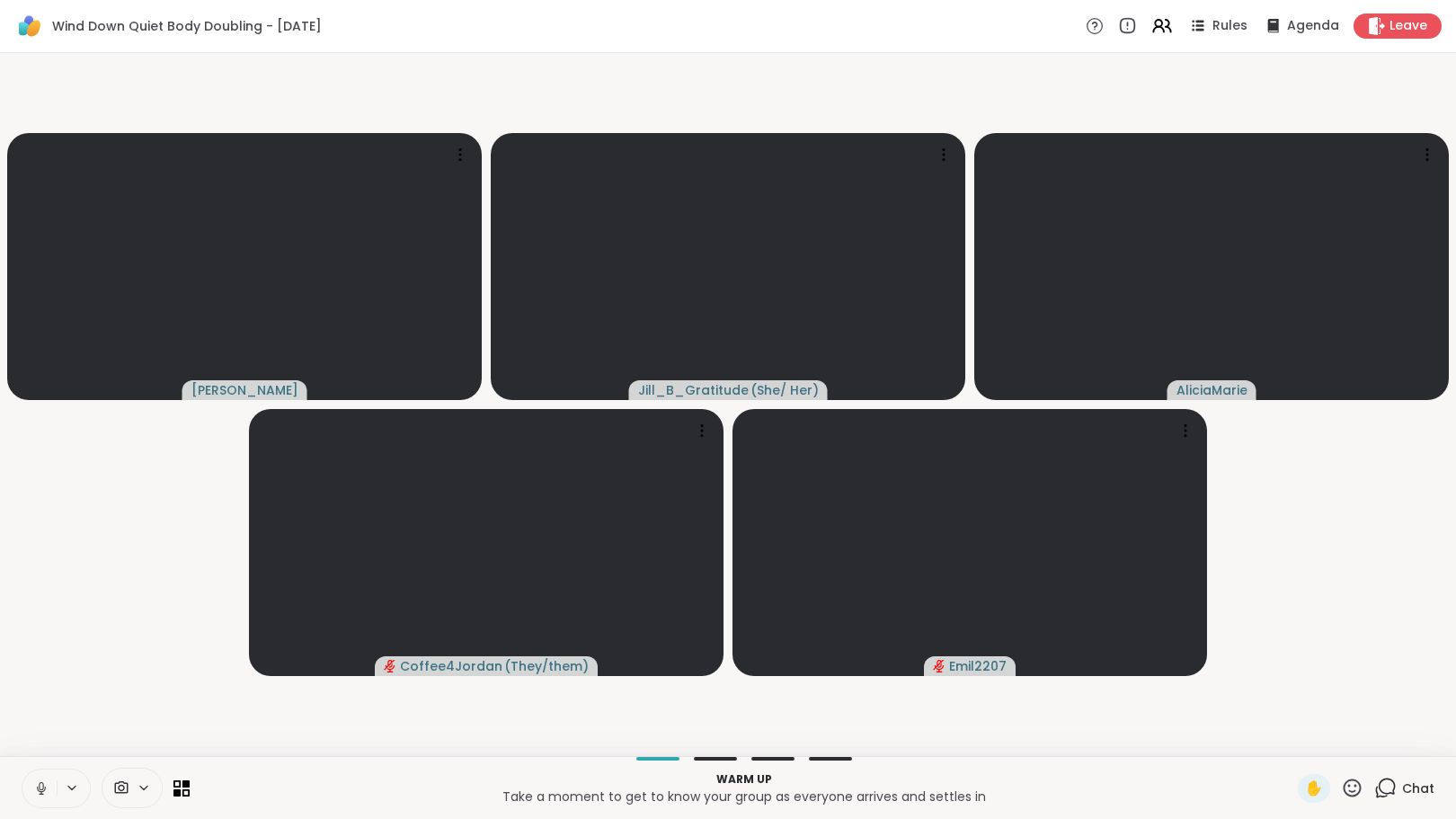
click at [1374, 785] on icon at bounding box center [1385, 787] width 22 height 22
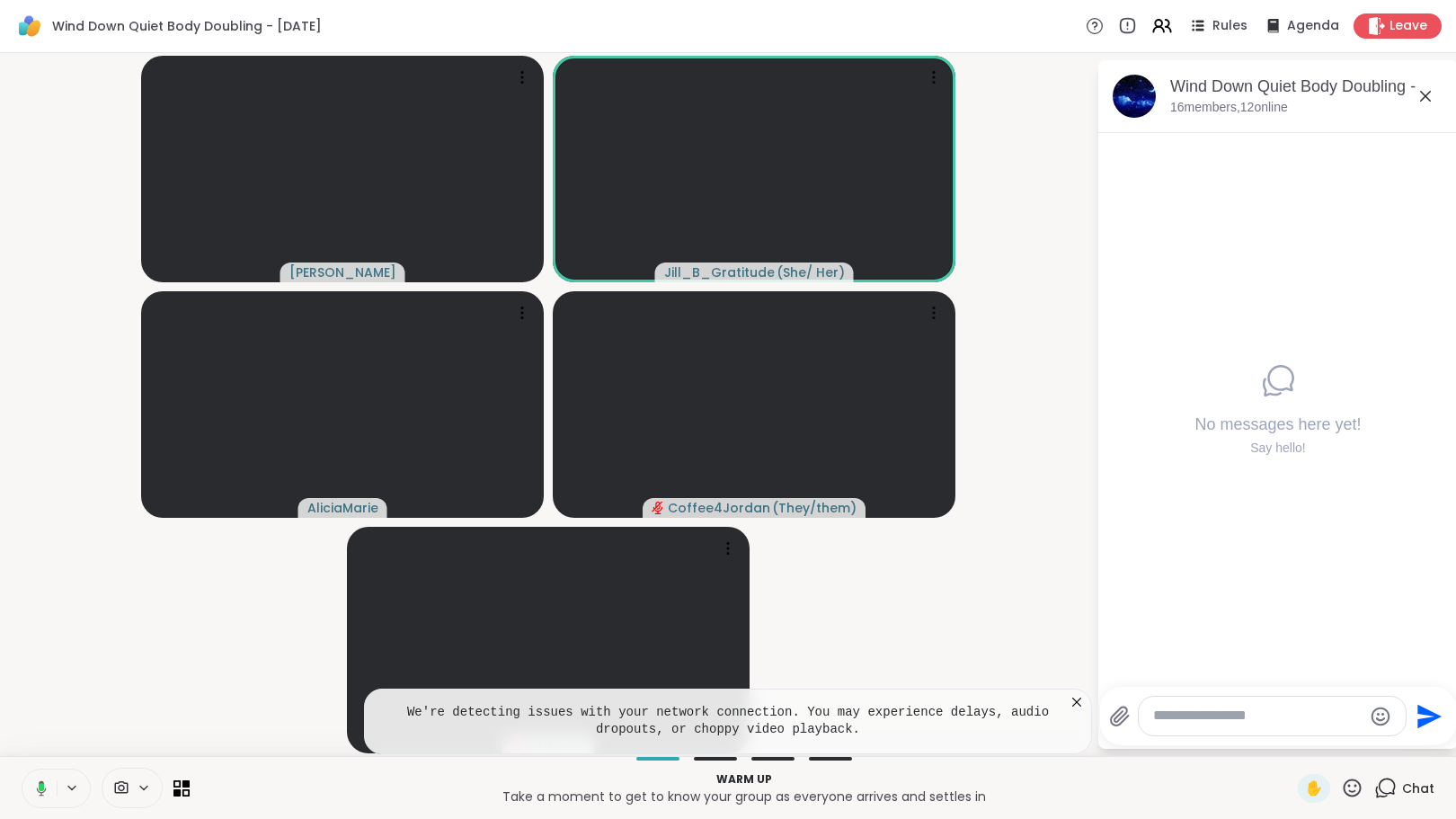
click at [33, 778] on button at bounding box center [38, 787] width 37 height 38
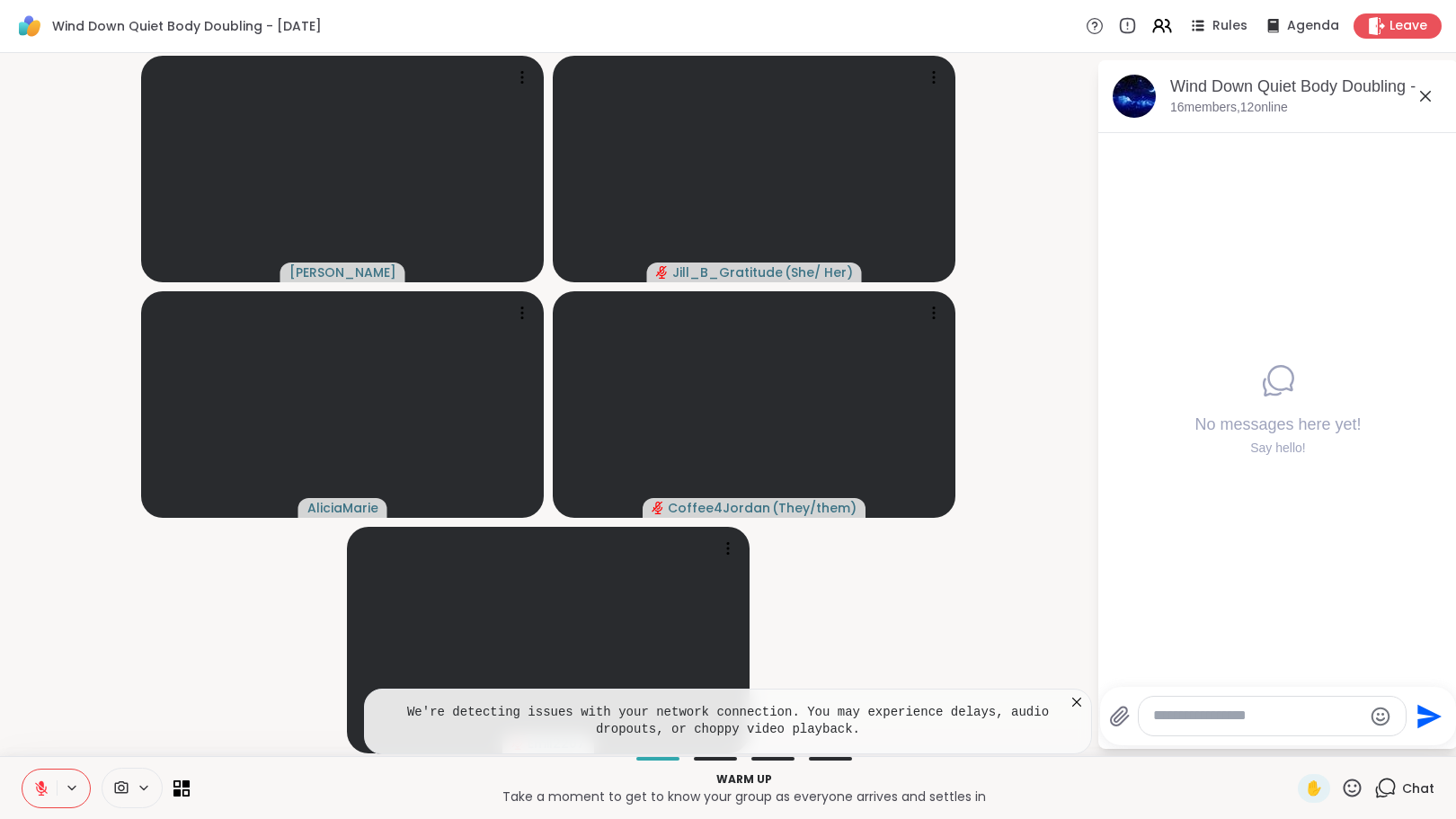
click at [1072, 702] on icon at bounding box center [1076, 701] width 18 height 18
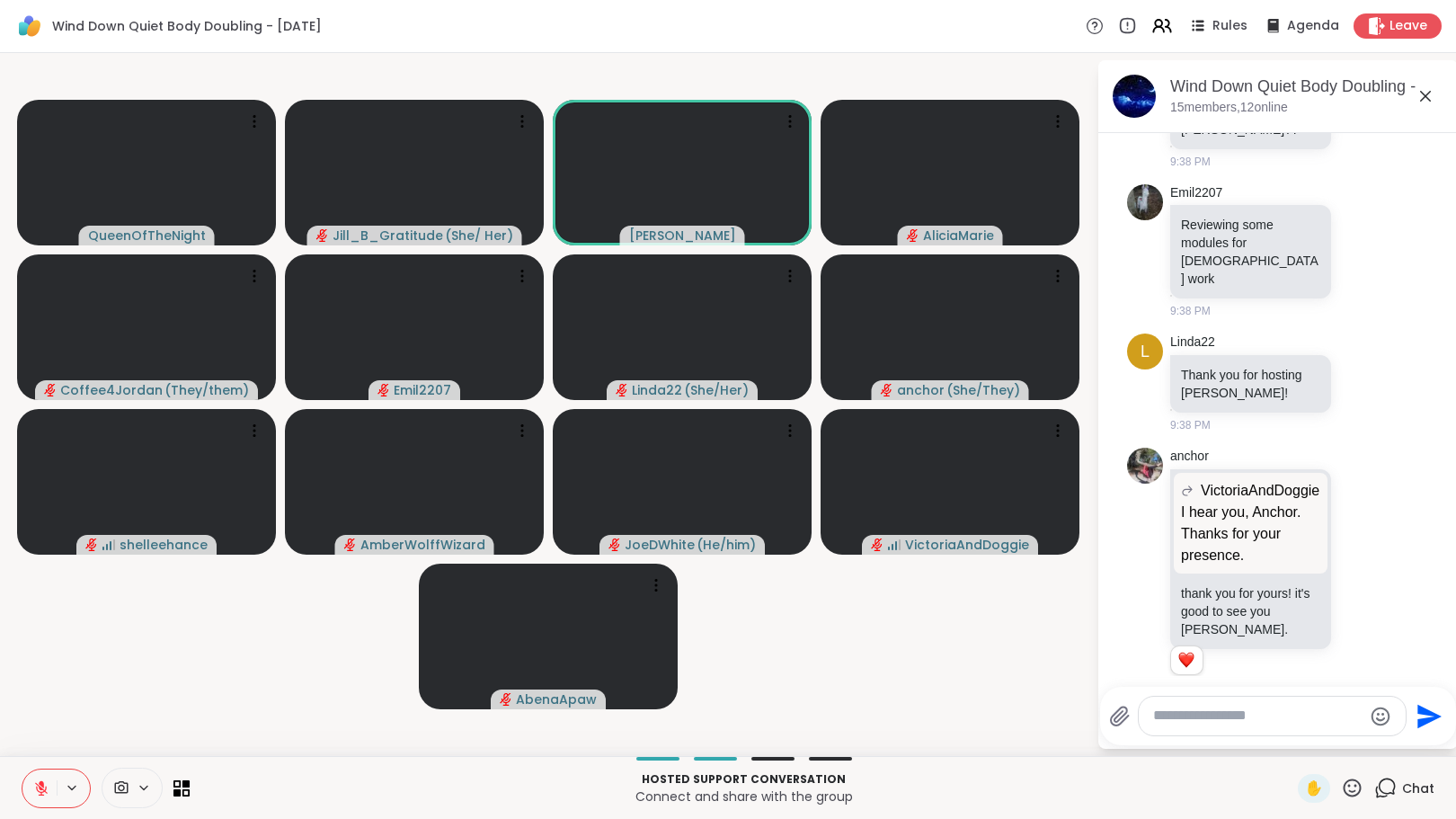
scroll to position [2318, 0]
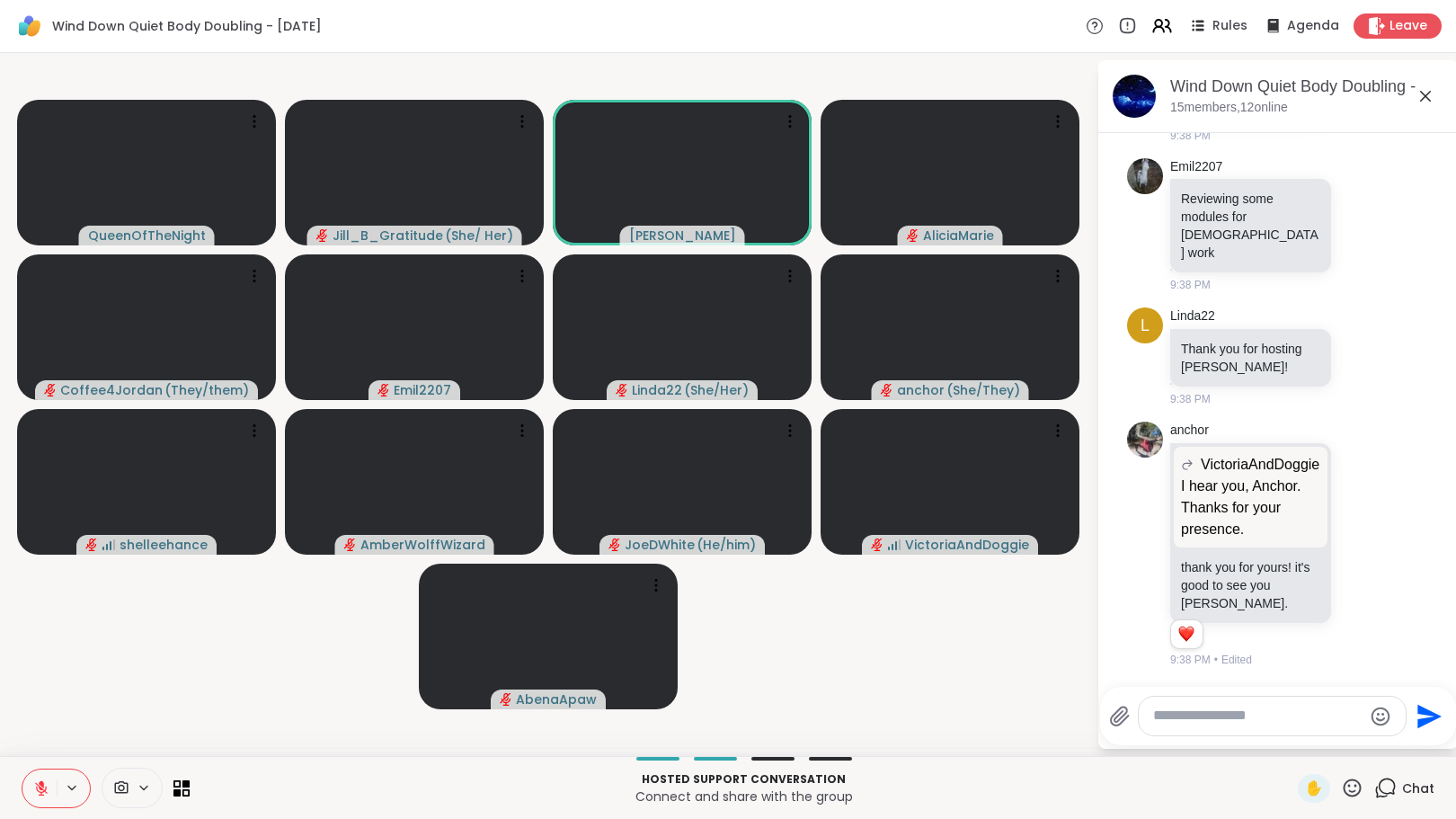
click at [1178, 724] on textarea "Type your message" at bounding box center [1258, 716] width 209 height 19
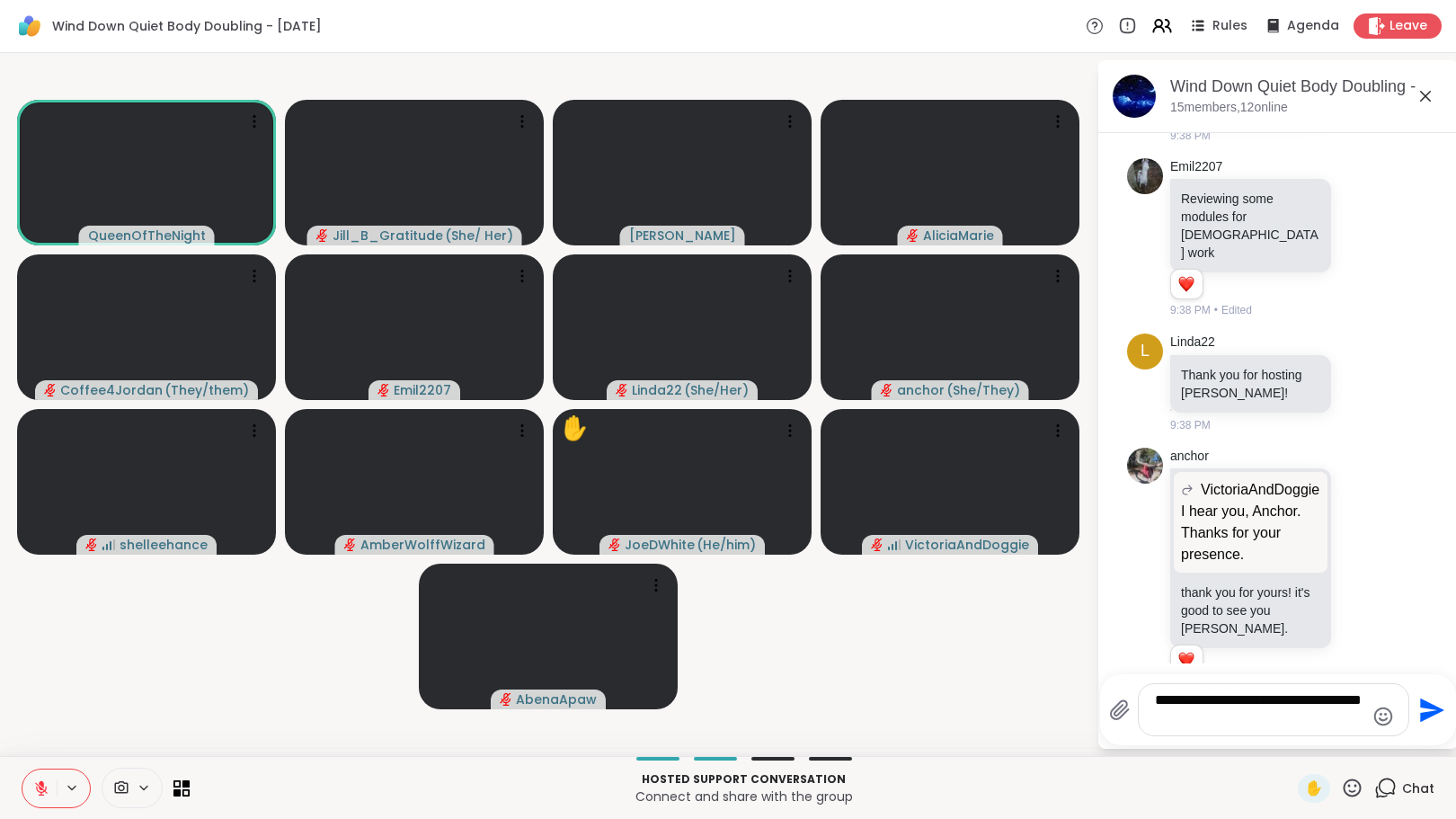
type textarea "**********"
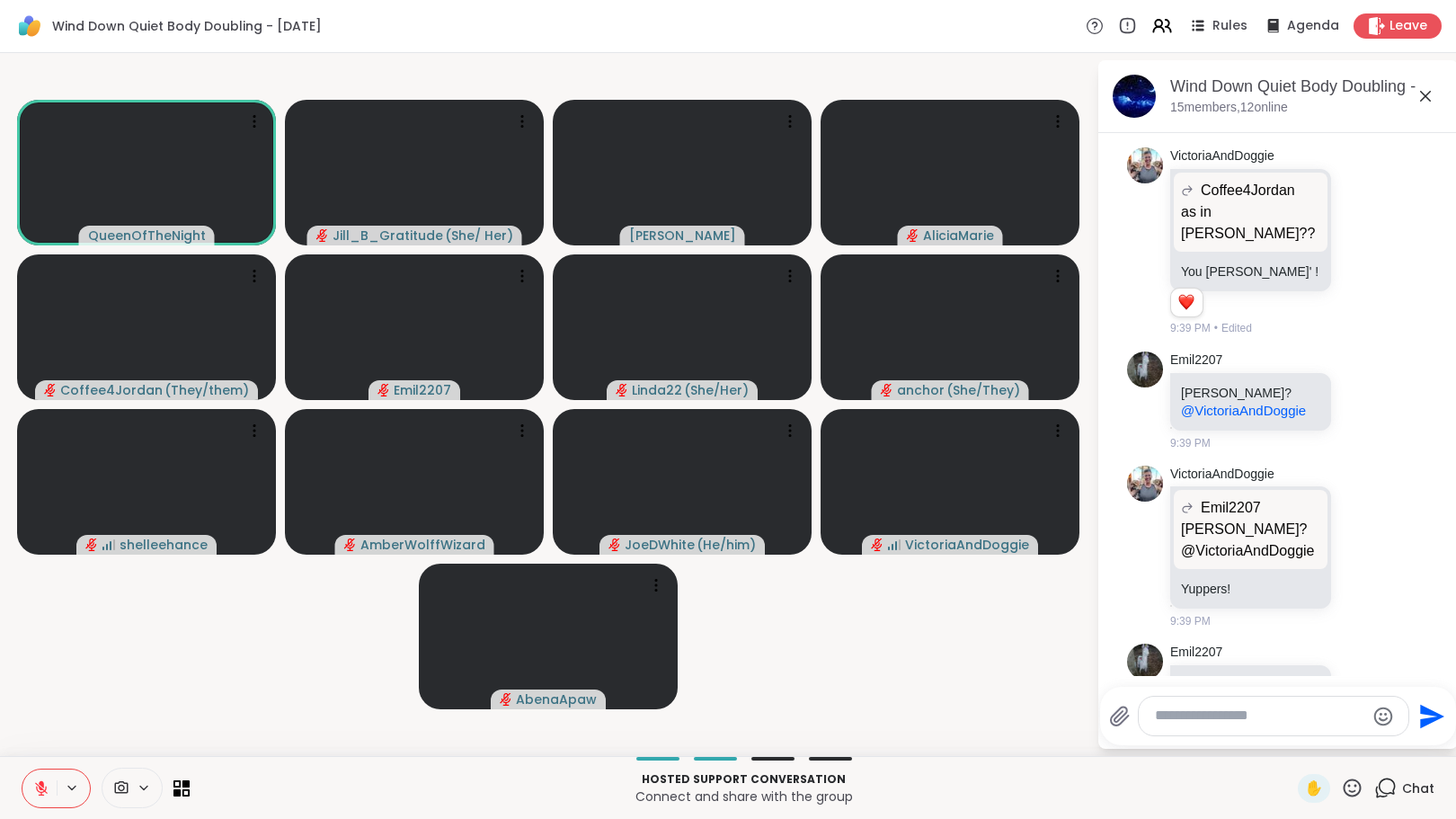
scroll to position [3151, 0]
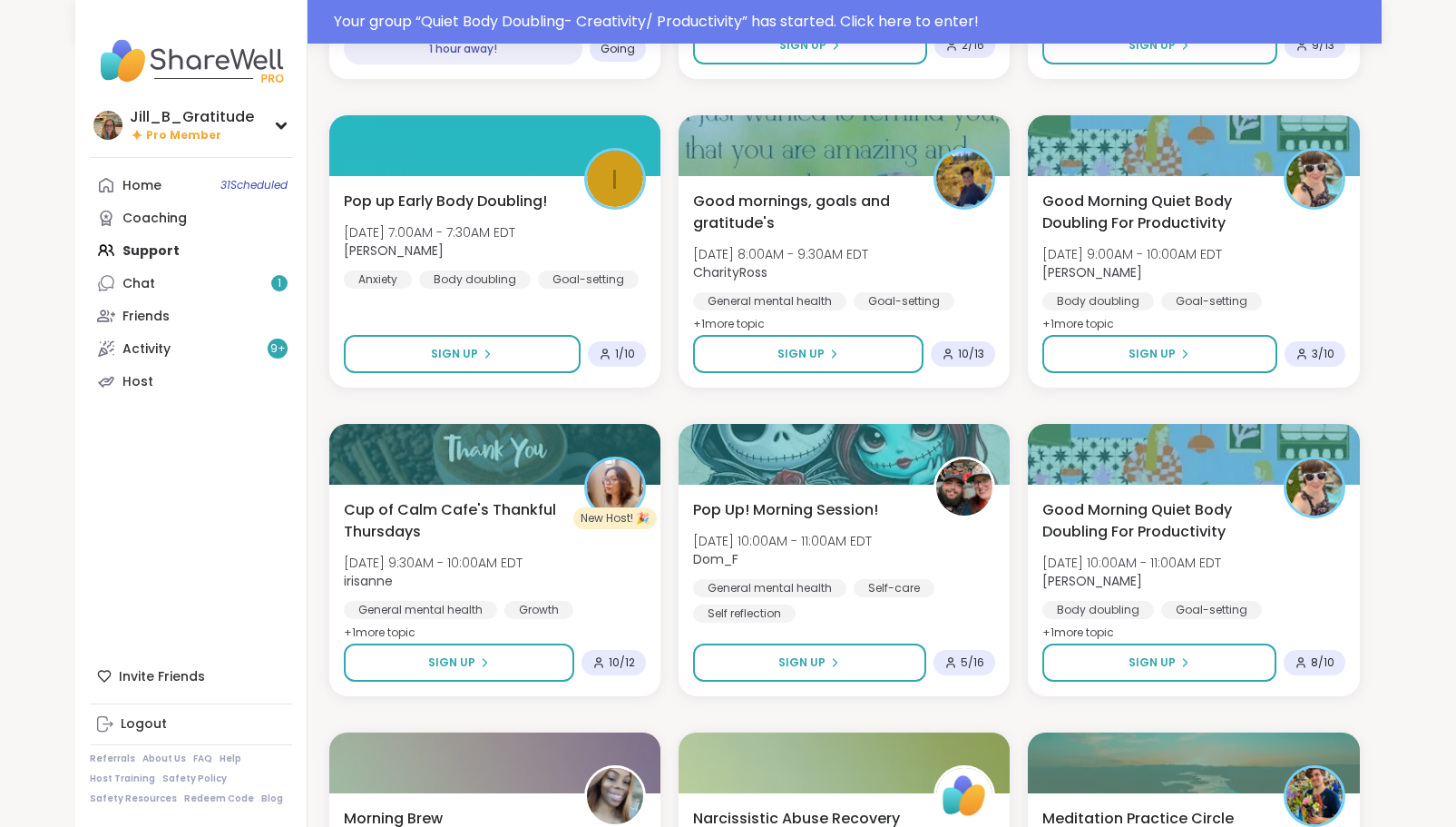
click at [249, 245] on div "Home 31 Scheduled Coaching Support Chat 1 Friends Activity 9 + Host" at bounding box center [191, 283] width 202 height 228
click at [150, 249] on div "Home 31 Scheduled Coaching Support Chat 1 Friends Activity 9 + Host" at bounding box center [191, 283] width 202 height 228
click at [148, 248] on div "Home 31 Scheduled Coaching Support Chat 1 Friends Activity 9 + Host" at bounding box center [191, 283] width 202 height 228
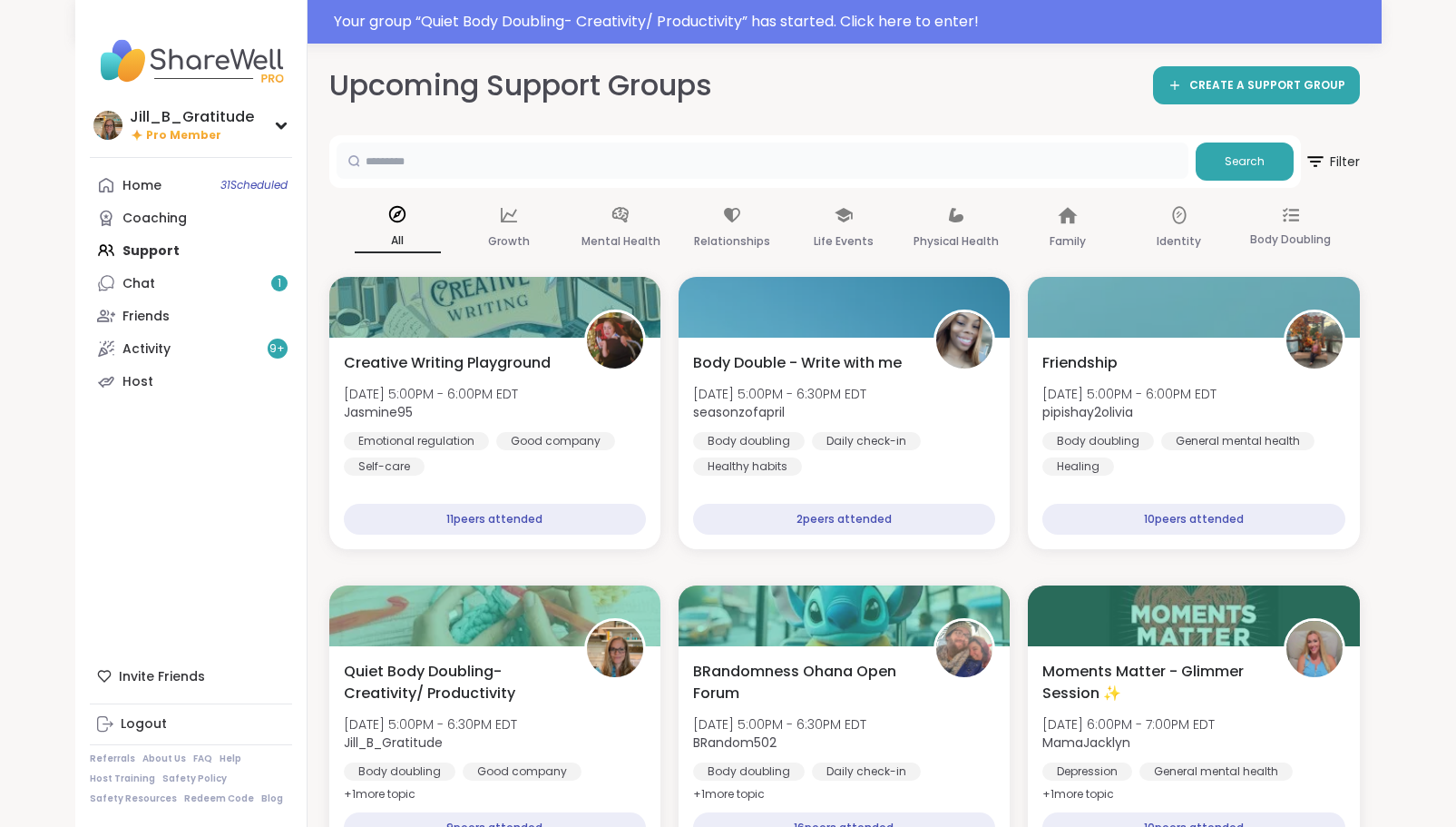
click at [851, 160] on input "text" at bounding box center [762, 161] width 852 height 37
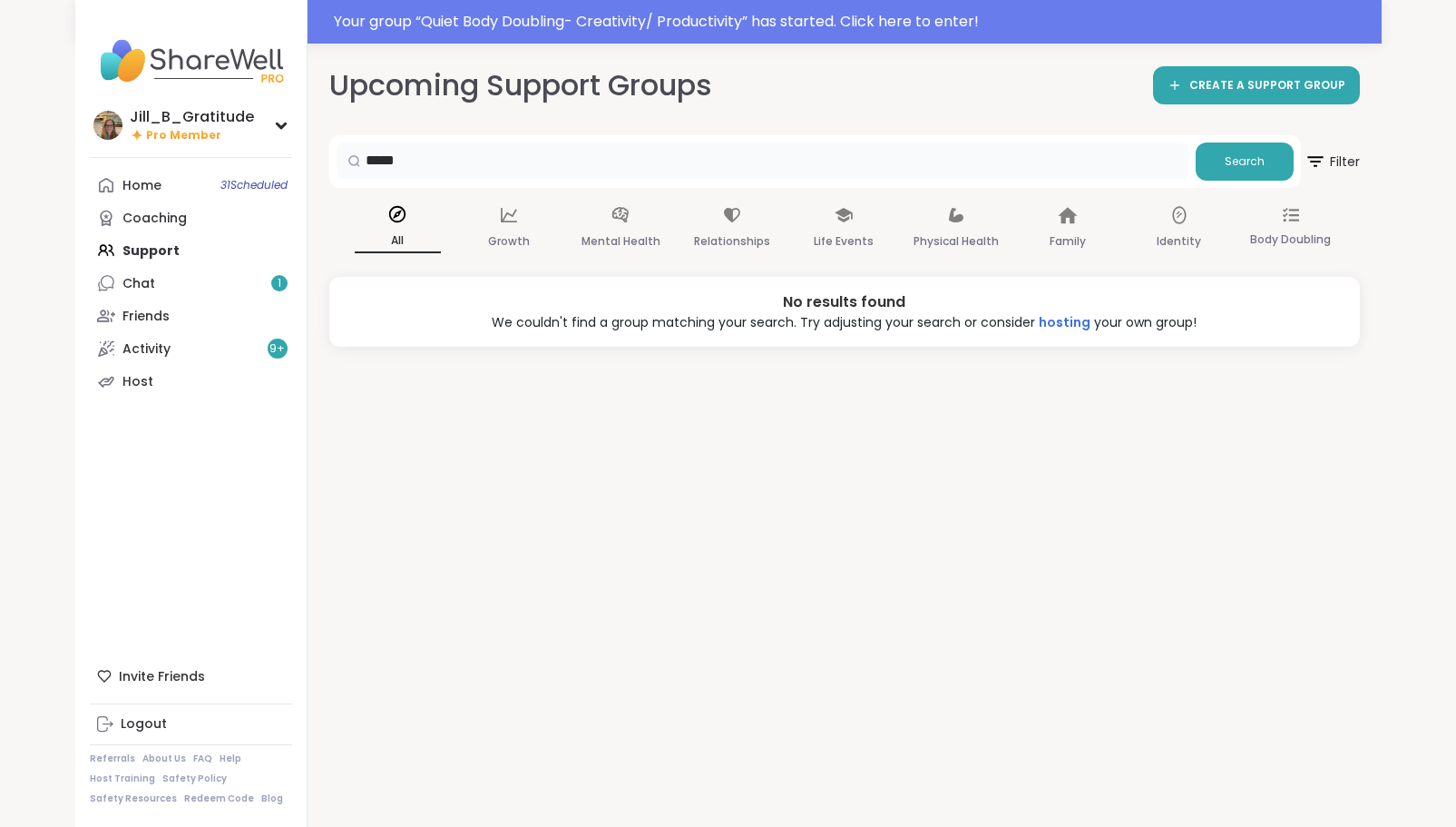
drag, startPoint x: 432, startPoint y: 149, endPoint x: 294, endPoint y: 157, distance: 138.2
click at [294, 157] on div "Jill_B_Gratitude Pro Member Profile Membership Settings Help Home 31 Scheduled …" at bounding box center [728, 457] width 1306 height 827
type input "*****"
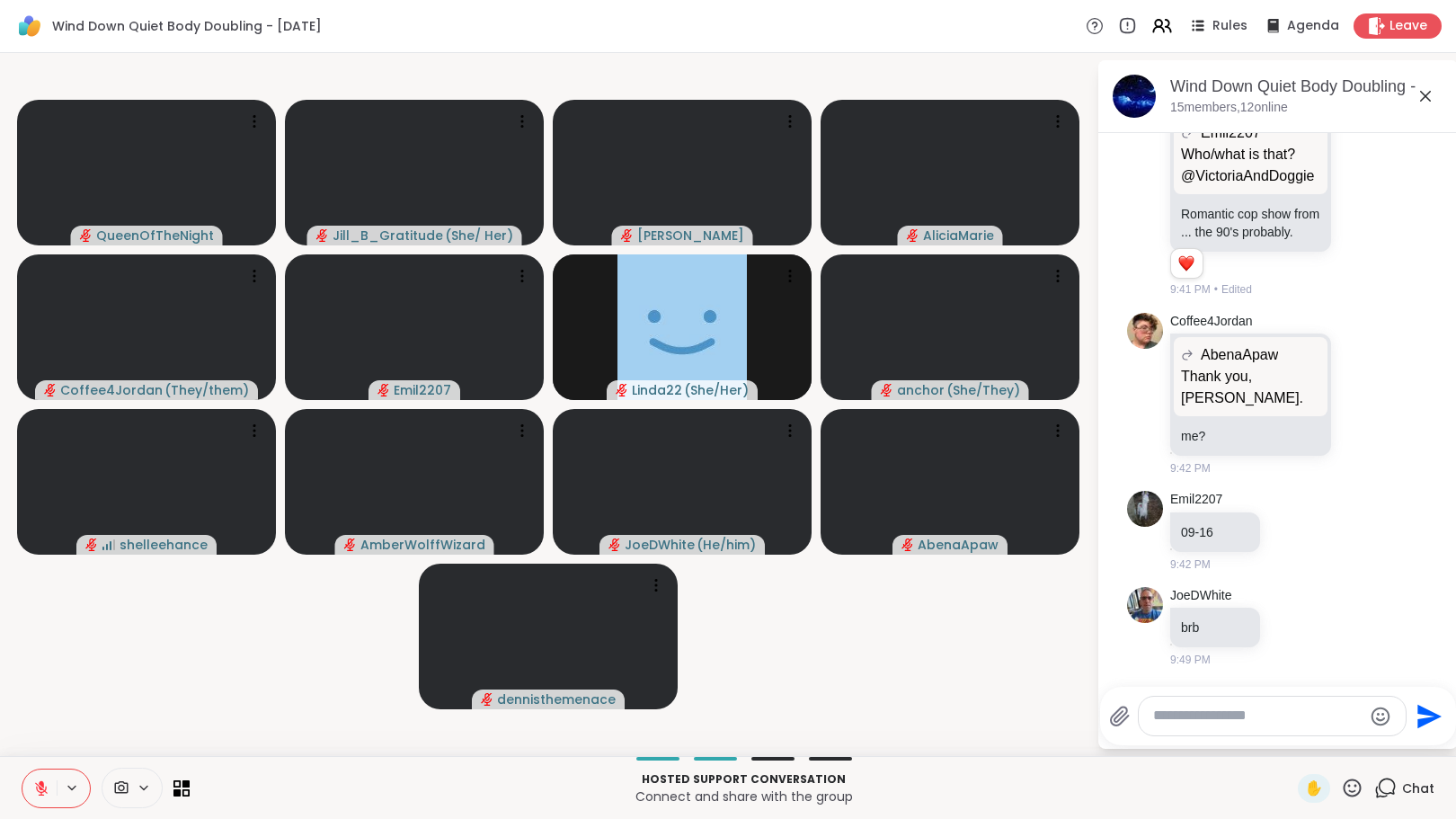
scroll to position [3295, 0]
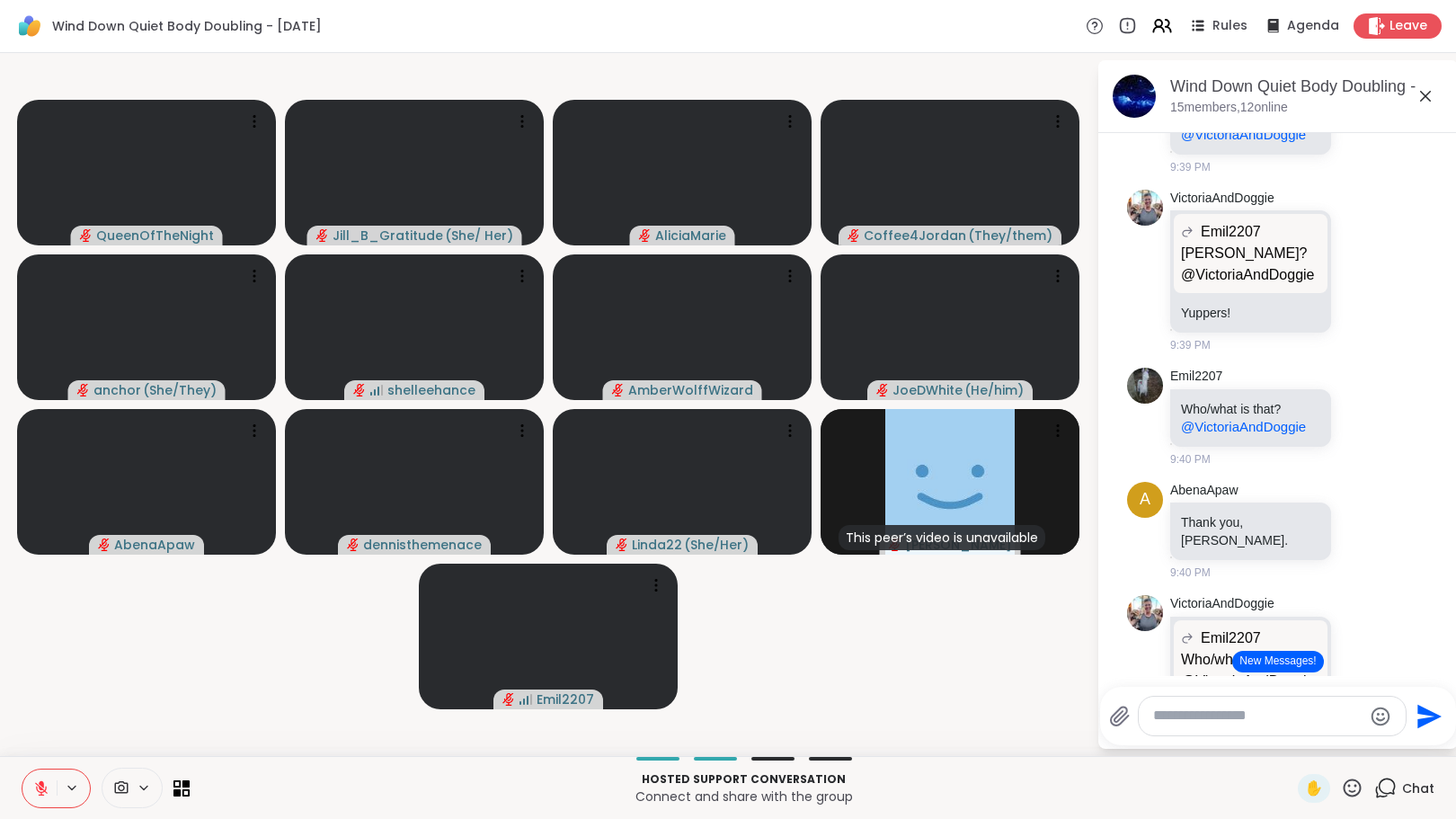
click at [1257, 661] on button "New Messages!" at bounding box center [1278, 661] width 91 height 21
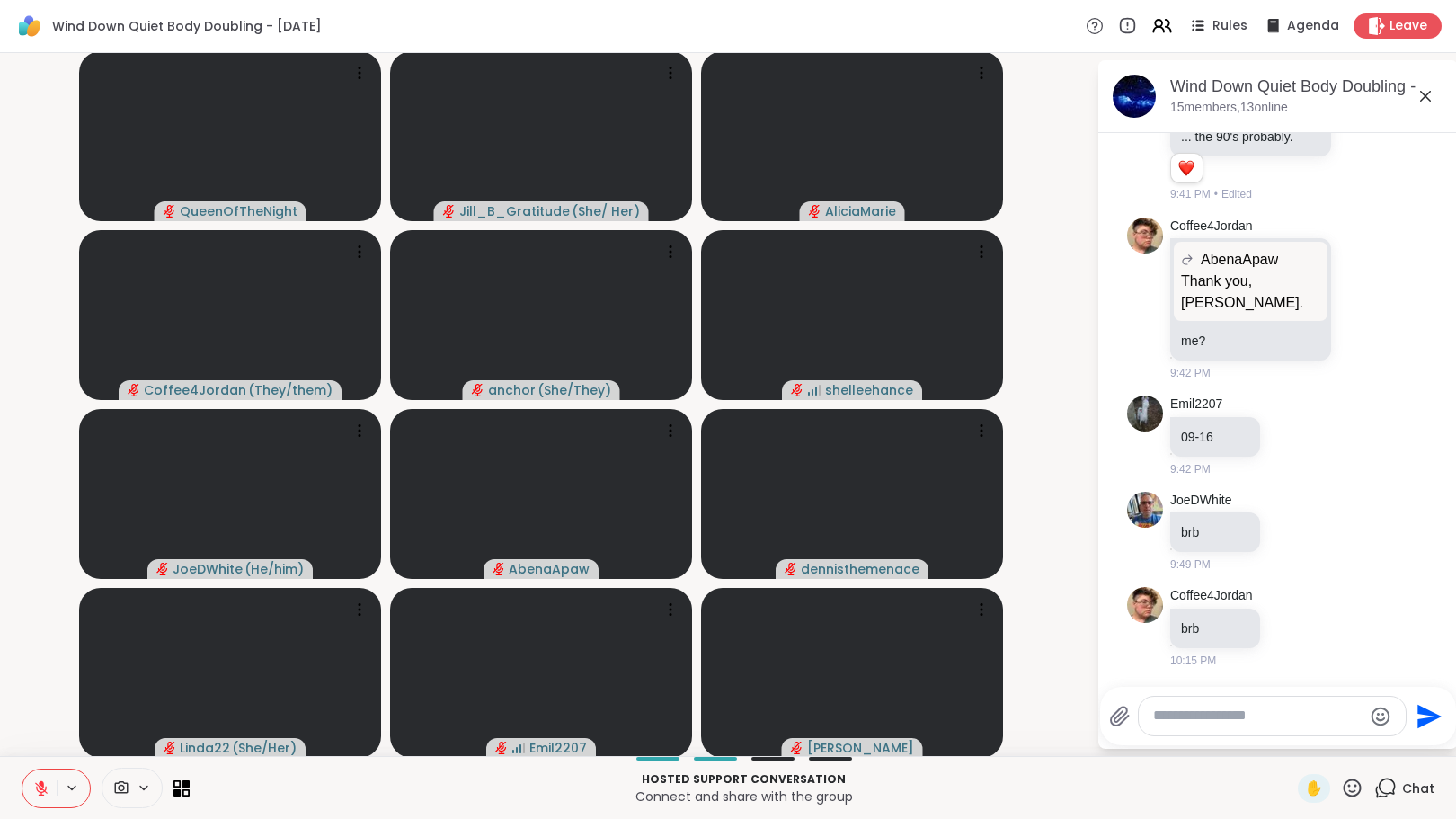
scroll to position [3953, 0]
click at [1261, 721] on textarea "Type your message" at bounding box center [1258, 716] width 209 height 19
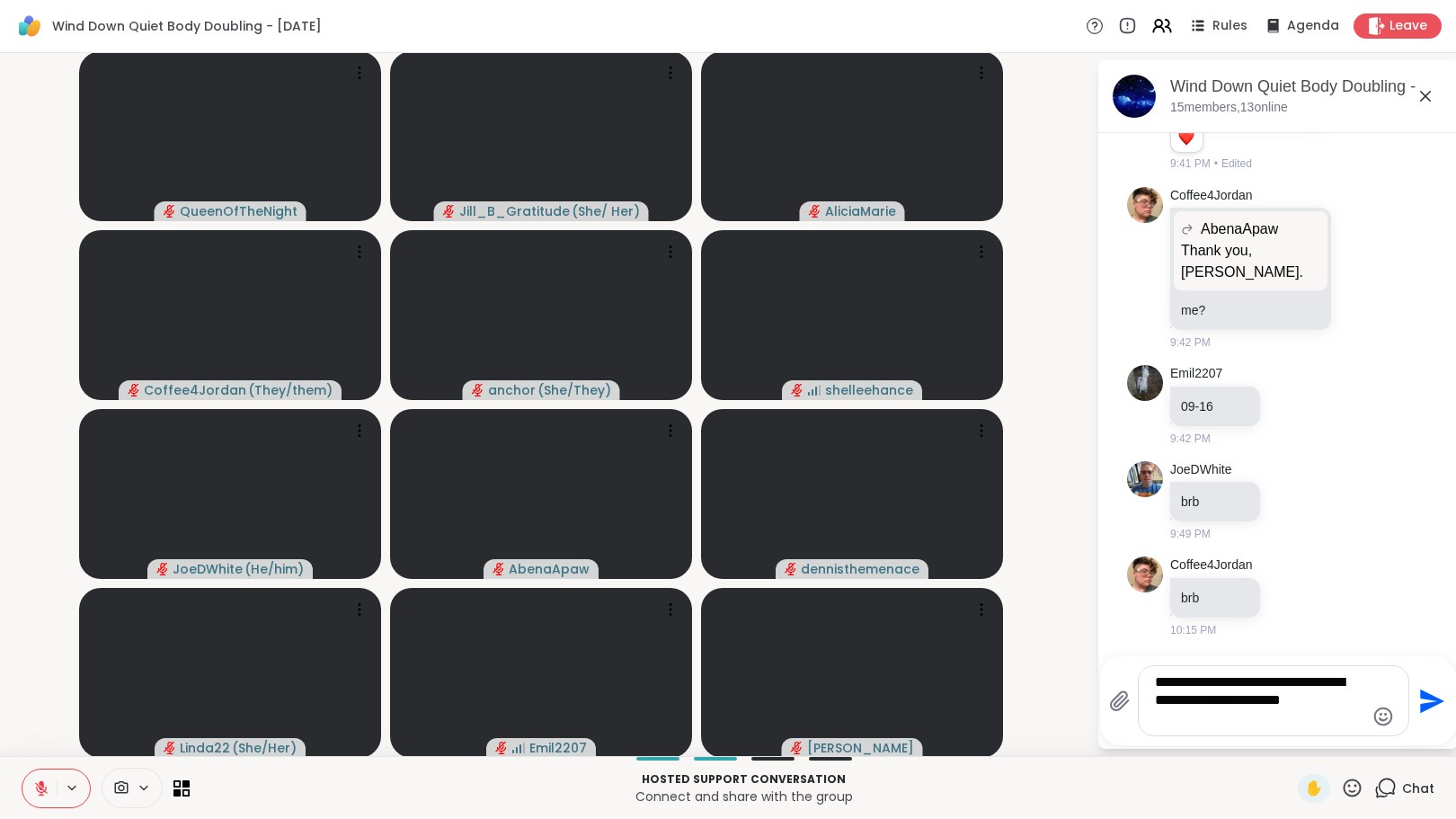
type textarea "**********"
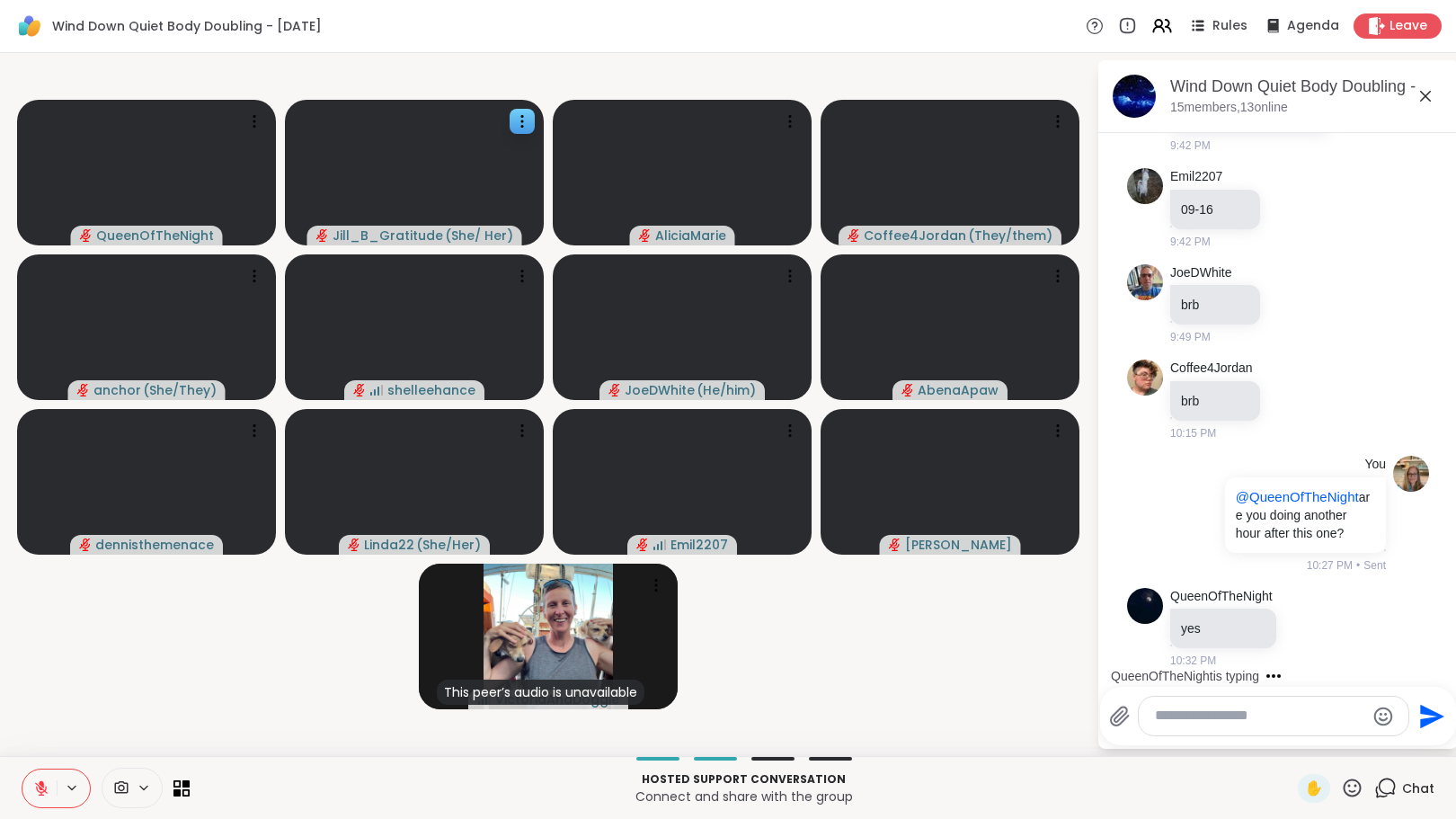
scroll to position [4294, 0]
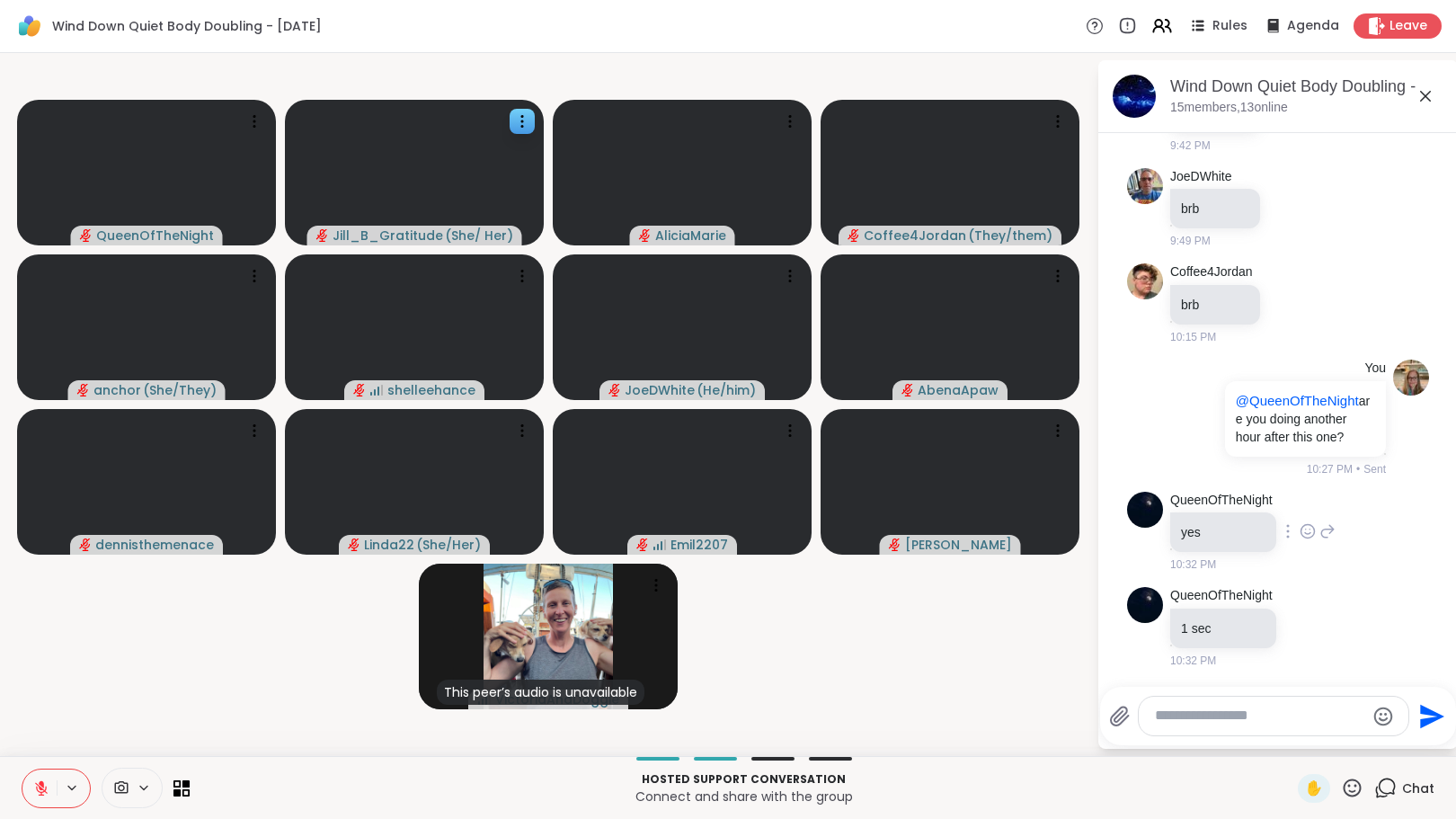
click at [1311, 527] on icon at bounding box center [1307, 530] width 16 height 18
click at [1309, 502] on div "Select Reaction: Heart" at bounding box center [1307, 502] width 16 height 16
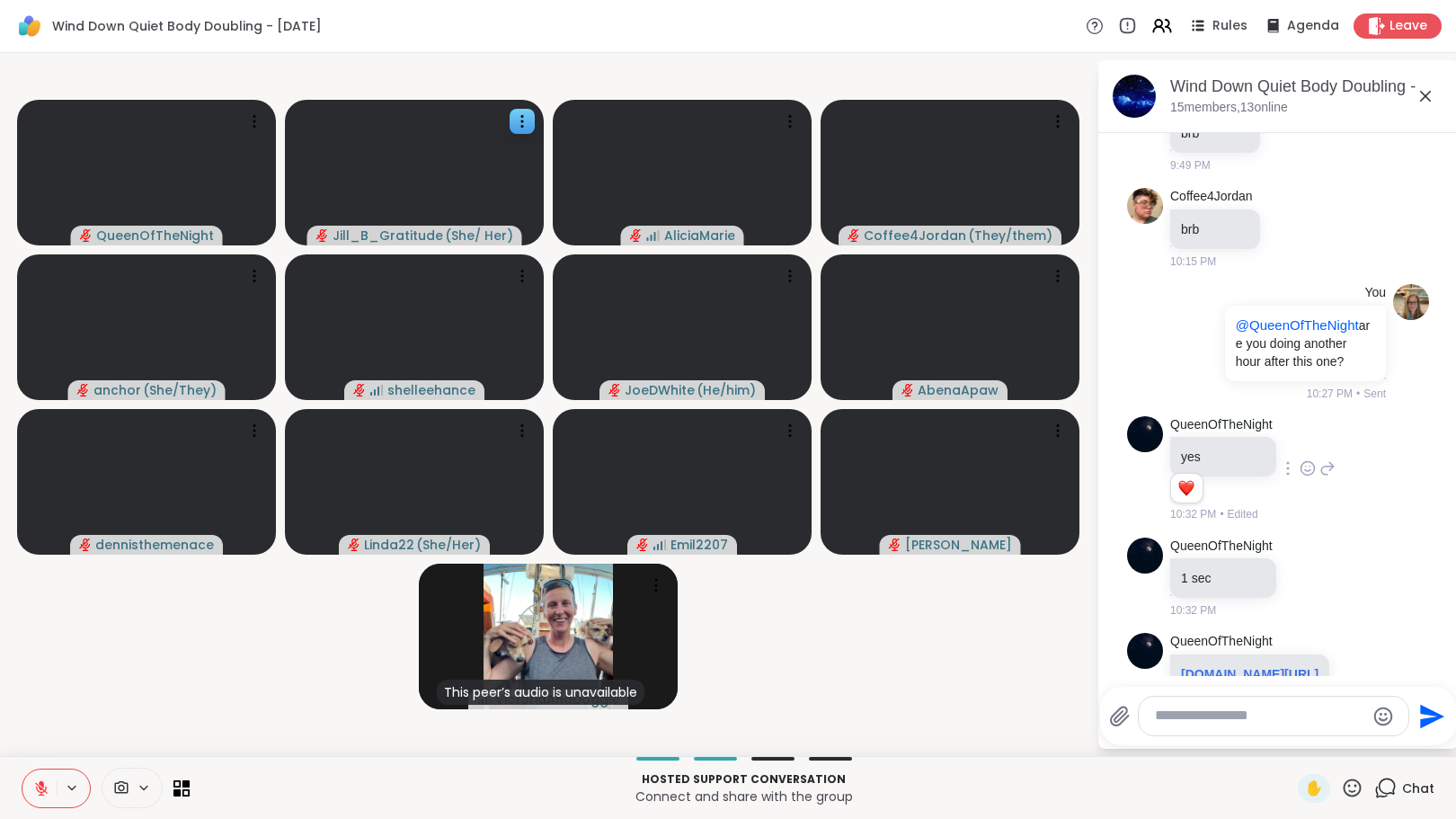
scroll to position [4469, 0]
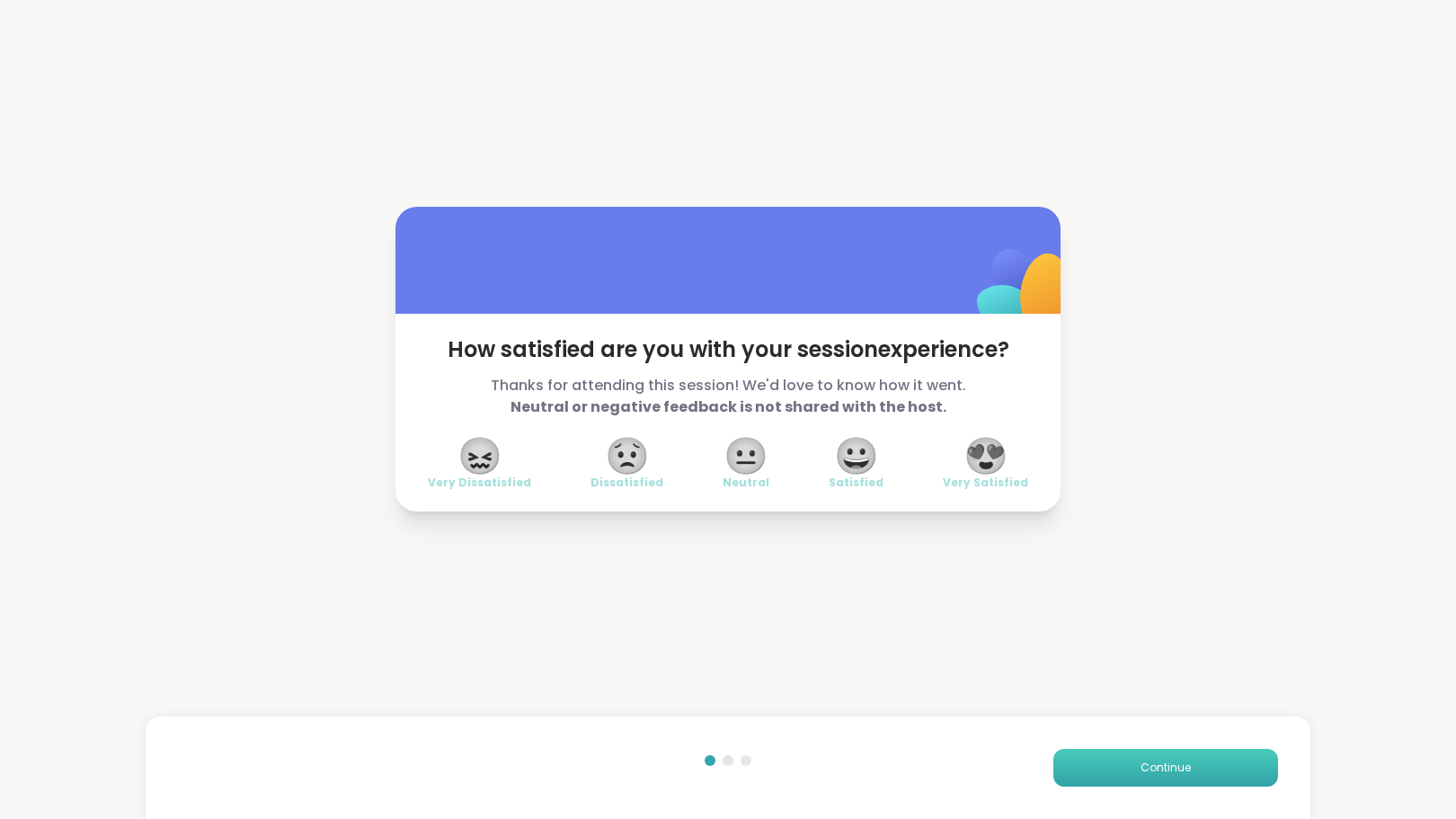
click at [1140, 766] on span "Continue" at bounding box center [1166, 767] width 50 height 16
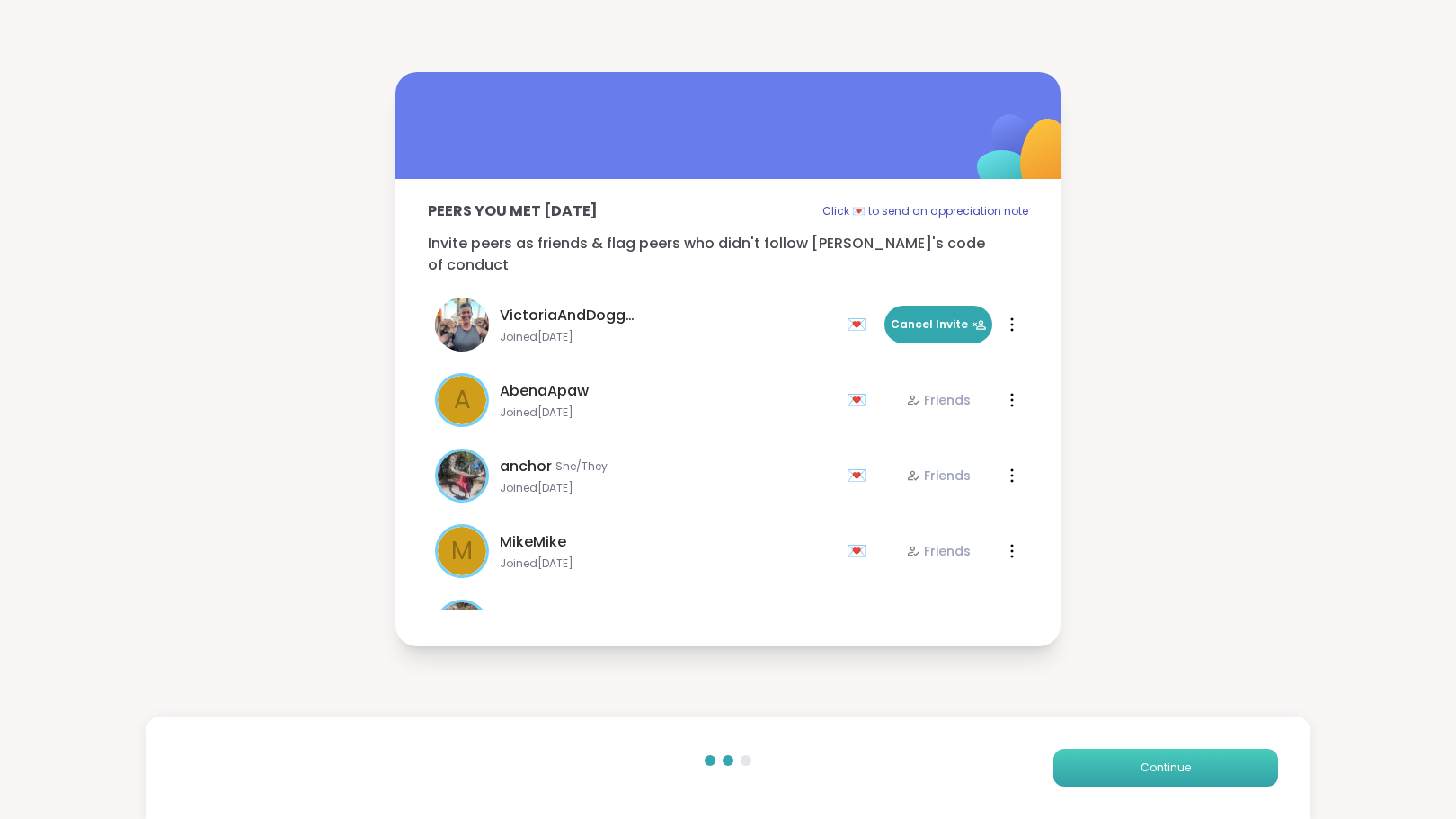
click at [1140, 766] on span "Continue" at bounding box center [1166, 767] width 50 height 16
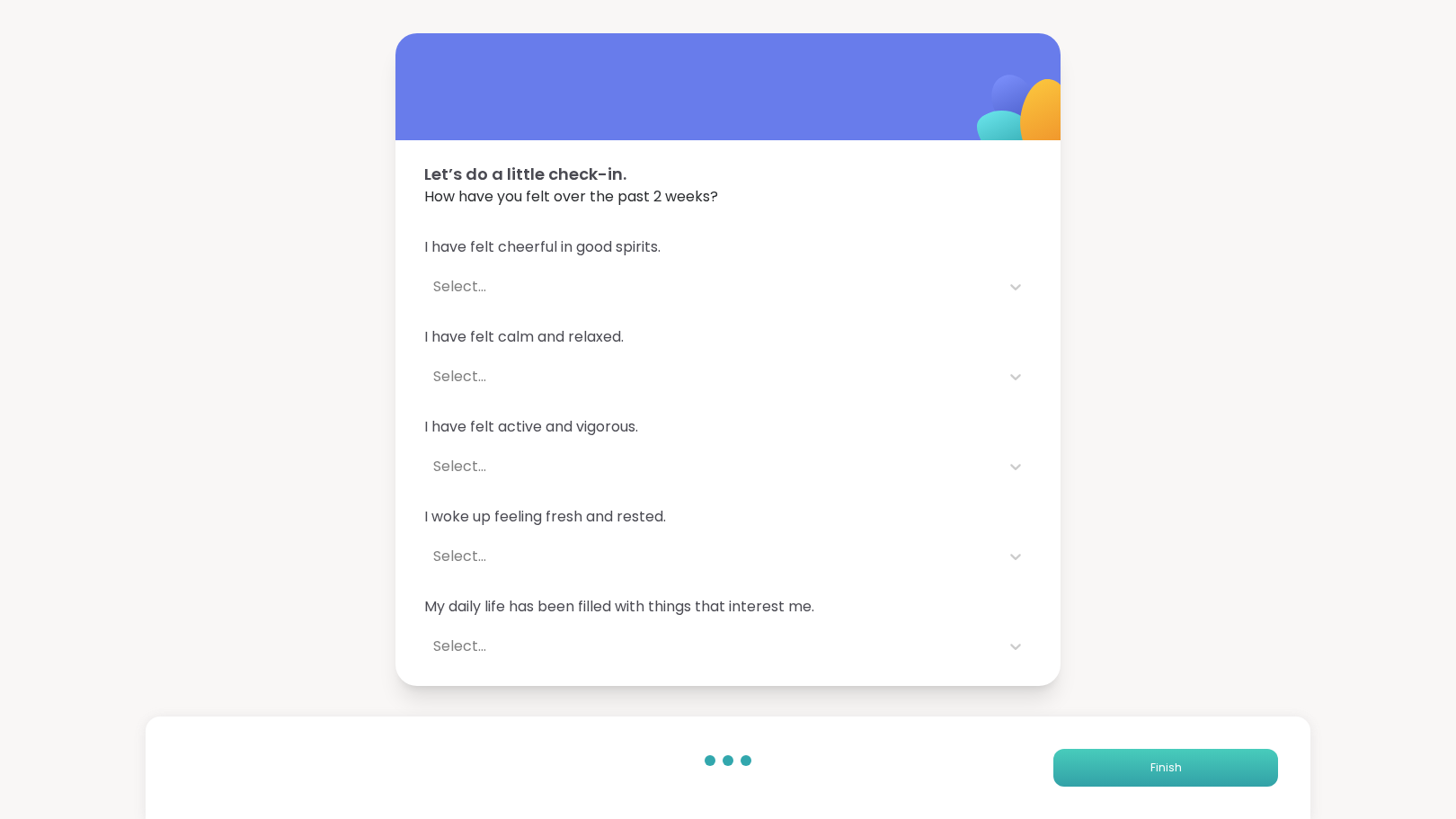
click at [1151, 766] on span "Finish" at bounding box center [1166, 767] width 32 height 16
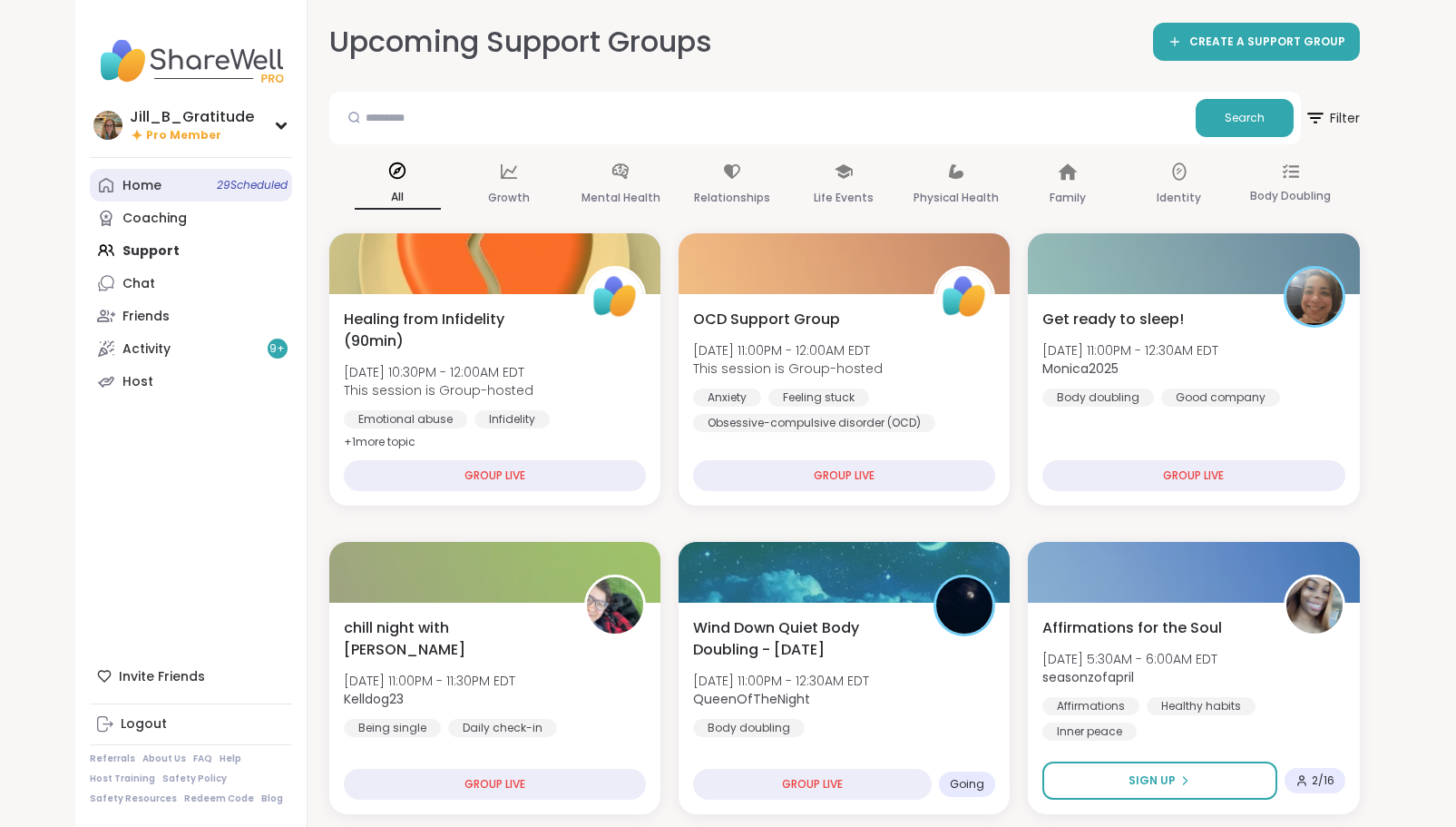
click at [179, 190] on link "Home 29 Scheduled" at bounding box center [191, 185] width 202 height 33
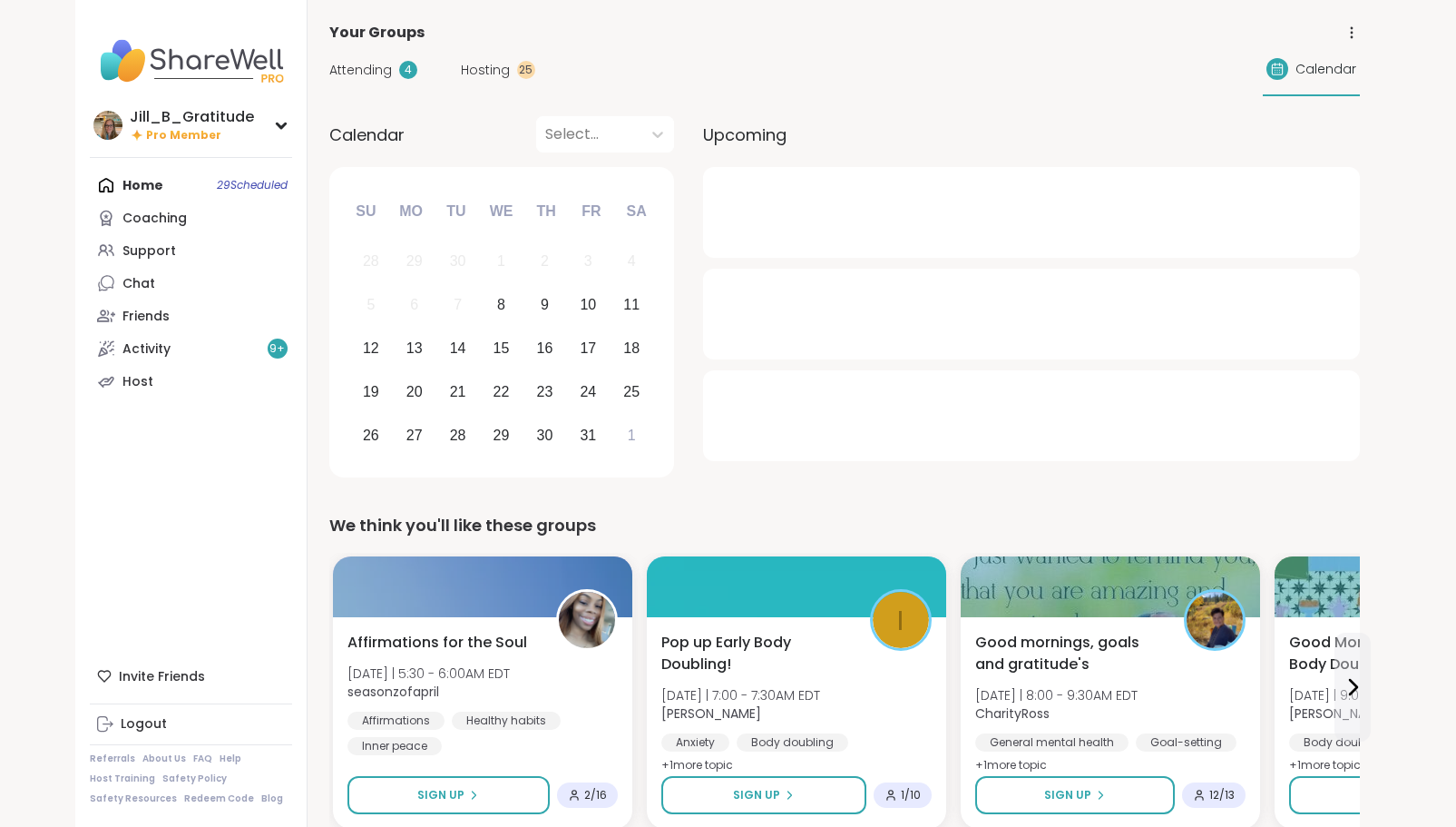
click at [356, 64] on span "Attending" at bounding box center [360, 70] width 63 height 19
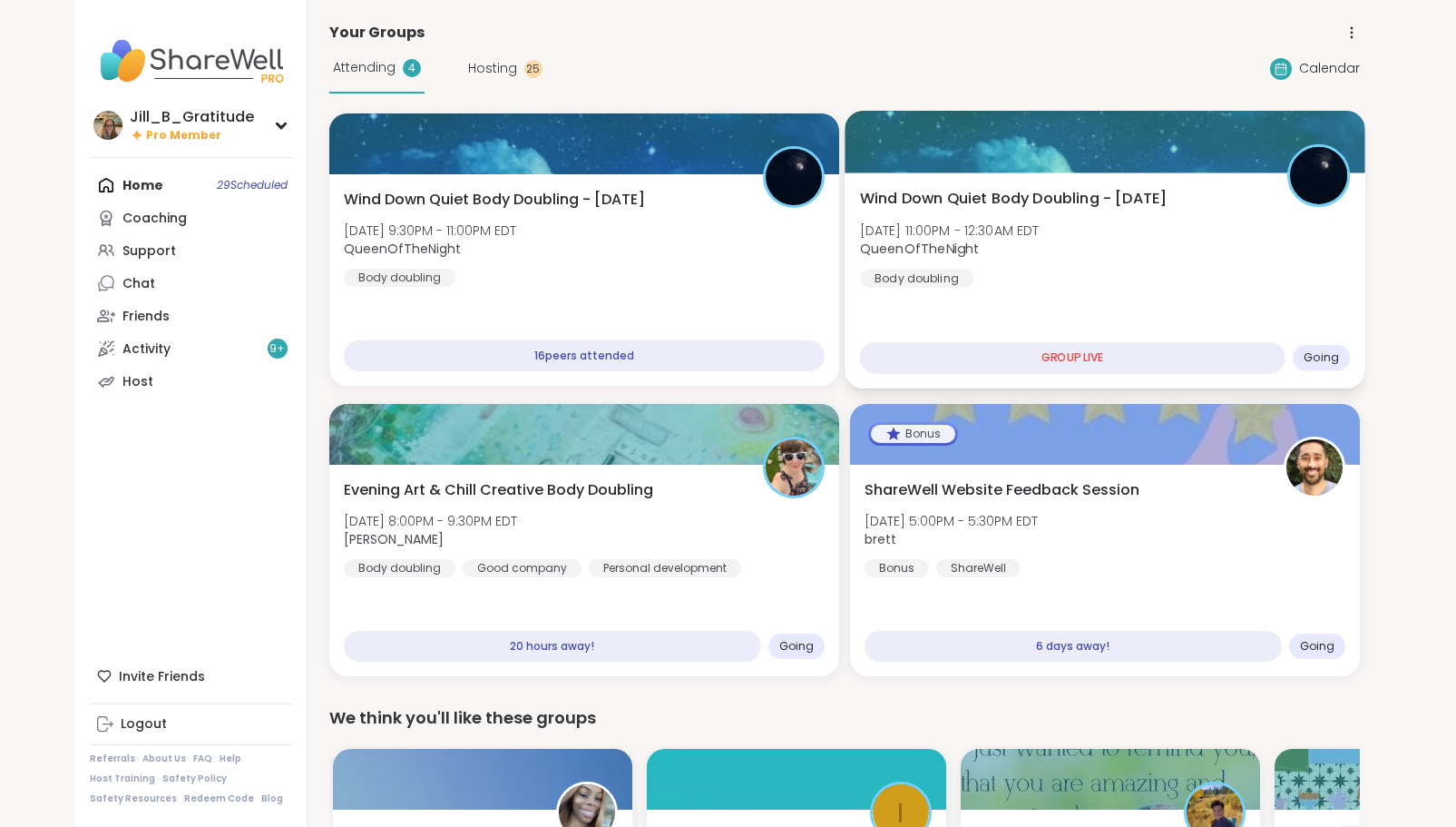
click at [1215, 274] on div "Wind Down Quiet Body Doubling - Wednesday Wed, Oct 08 | 11:00PM - 12:30AM EDT Q…" at bounding box center [1104, 238] width 490 height 100
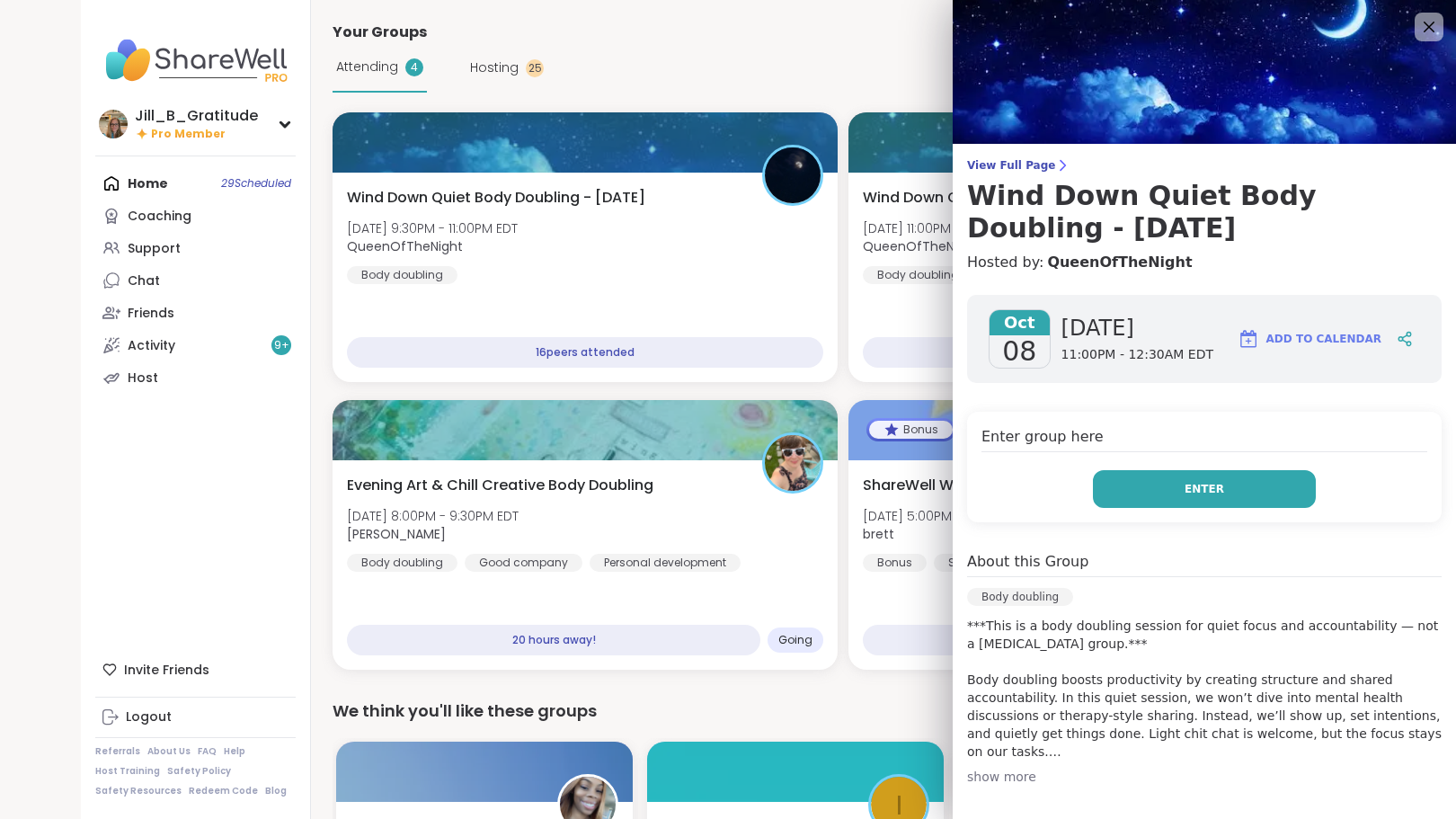
click at [1145, 491] on button "Enter" at bounding box center [1204, 489] width 222 height 38
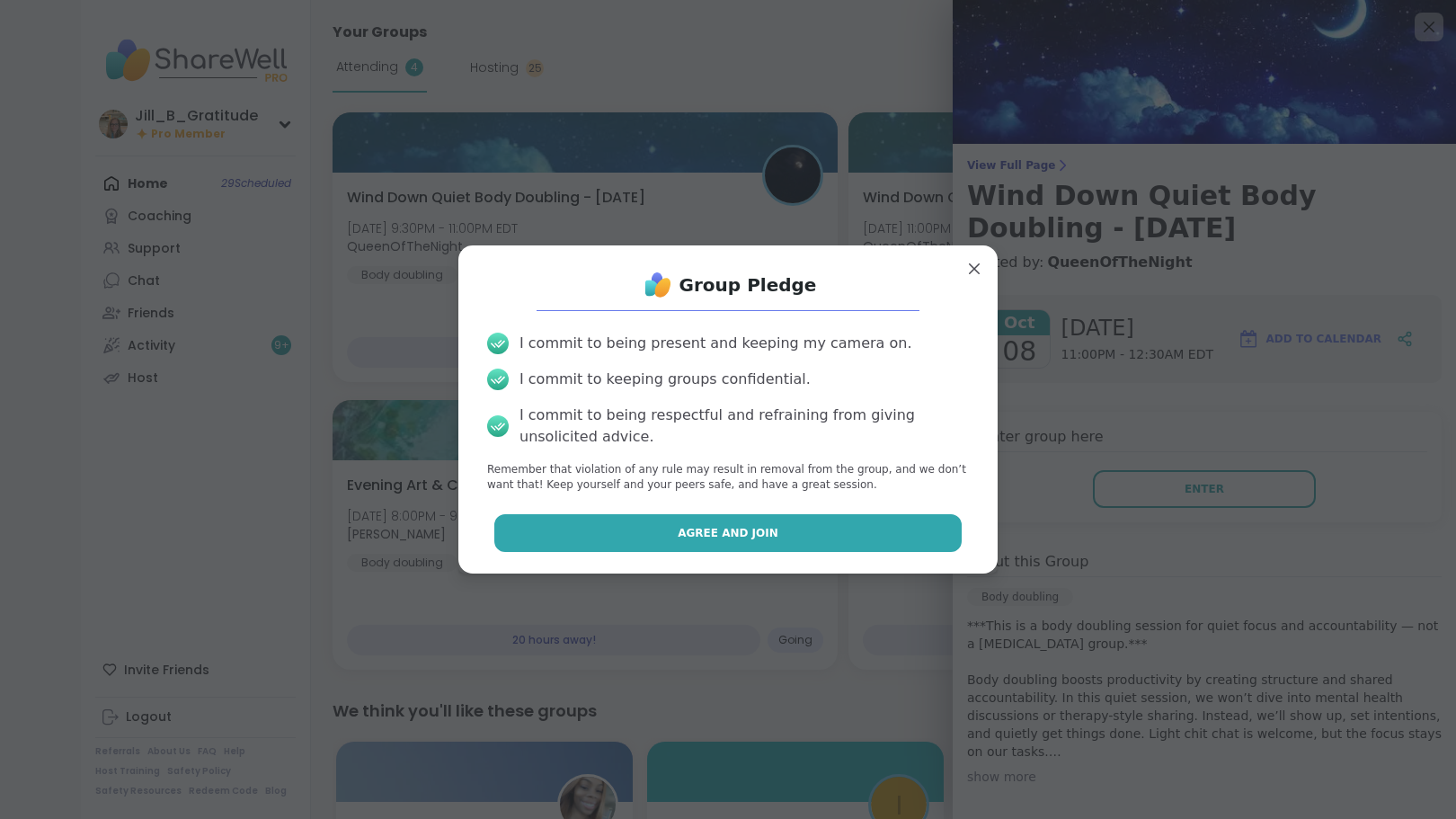
click at [793, 534] on button "Agree and Join" at bounding box center [728, 532] width 468 height 38
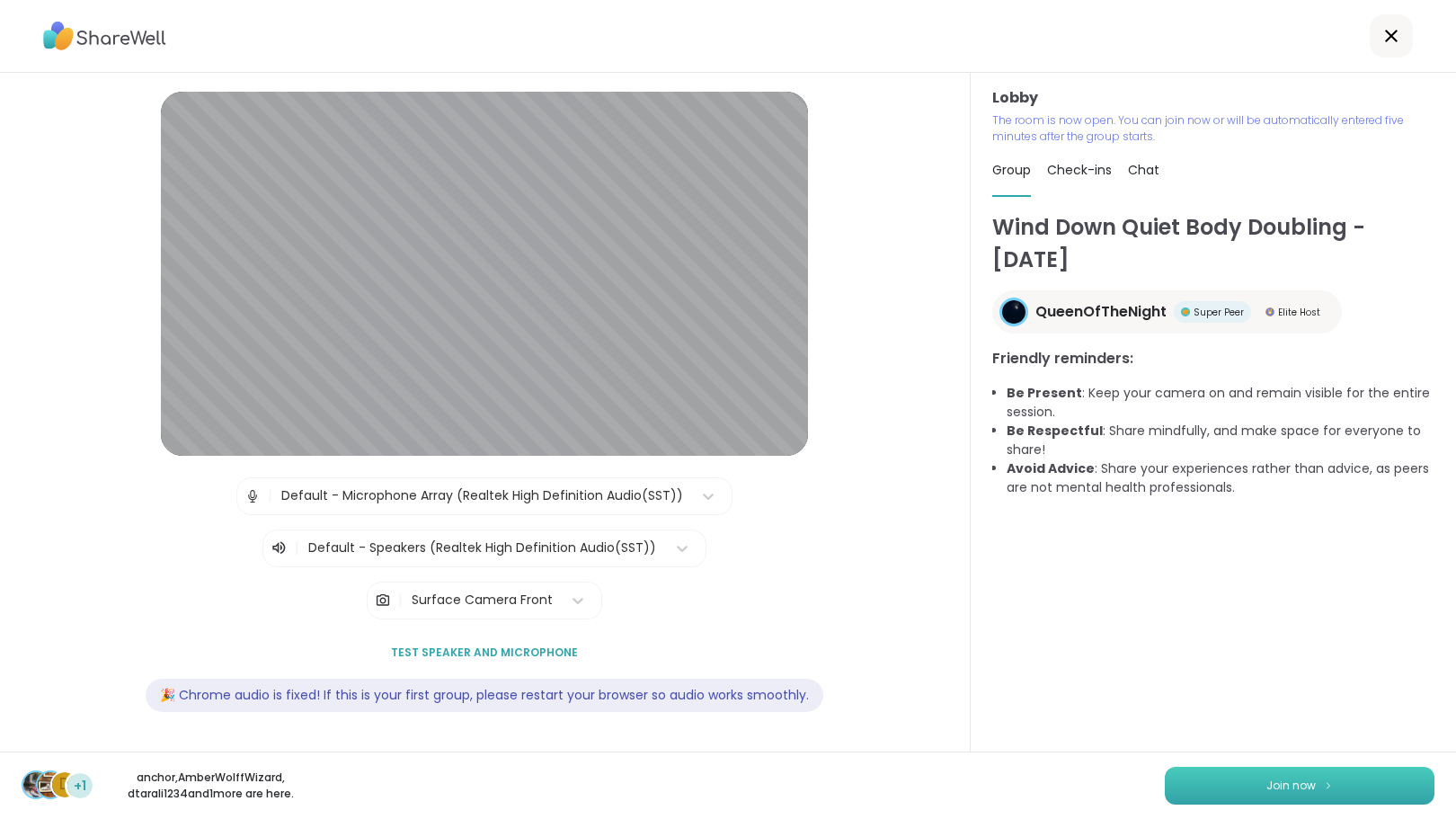
click at [1266, 791] on span "Join now" at bounding box center [1290, 785] width 49 height 16
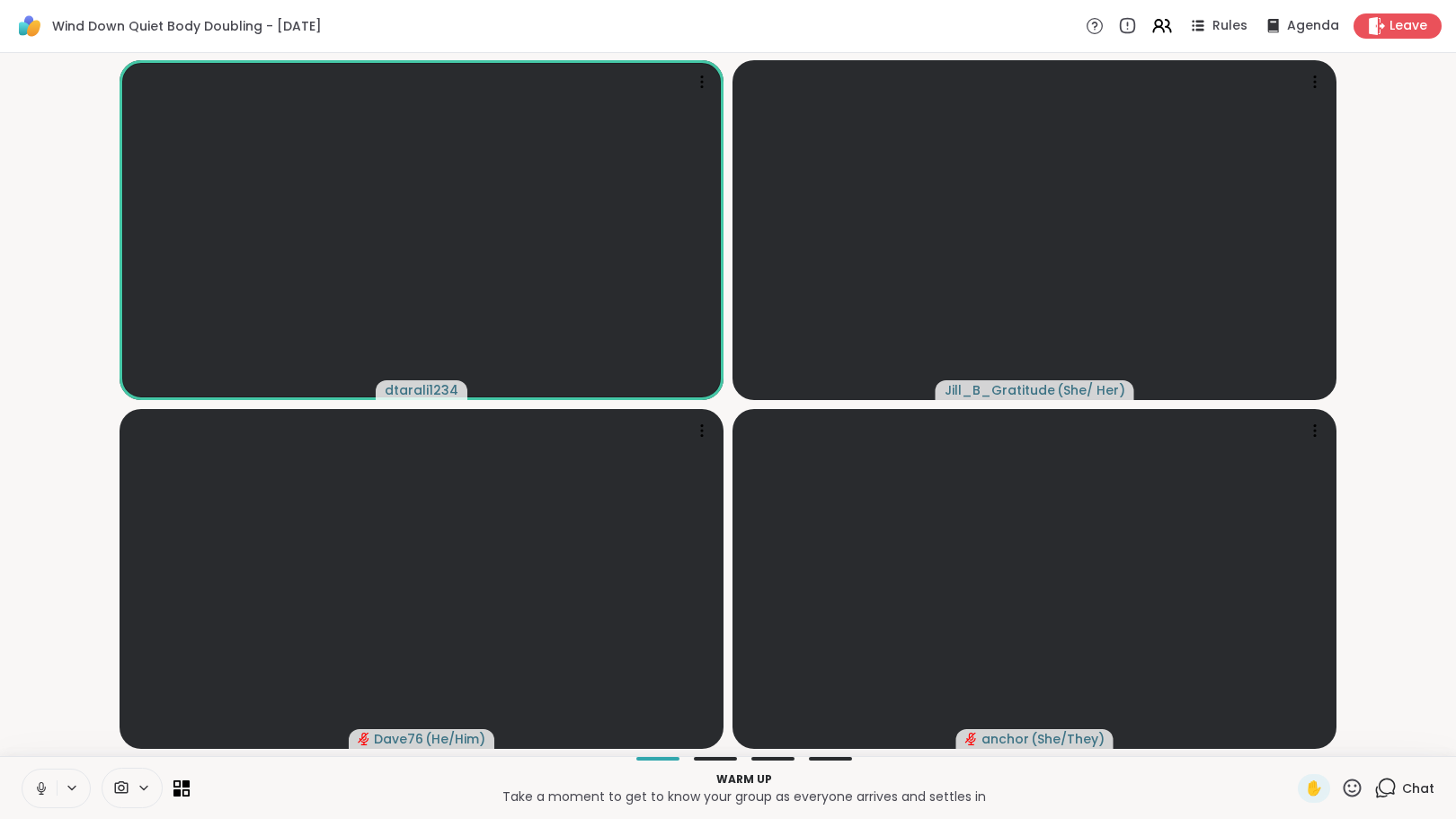
click at [35, 782] on icon at bounding box center [41, 787] width 16 height 16
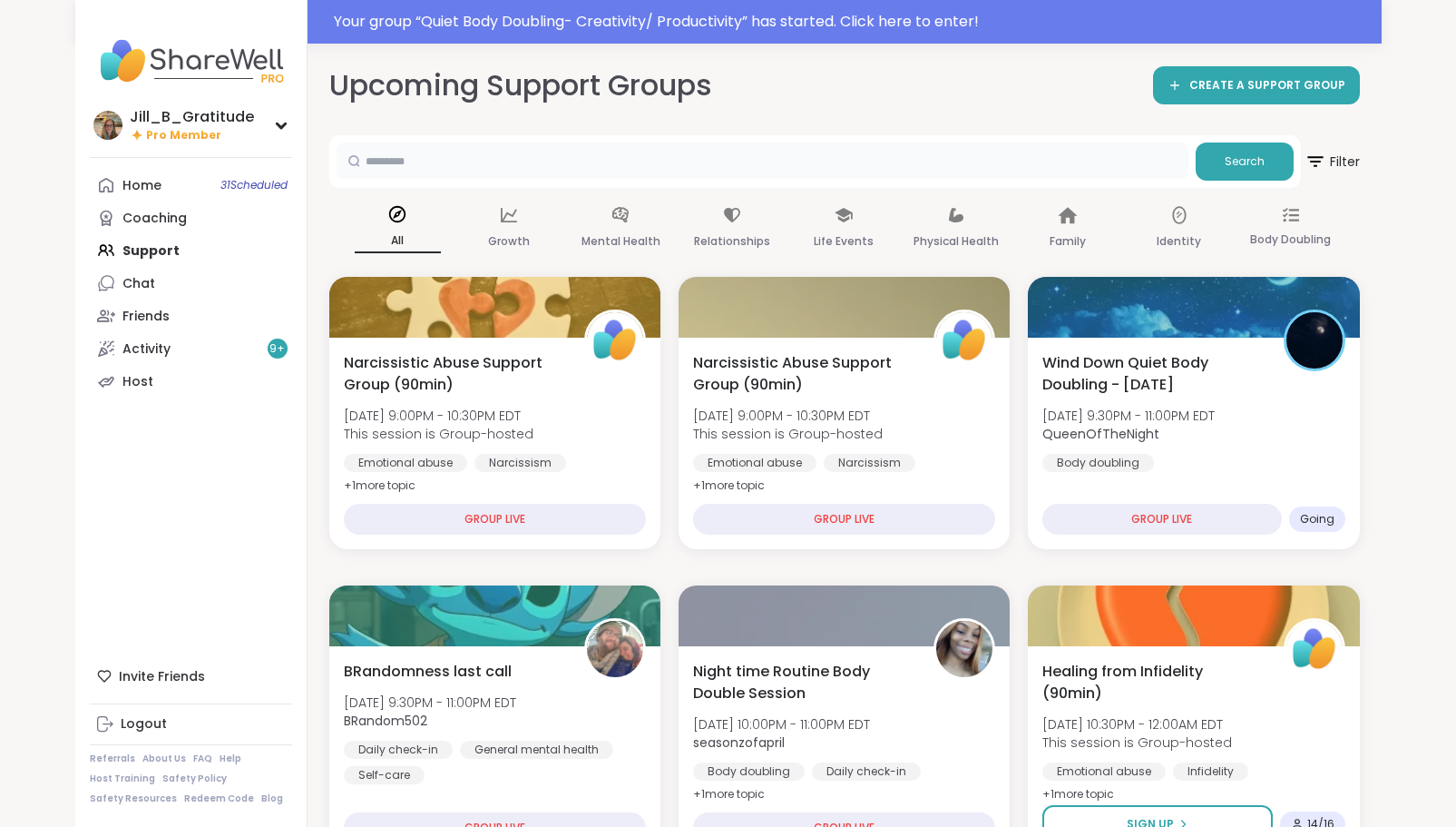
click at [436, 151] on input "text" at bounding box center [762, 161] width 852 height 37
type input "*****"
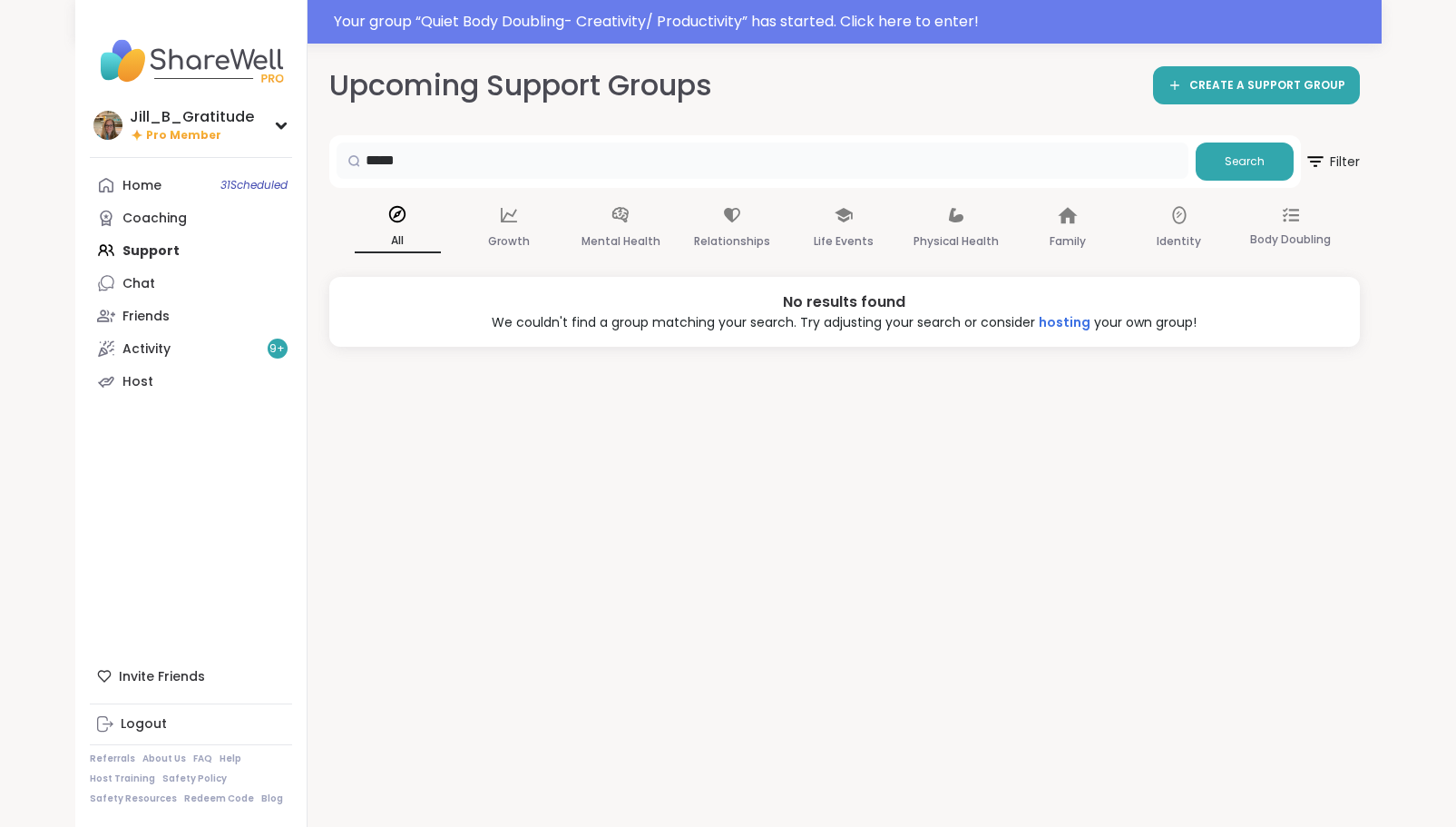
drag, startPoint x: 410, startPoint y: 157, endPoint x: 306, endPoint y: 157, distance: 104.0
click at [306, 157] on div "[PERSON_NAME] Pro Member Profile Membership Settings Help Home 31 Scheduled Coa…" at bounding box center [728, 457] width 1306 height 827
